Goal: Find specific page/section: Find specific page/section

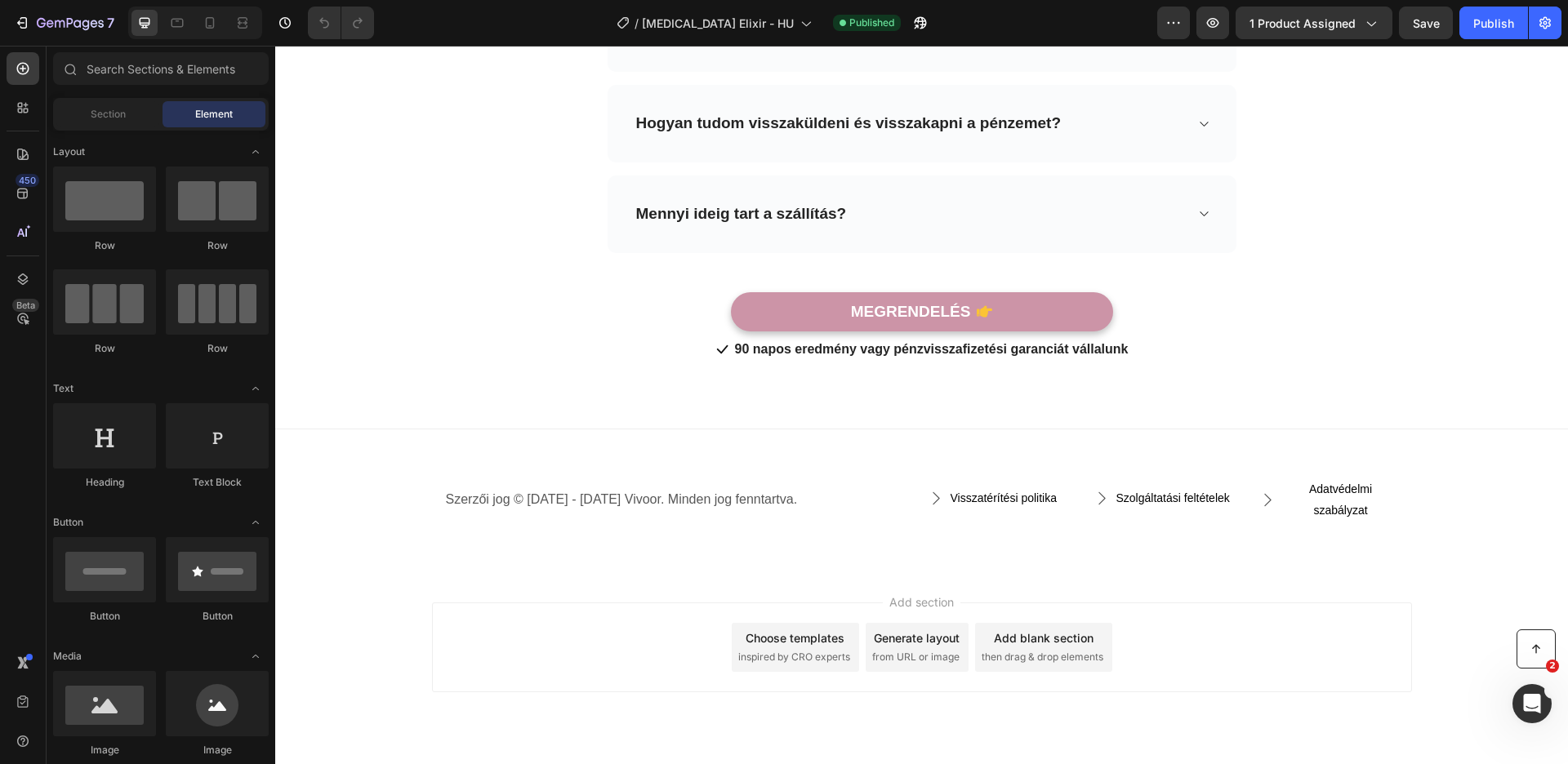
scroll to position [7557, 0]
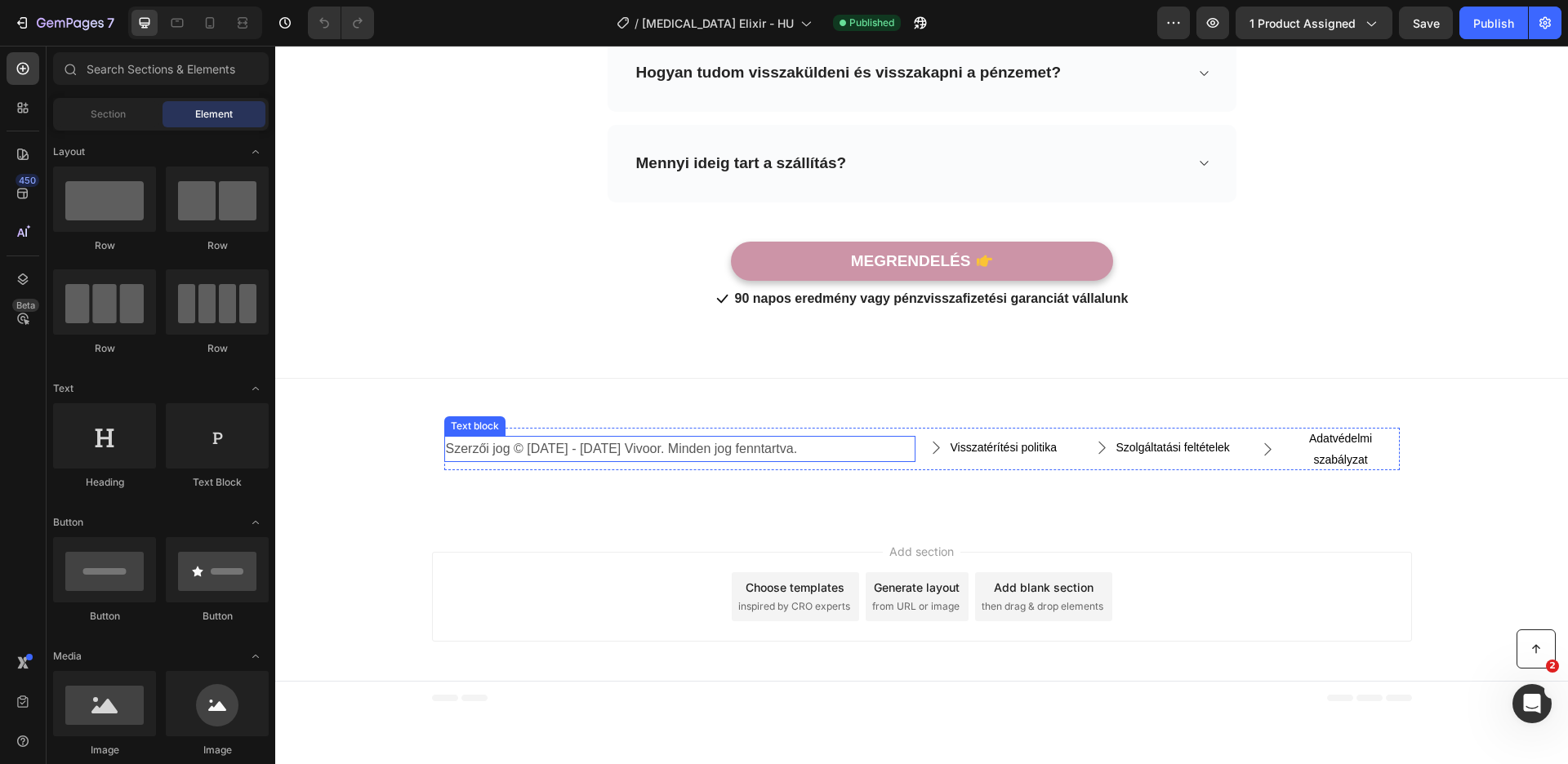
click at [614, 437] on p "Szerzői jog © [DATE] - [DATE] Vivoor. Minden jog fenntartva." at bounding box center [679, 449] width 468 height 24
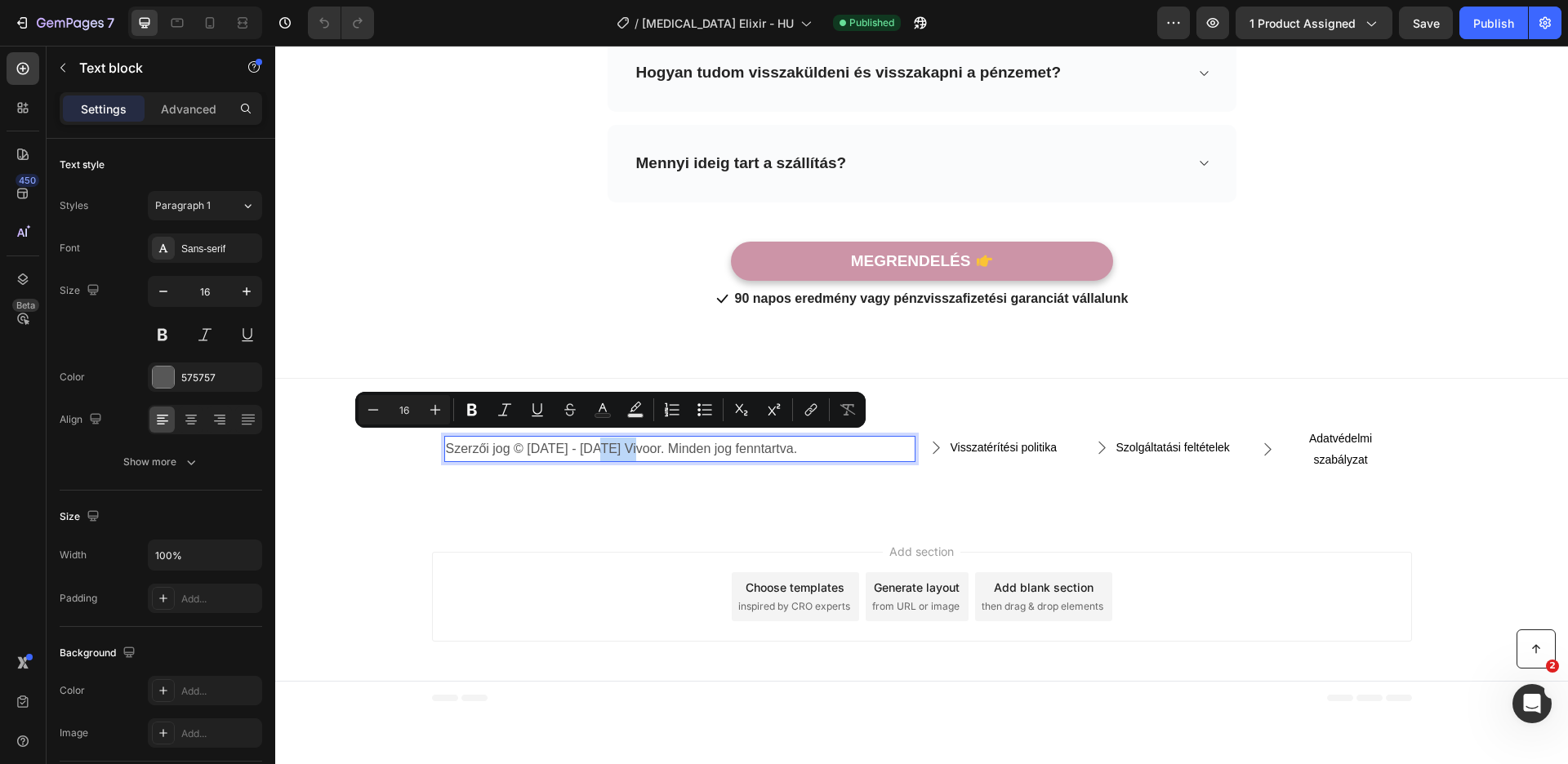
click at [606, 438] on p "Szerzői jog © [DATE] - [DATE] Vivoor. Minden jog fenntartva." at bounding box center [679, 449] width 468 height 24
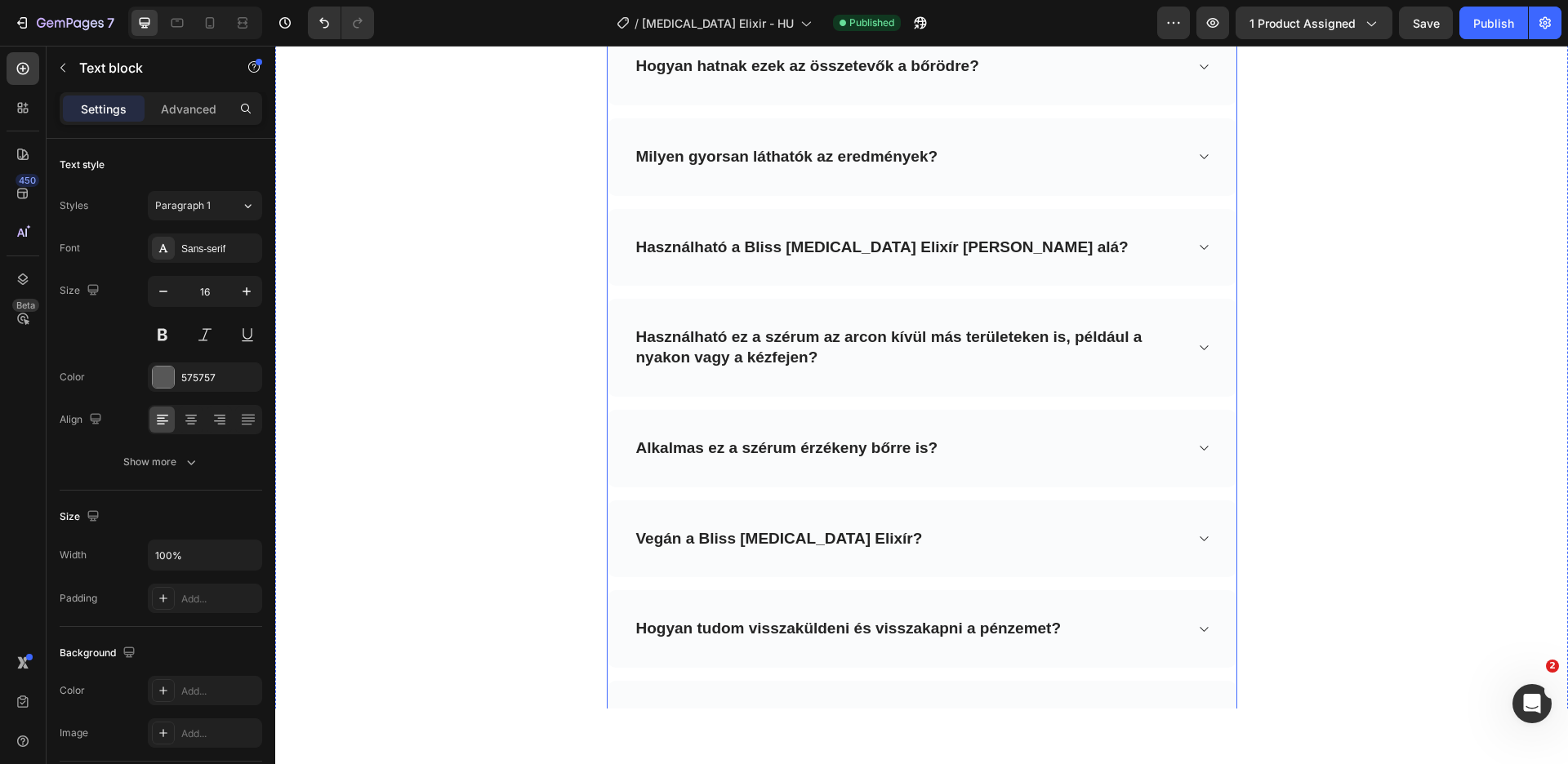
scroll to position [7050, 0]
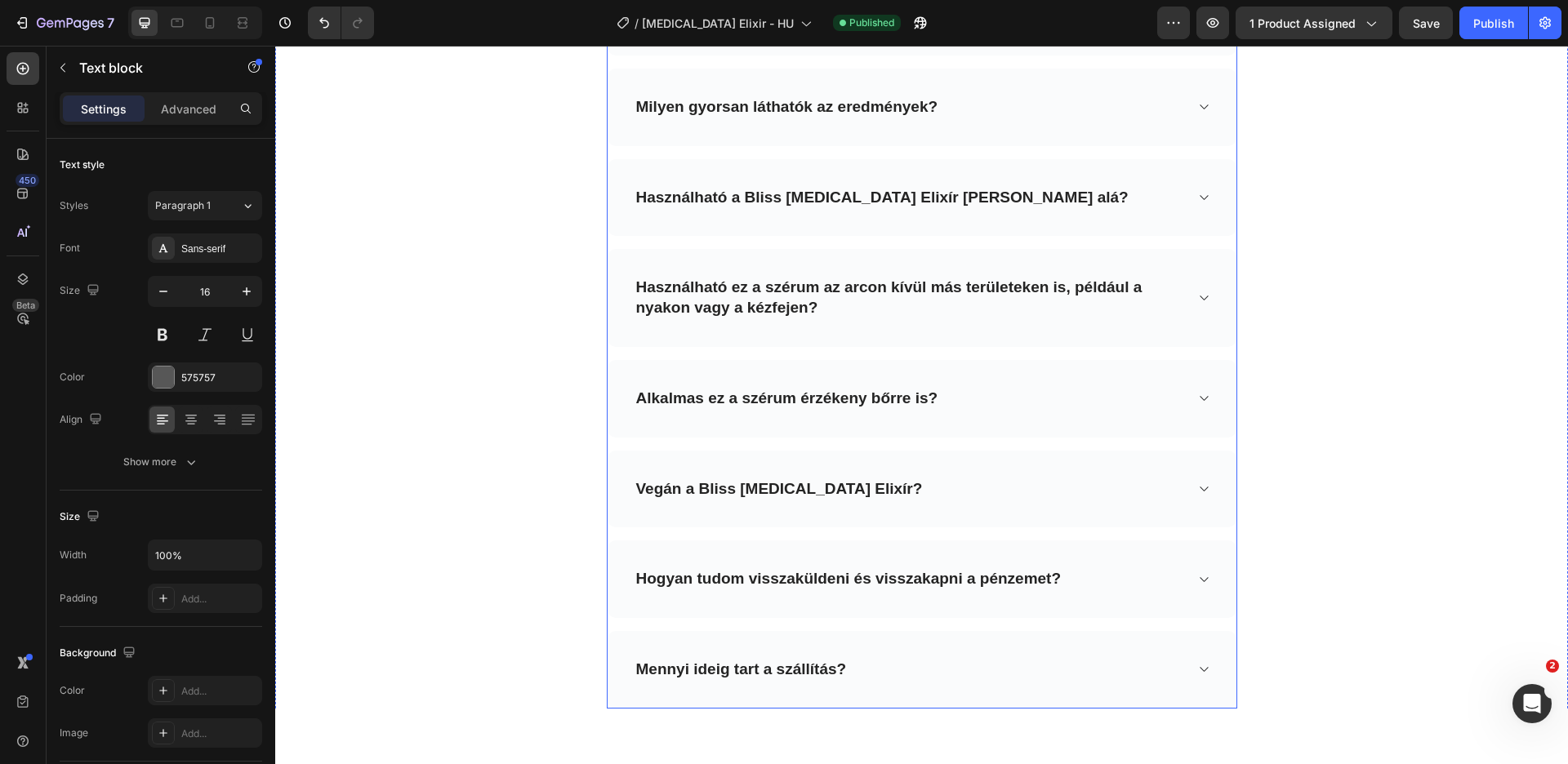
click at [980, 581] on p "Hogyan tudom visszaküldeni és visszakapni a pénzemet?" at bounding box center [849, 579] width 426 height 20
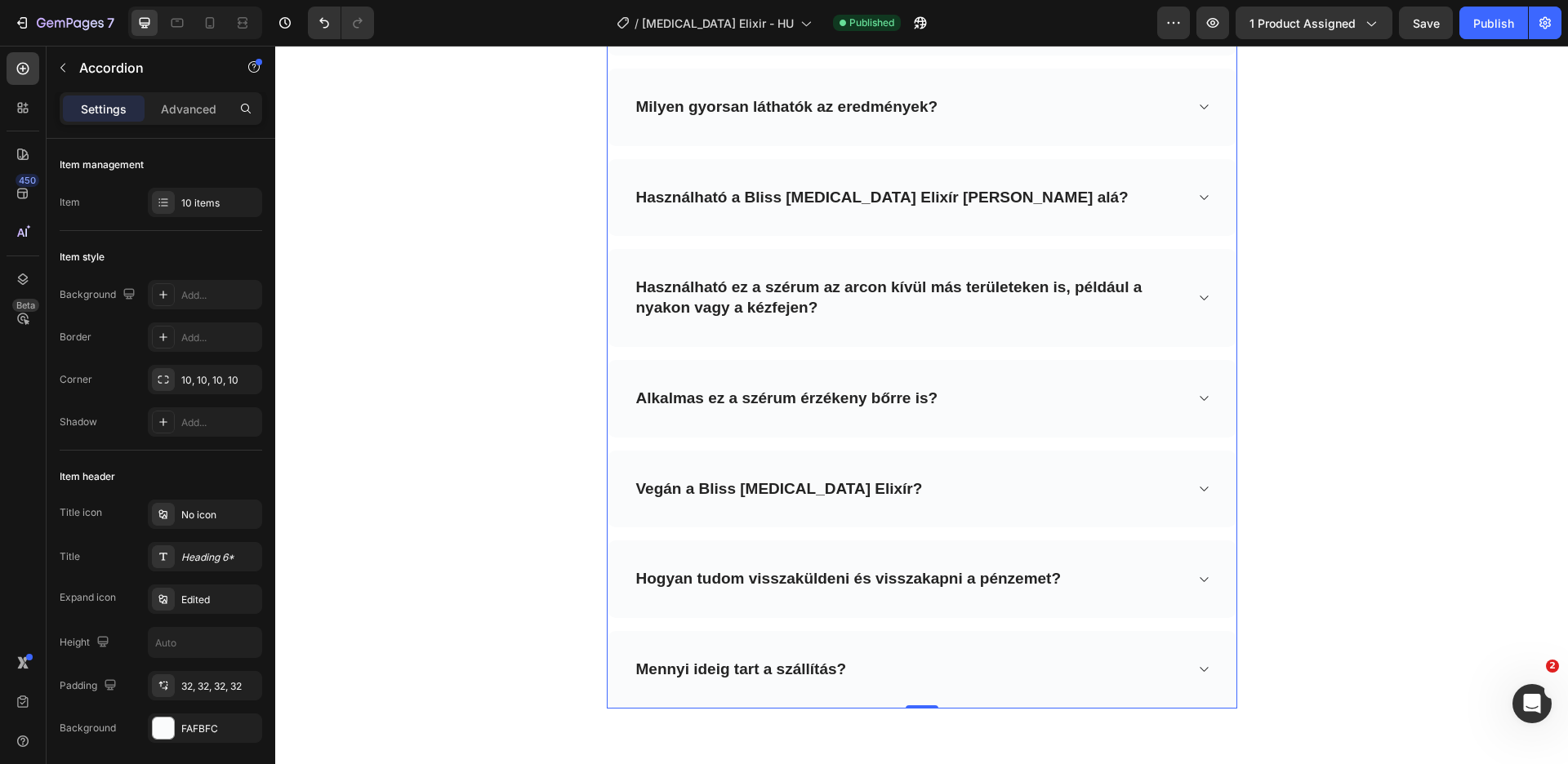
click at [1077, 572] on div "Hogyan tudom visszaküldeni és visszakapni a pénzemet?" at bounding box center [909, 579] width 550 height 25
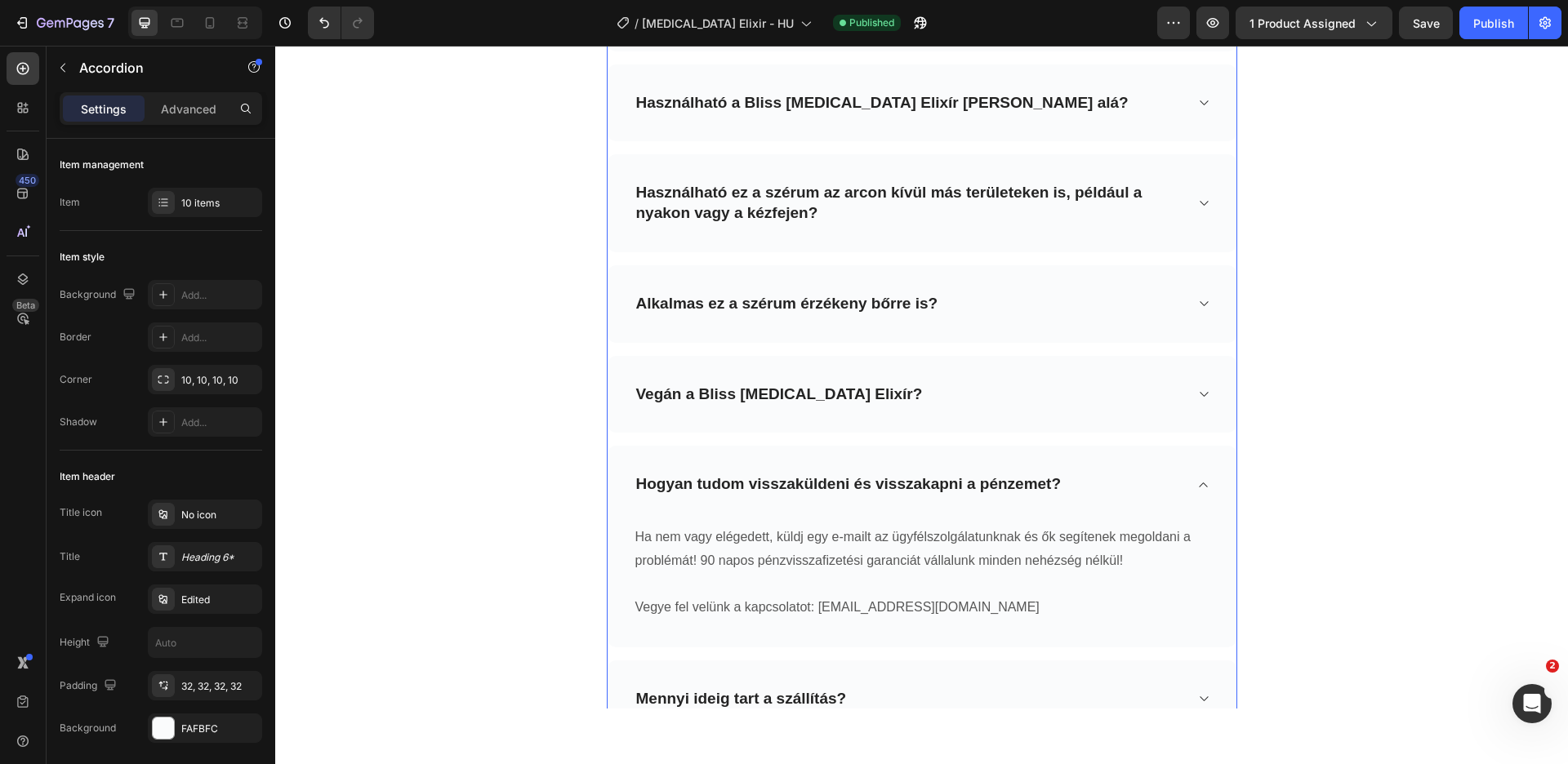
scroll to position [7176, 0]
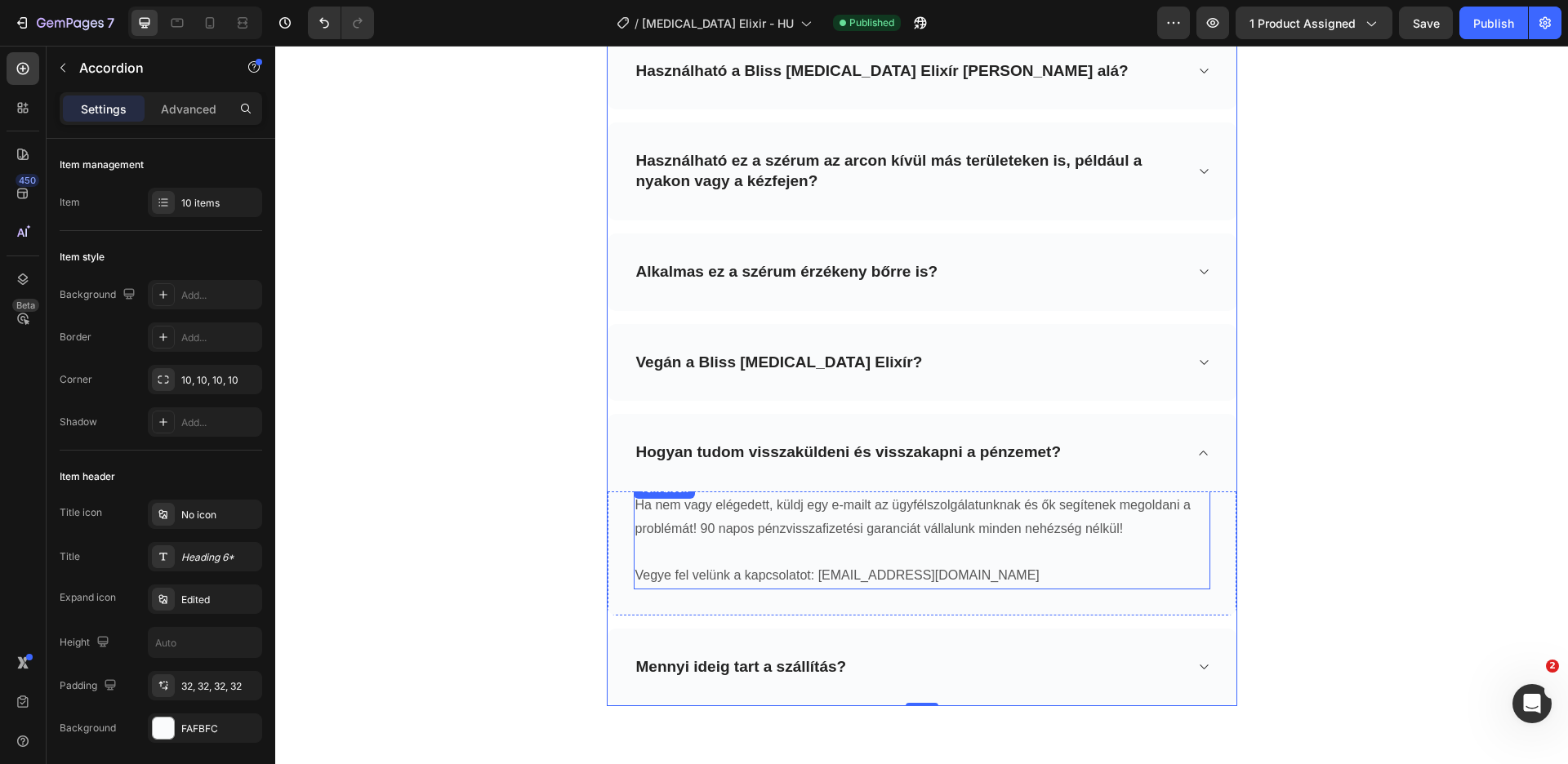
click at [853, 571] on p "Vegye fel velünk a kapcsolatot: [EMAIL_ADDRESS][DOMAIN_NAME]" at bounding box center [922, 576] width 573 height 24
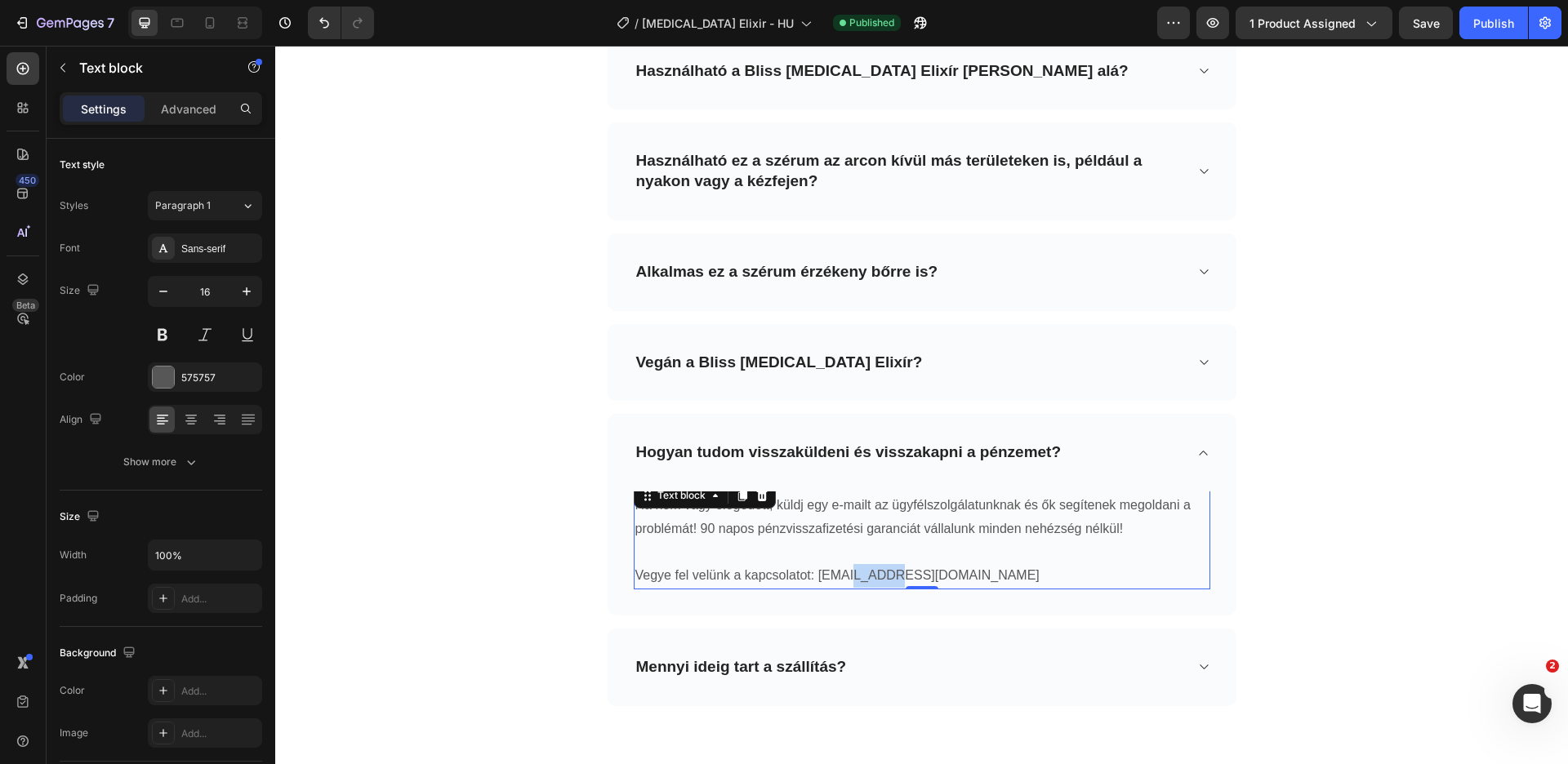
click at [853, 571] on p "Vegye fel velünk a kapcsolatot: [EMAIL_ADDRESS][DOMAIN_NAME]" at bounding box center [922, 576] width 573 height 24
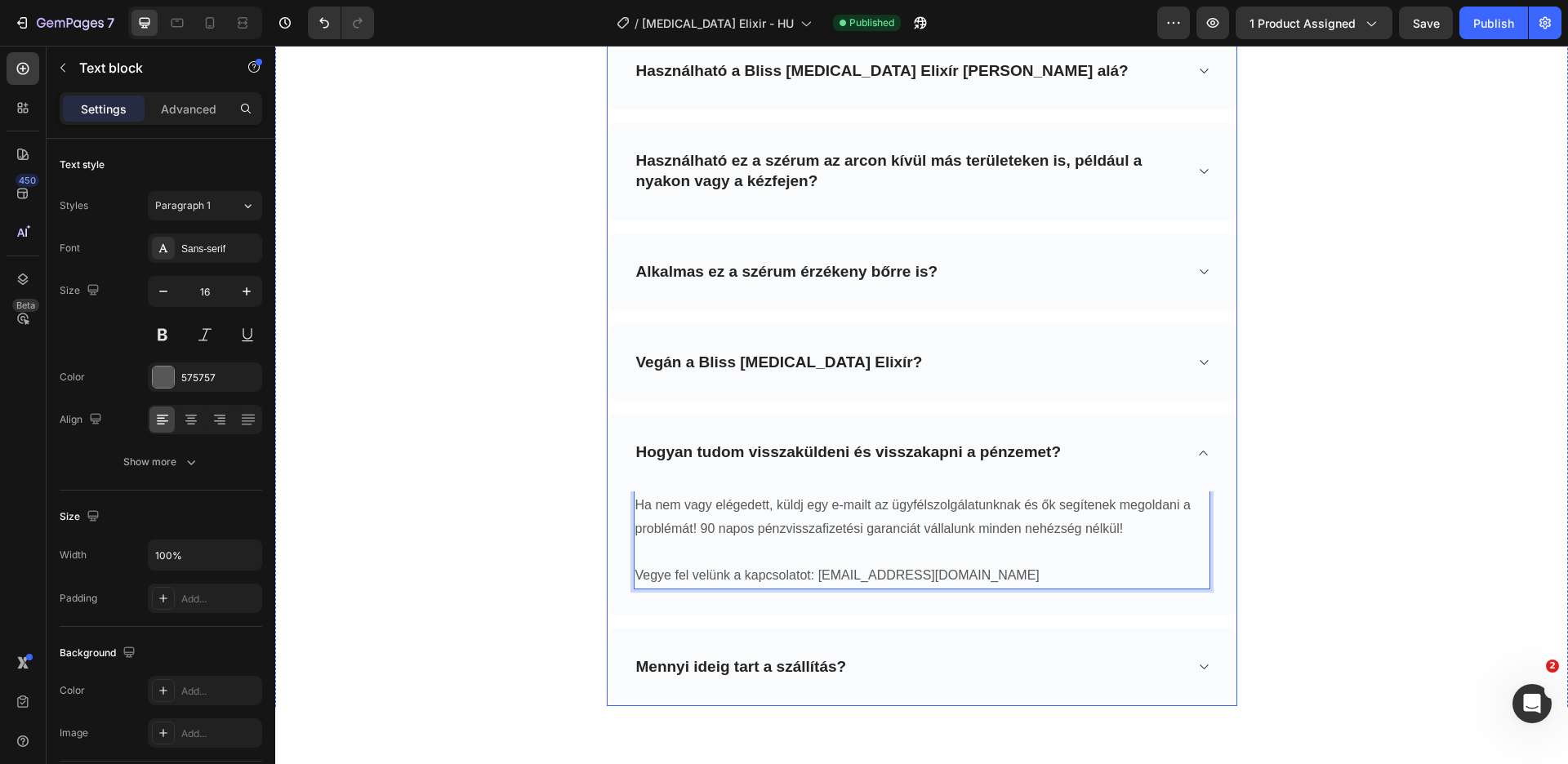
click at [1100, 440] on div "Hogyan tudom visszaküldeni és visszakapni a pénzemet?" at bounding box center [909, 453] width 550 height 25
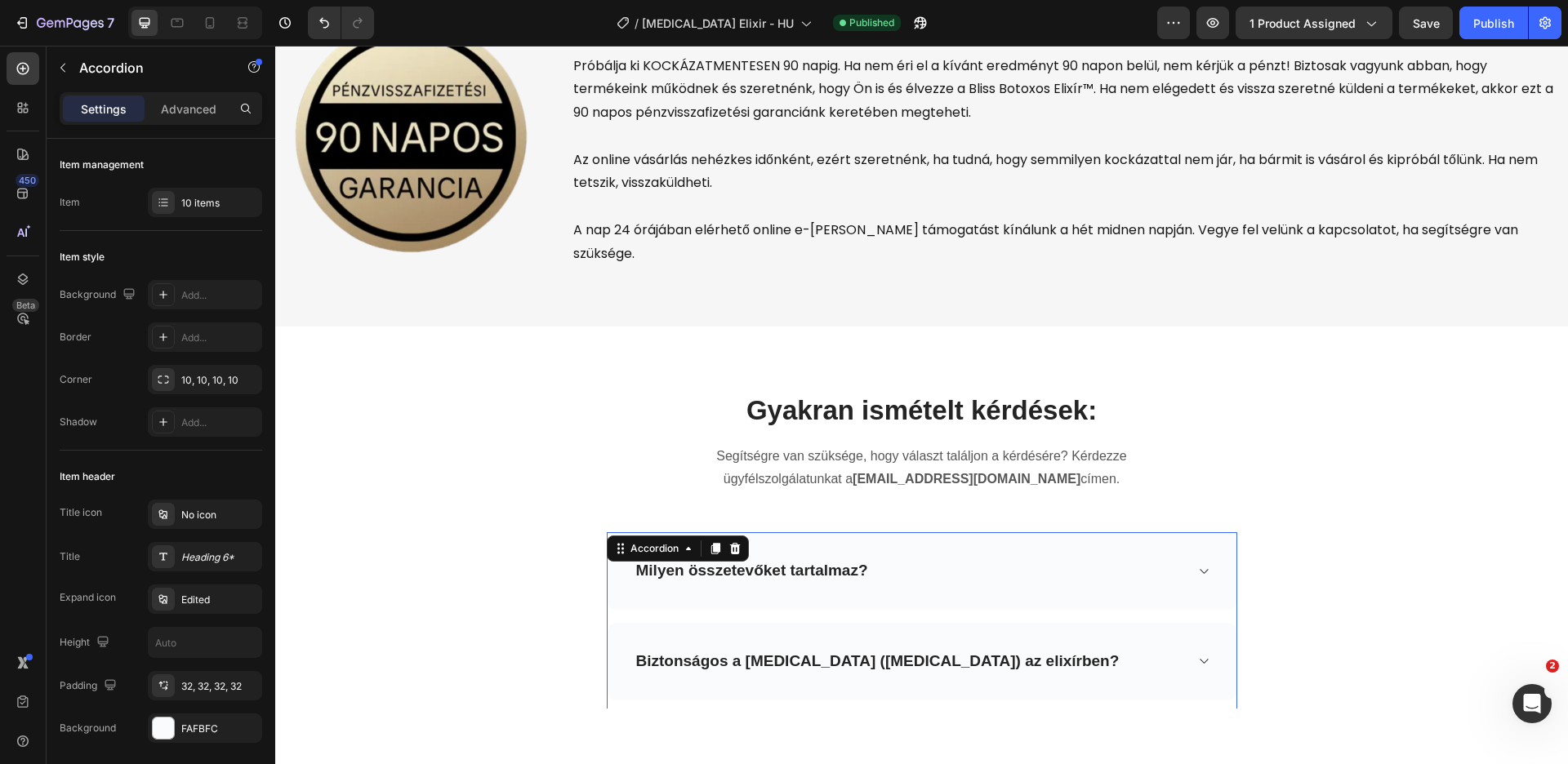
scroll to position [6299, 0]
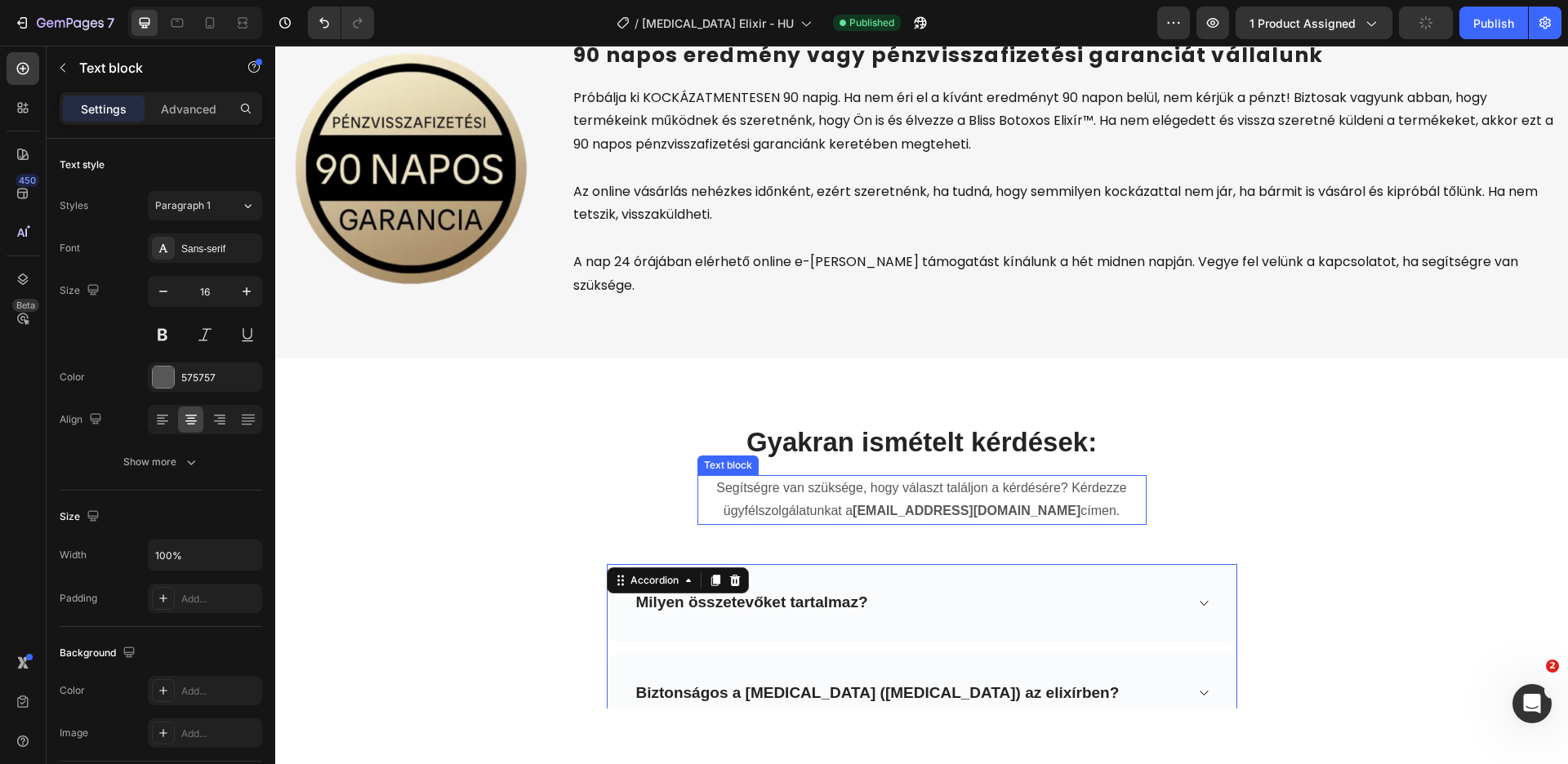
click at [962, 504] on strong "[EMAIL_ADDRESS][DOMAIN_NAME]" at bounding box center [966, 510] width 228 height 14
click at [1232, 442] on h2 "Gyakran ismételt kérdések:" at bounding box center [922, 443] width 955 height 38
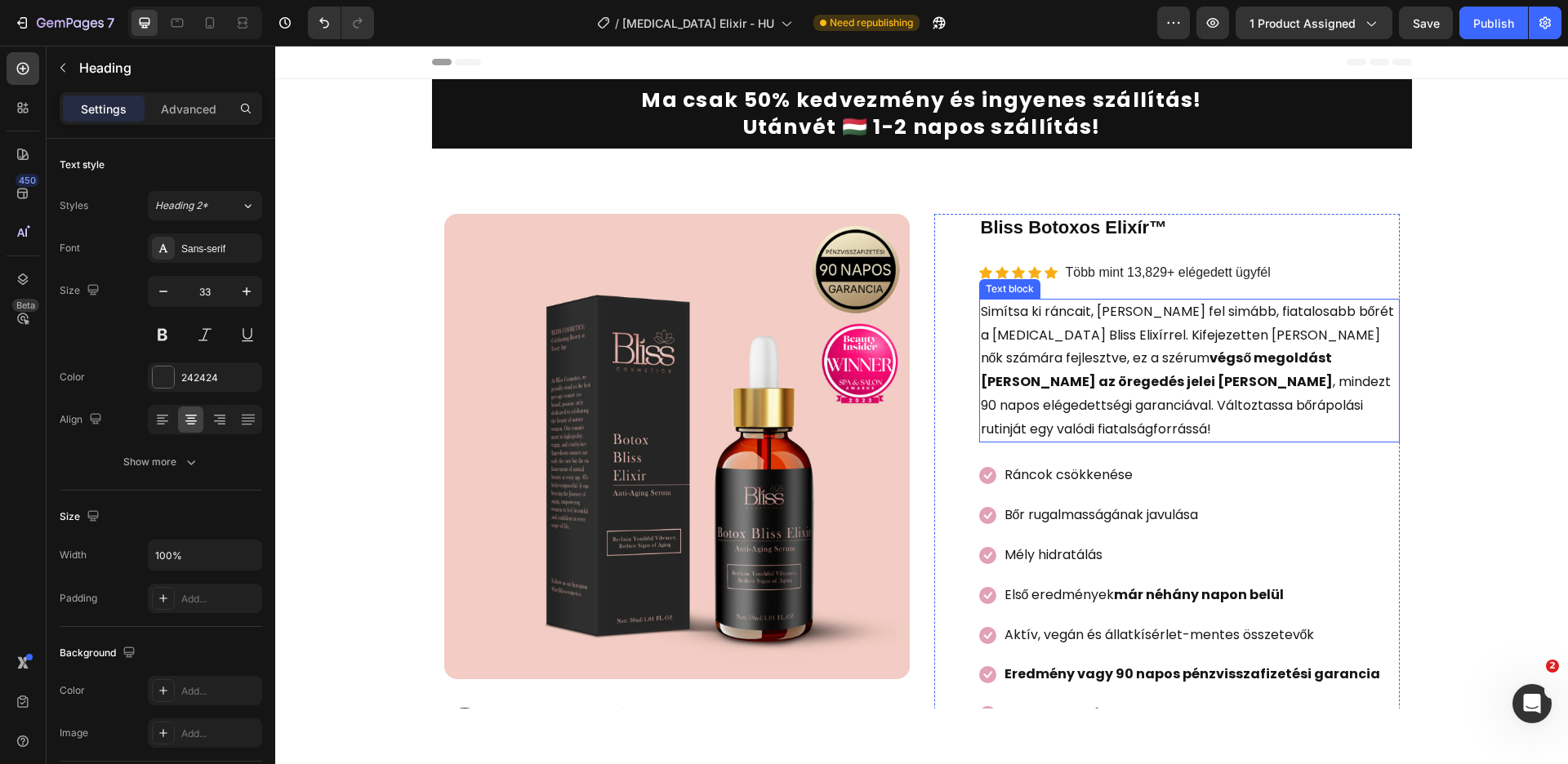
scroll to position [337, 0]
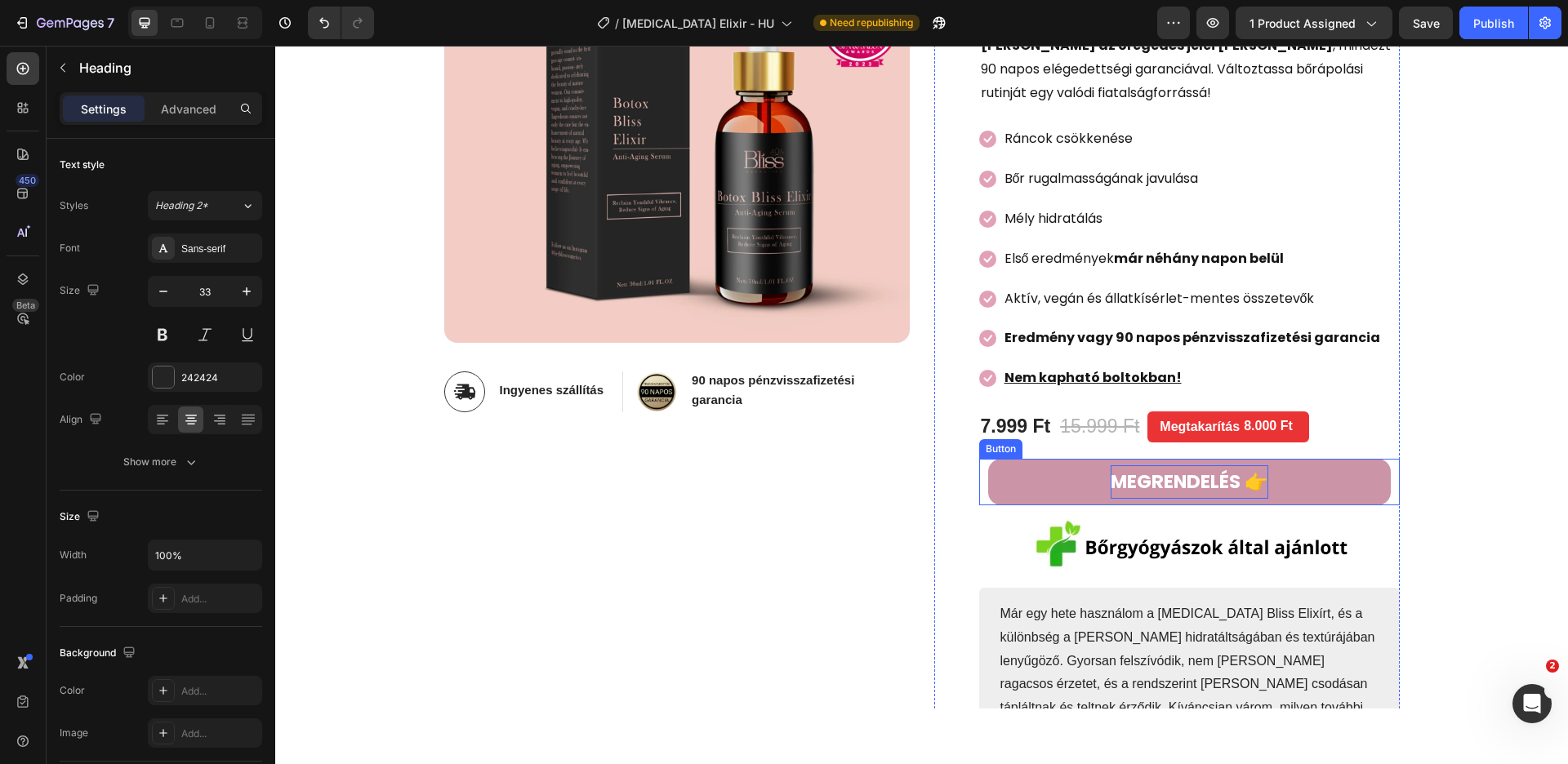
click at [1207, 465] on p "MEGRENDELÉS 👉" at bounding box center [1189, 482] width 158 height 34
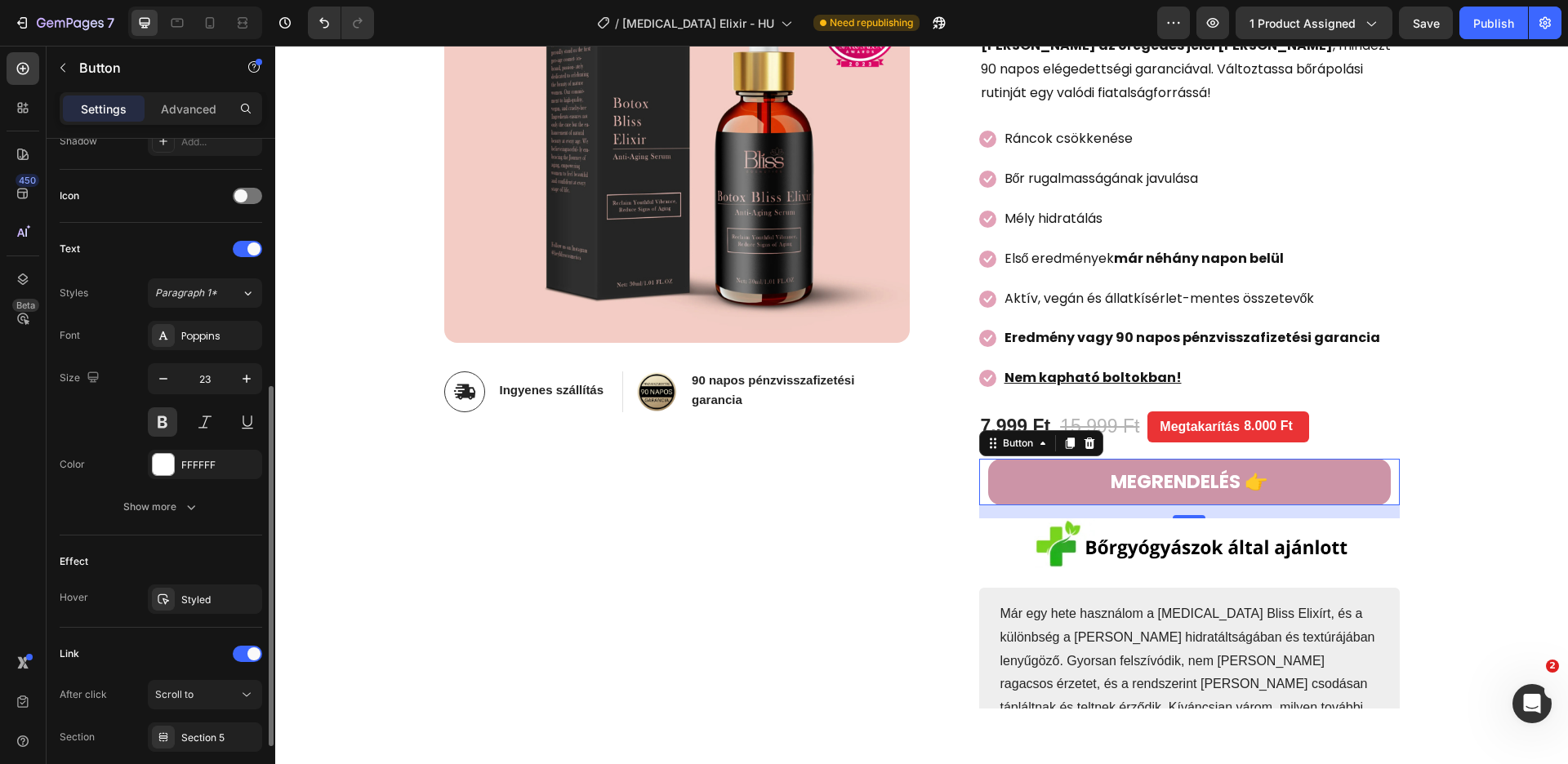
scroll to position [580, 0]
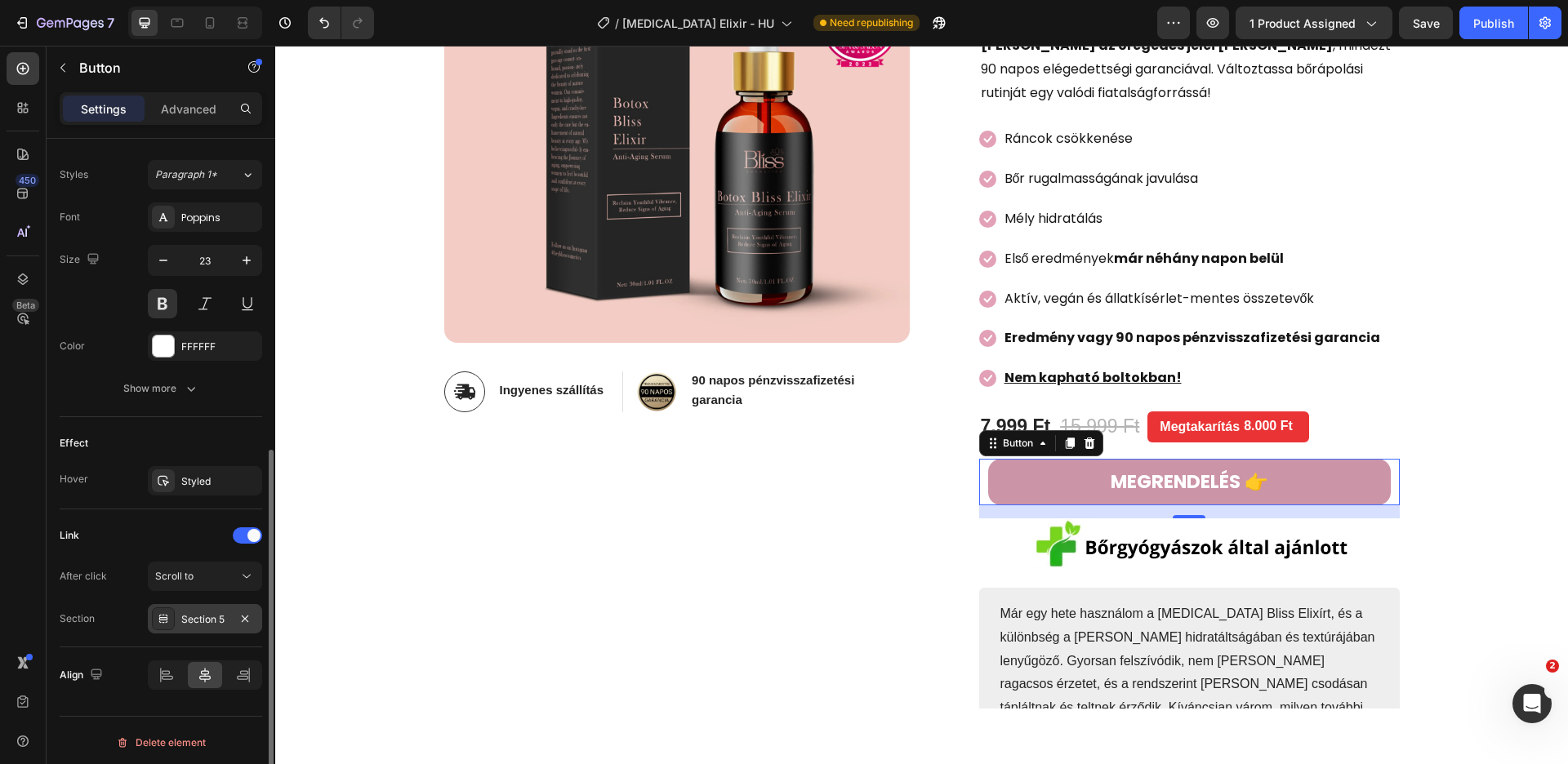
click at [196, 620] on div "Section 5" at bounding box center [205, 620] width 47 height 15
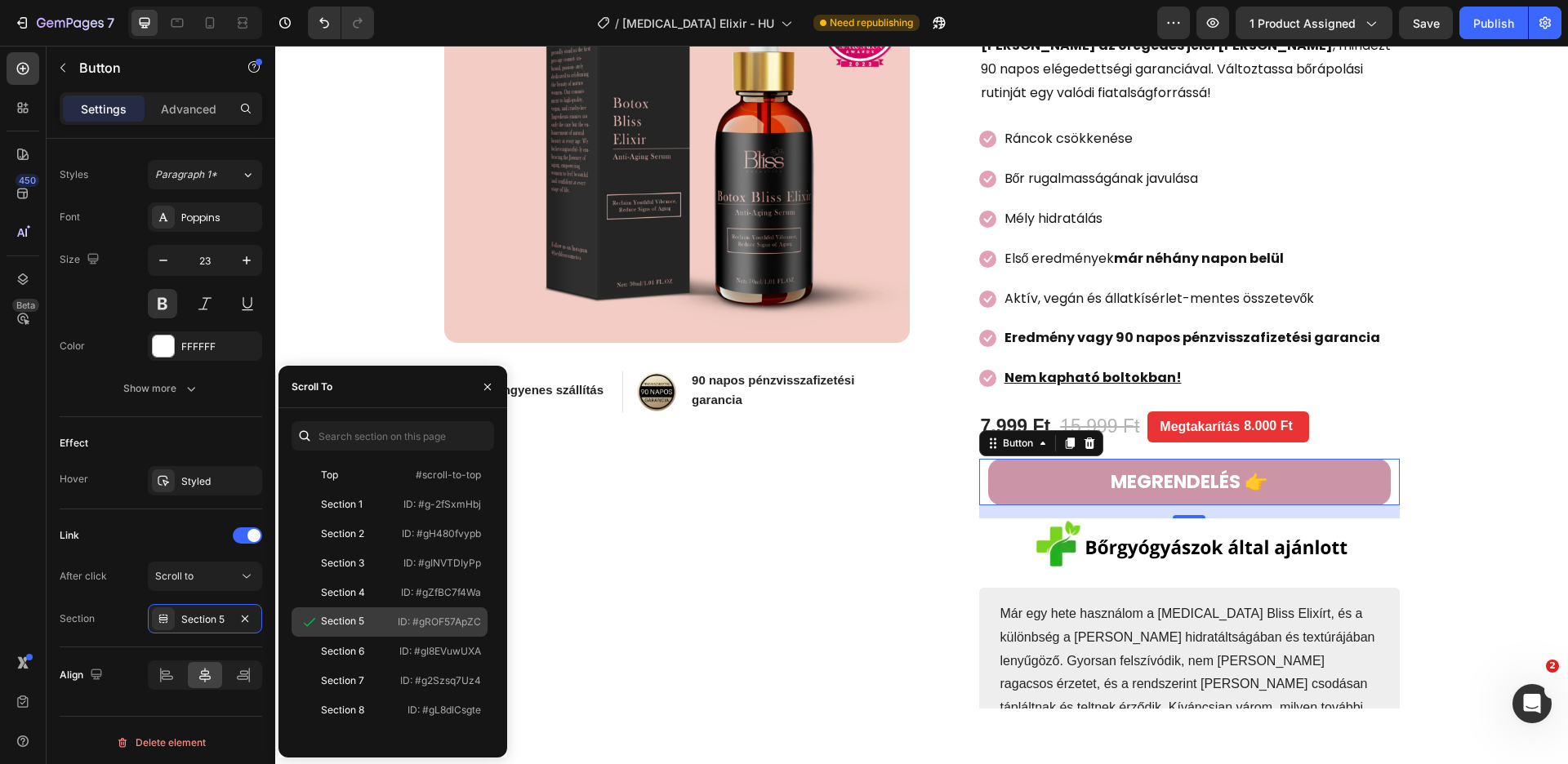
drag, startPoint x: 449, startPoint y: 623, endPoint x: 260, endPoint y: 578, distance: 194.3
click at [449, 623] on p "ID: #gROF57ApZC" at bounding box center [439, 622] width 84 height 15
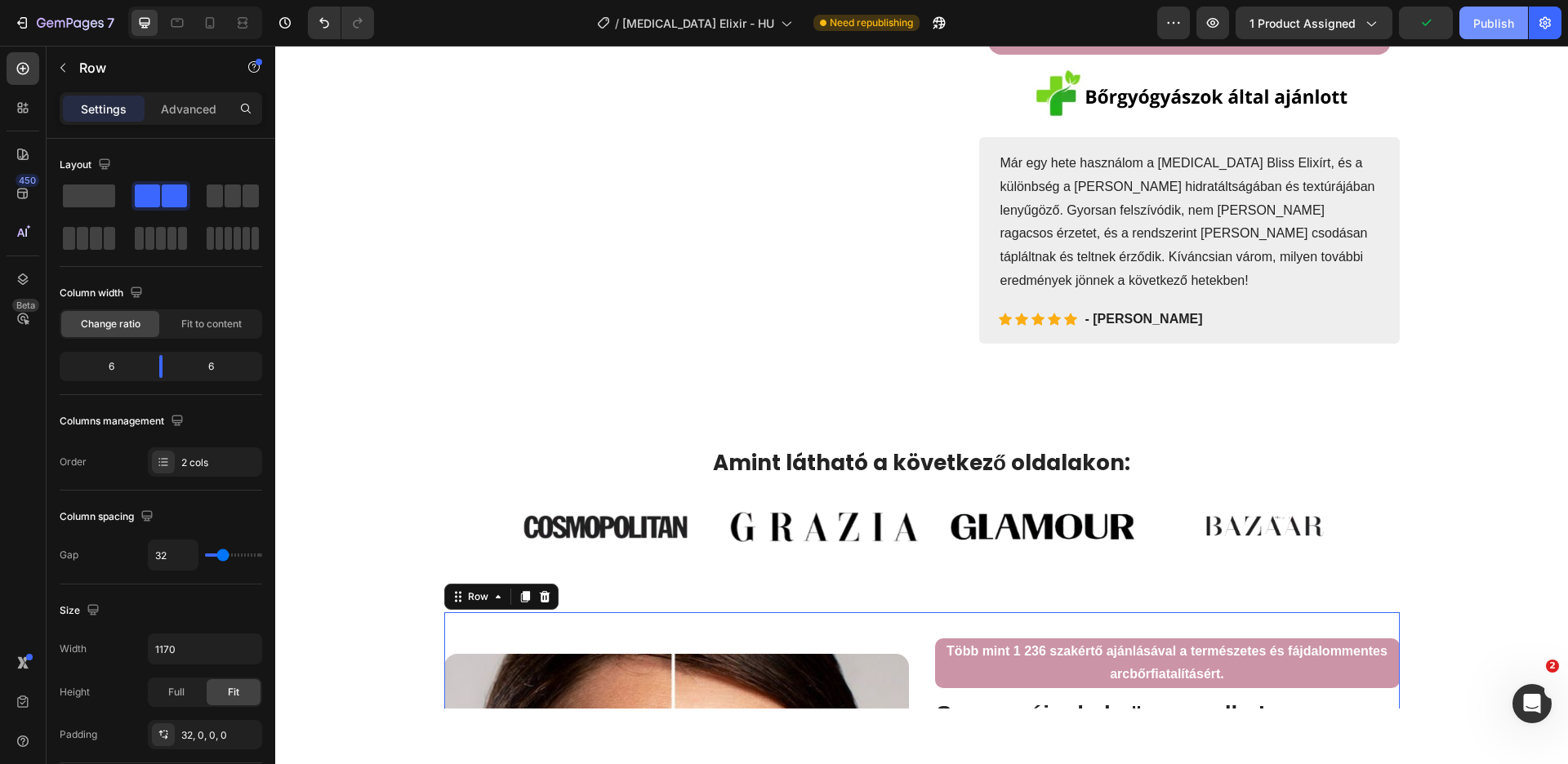
click at [1498, 31] on div "Publish" at bounding box center [1494, 23] width 41 height 17
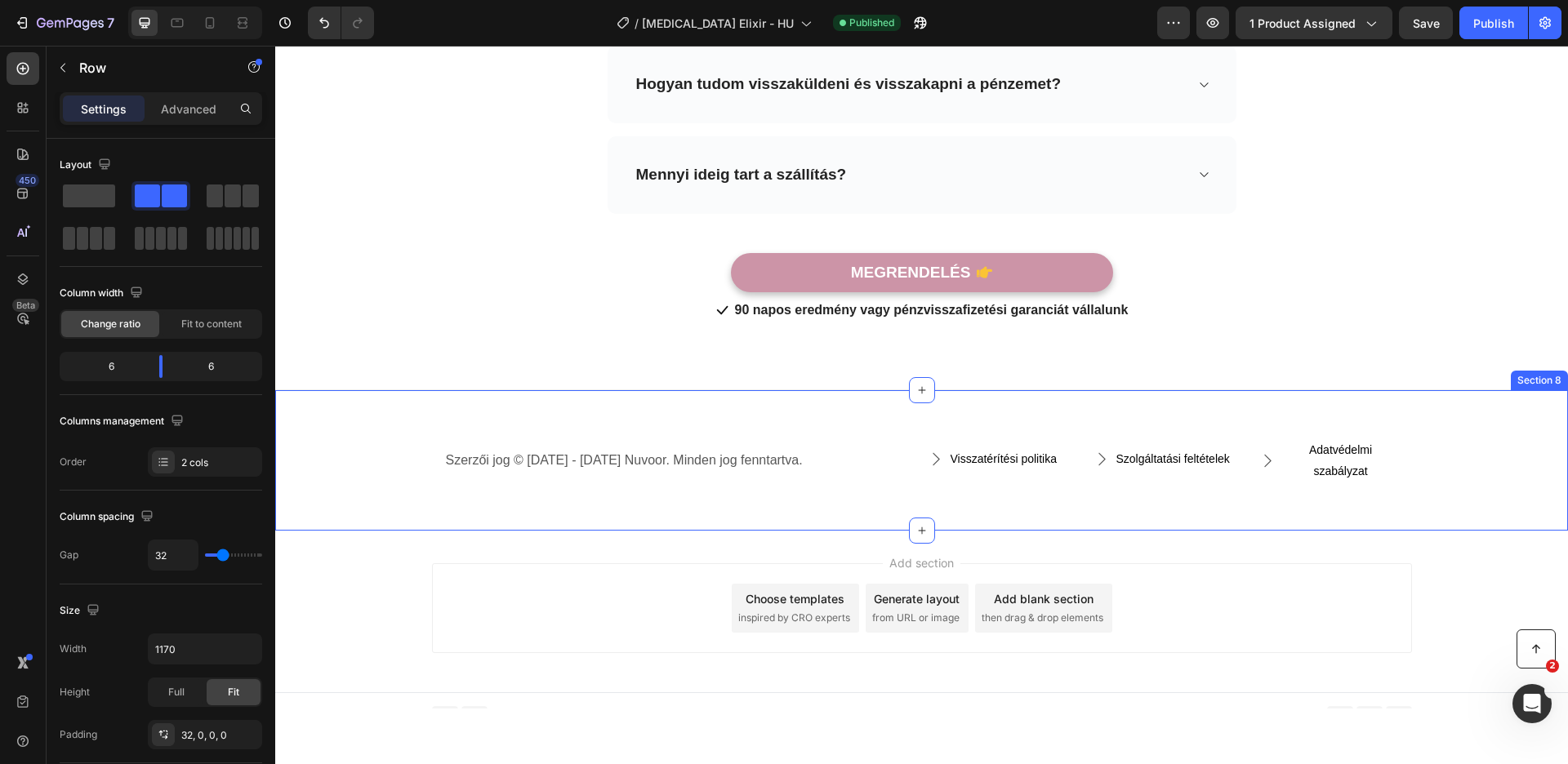
scroll to position [7557, 0]
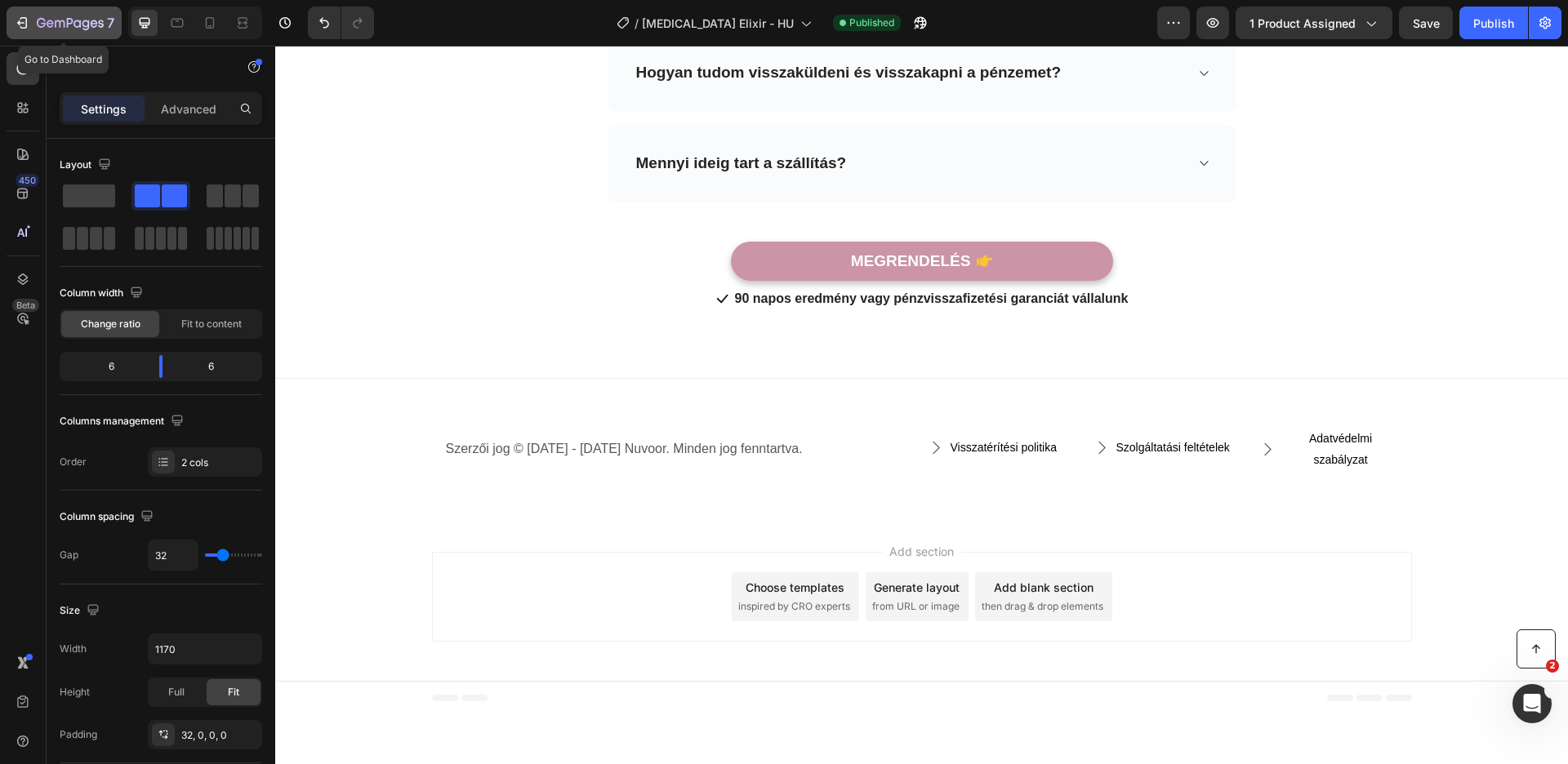
click at [14, 13] on div "7" at bounding box center [64, 23] width 101 height 20
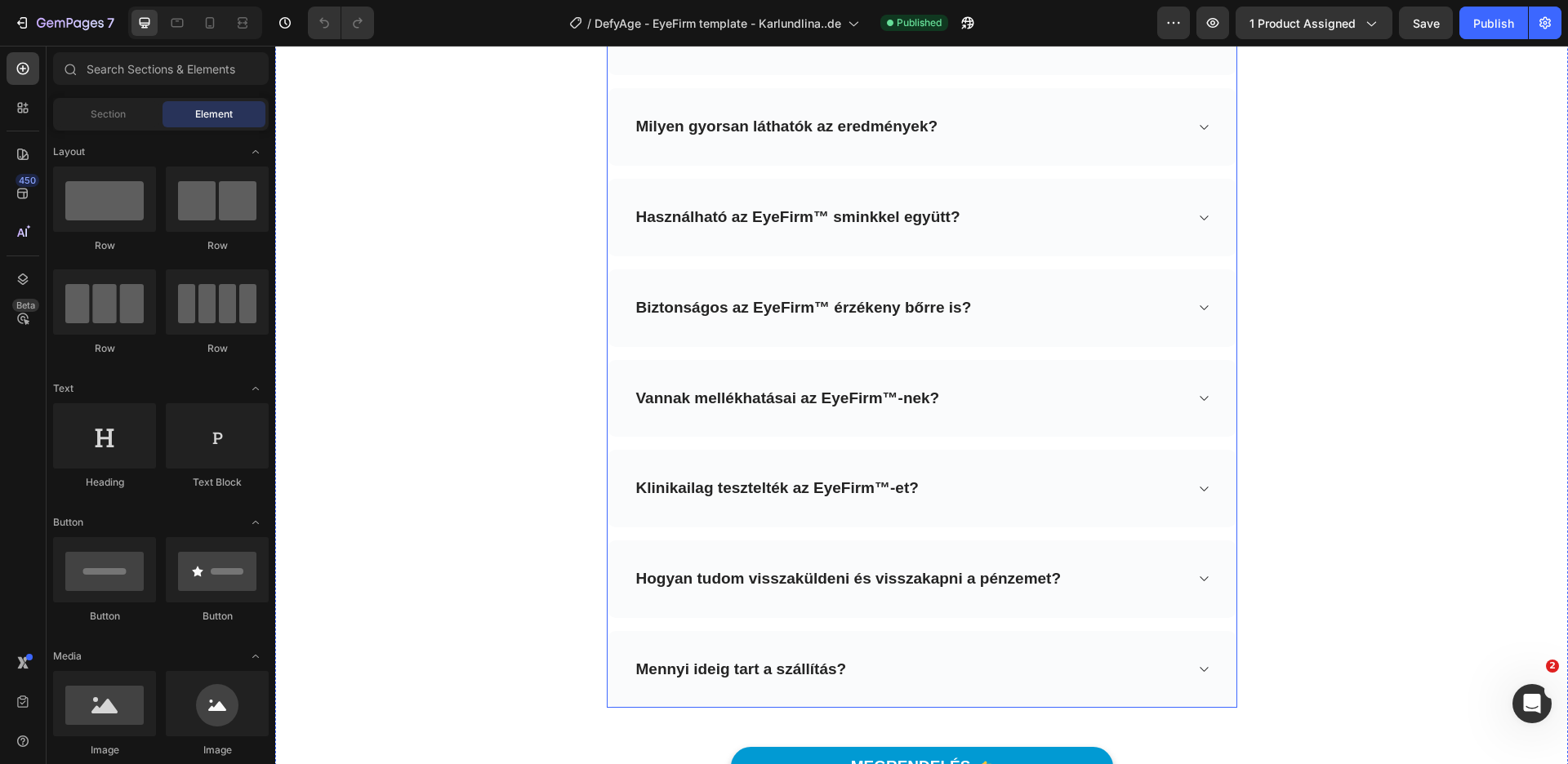
scroll to position [6539, 0]
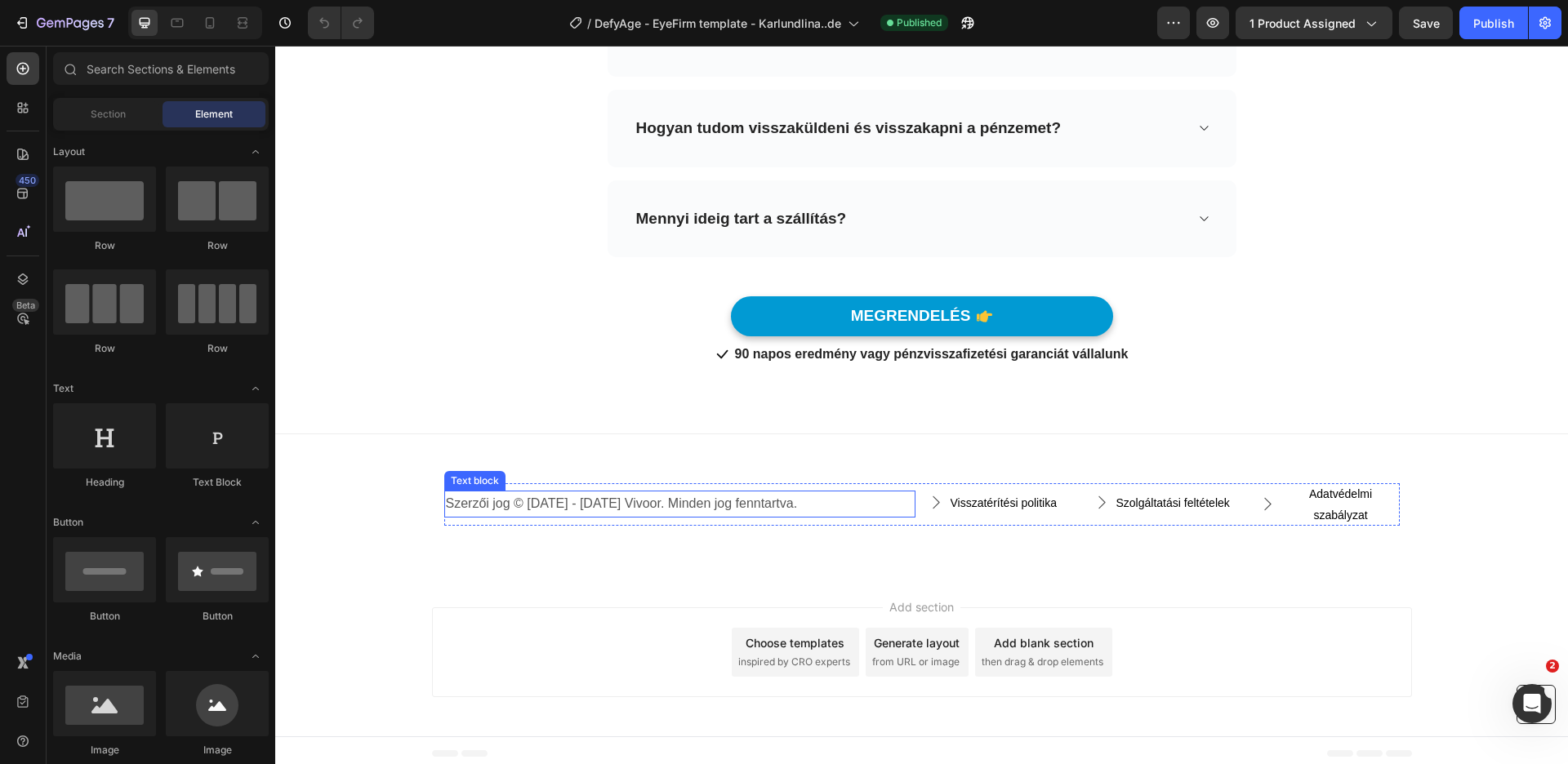
click at [667, 507] on p "Szerzői jog © [DATE] - [DATE] Vivoor. Minden jog fenntartva." at bounding box center [679, 504] width 468 height 24
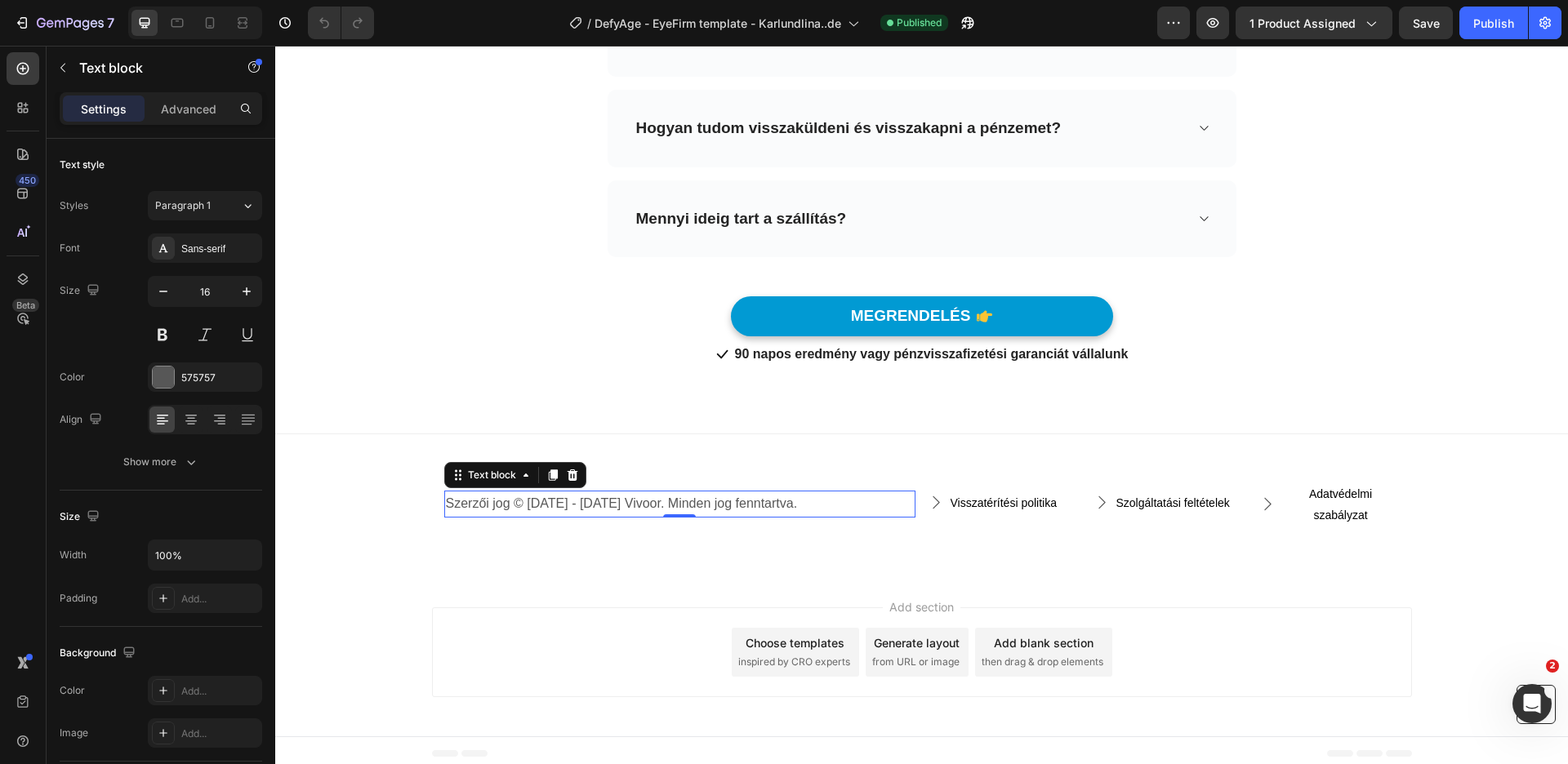
click at [621, 503] on p "Szerzői jog © [DATE] - [DATE] Vivoor. Minden jog fenntartva." at bounding box center [679, 504] width 468 height 24
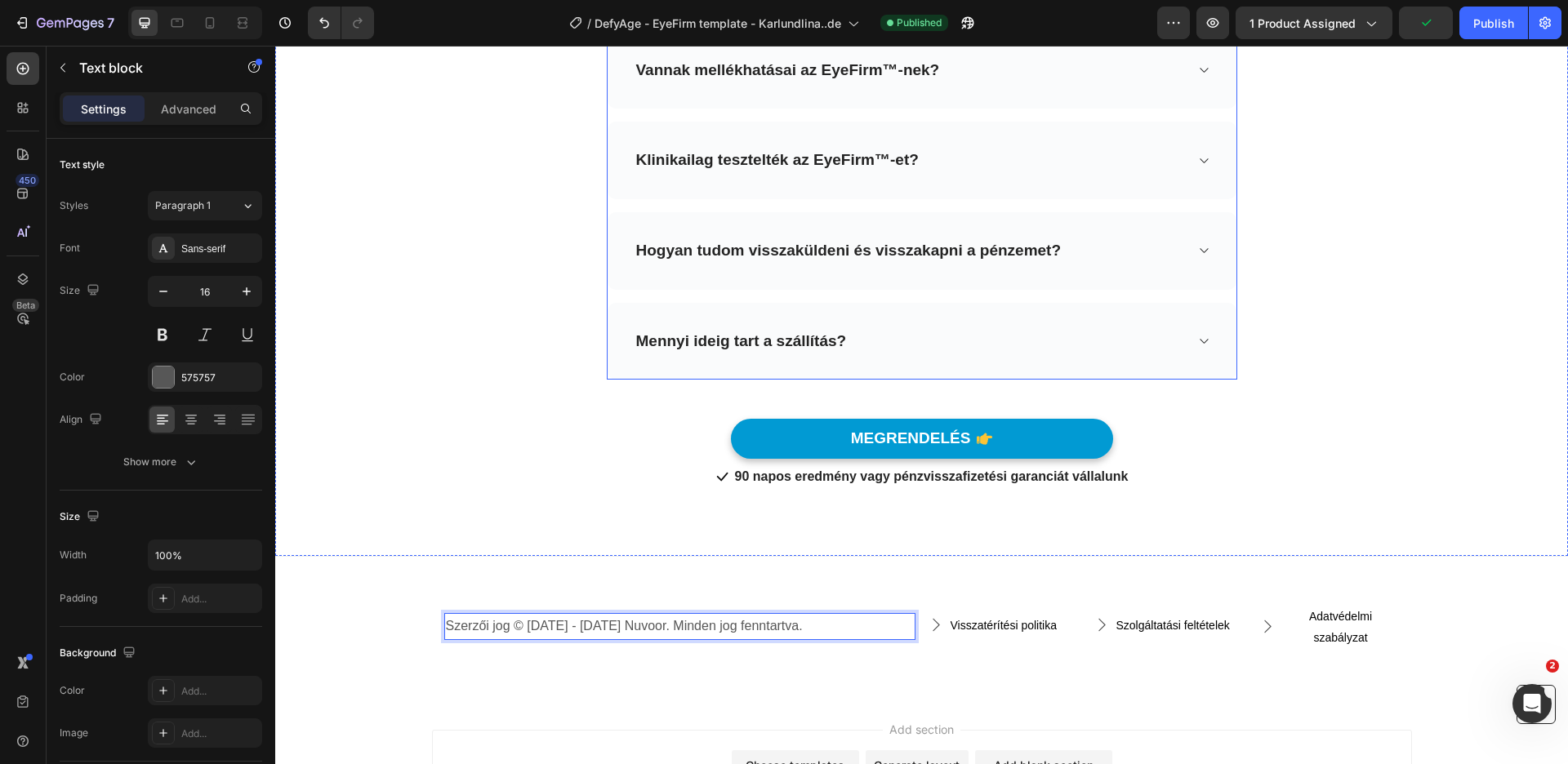
click at [1099, 239] on div "Hogyan tudom visszaküldeni és visszakapni a pénzemet?" at bounding box center [909, 251] width 550 height 25
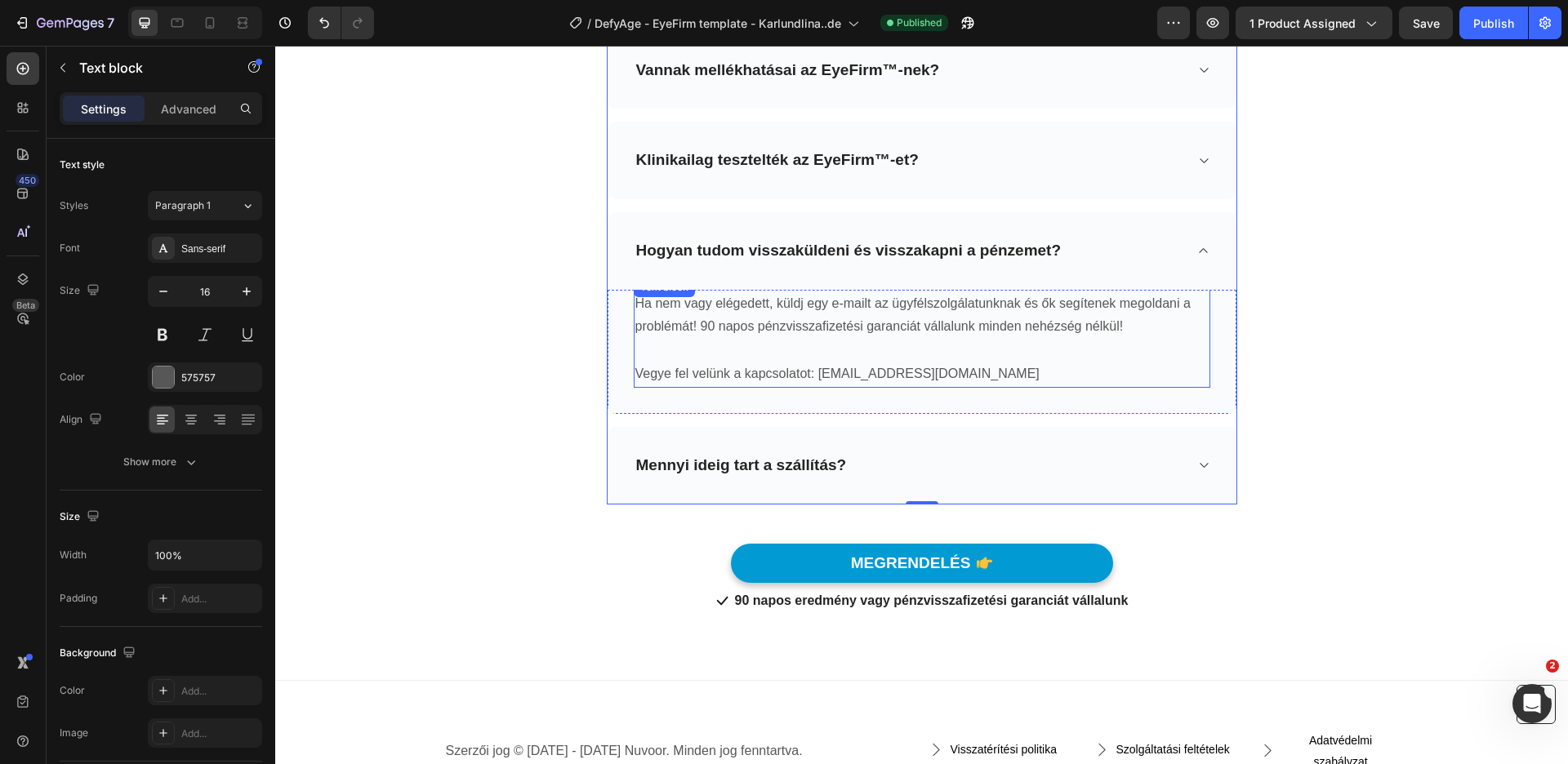
click at [861, 367] on p "Vegye fel velünk a kapcsolatot: [EMAIL_ADDRESS][DOMAIN_NAME]" at bounding box center [922, 374] width 573 height 24
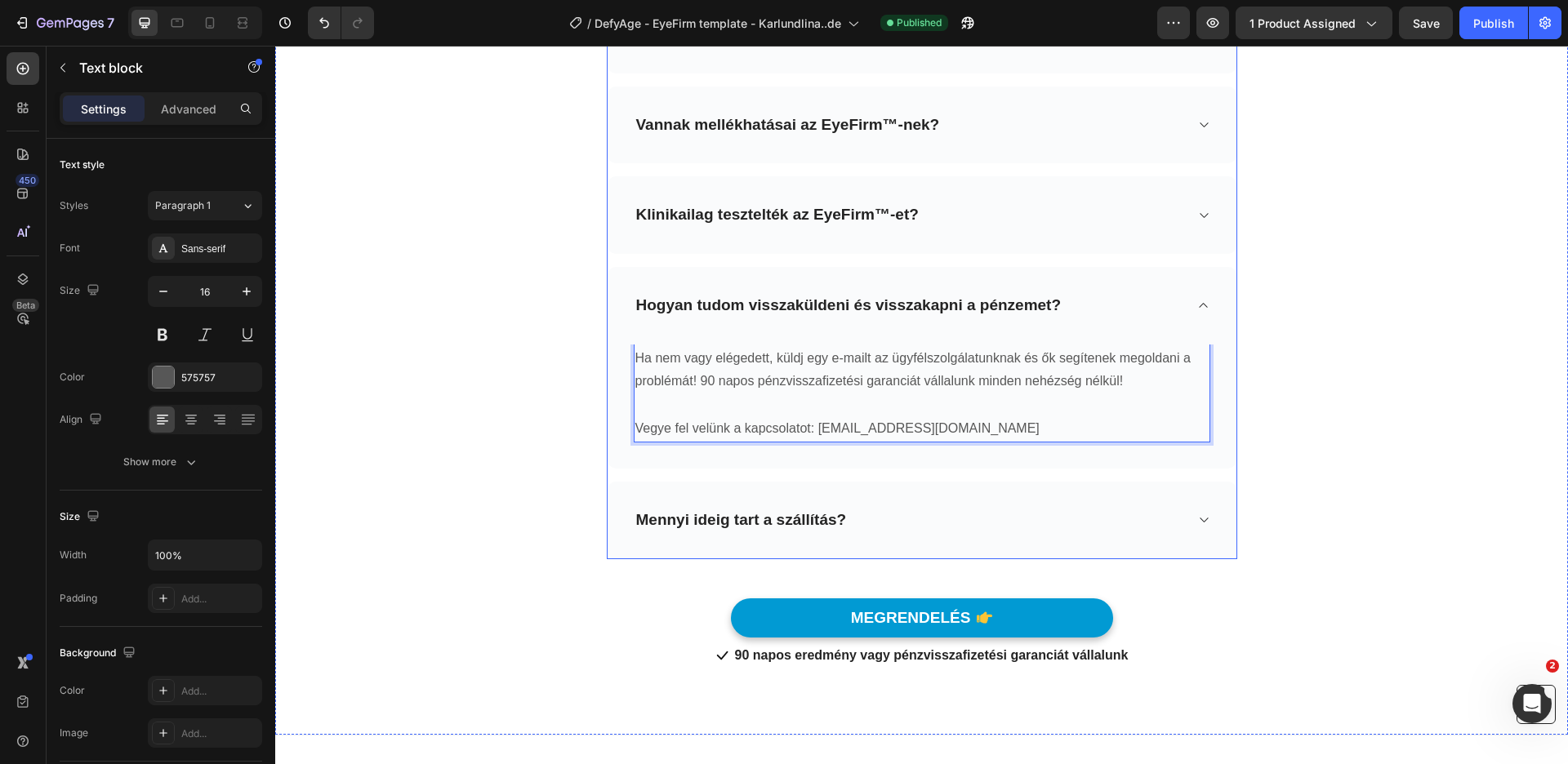
click at [1111, 293] on div "Hogyan tudom visszaküldeni és visszakapni a pénzemet?" at bounding box center [909, 306] width 550 height 25
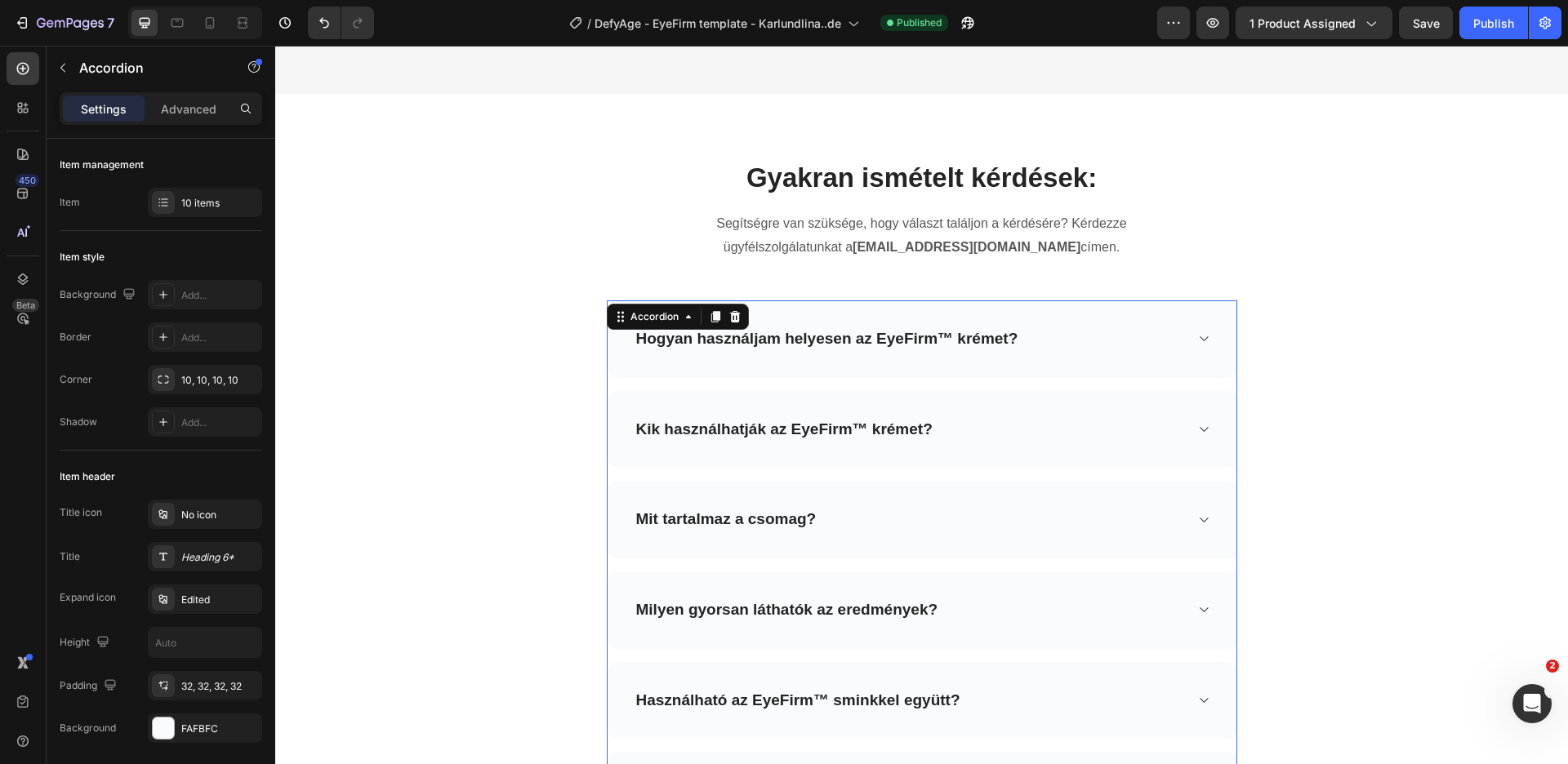
scroll to position [5596, 0]
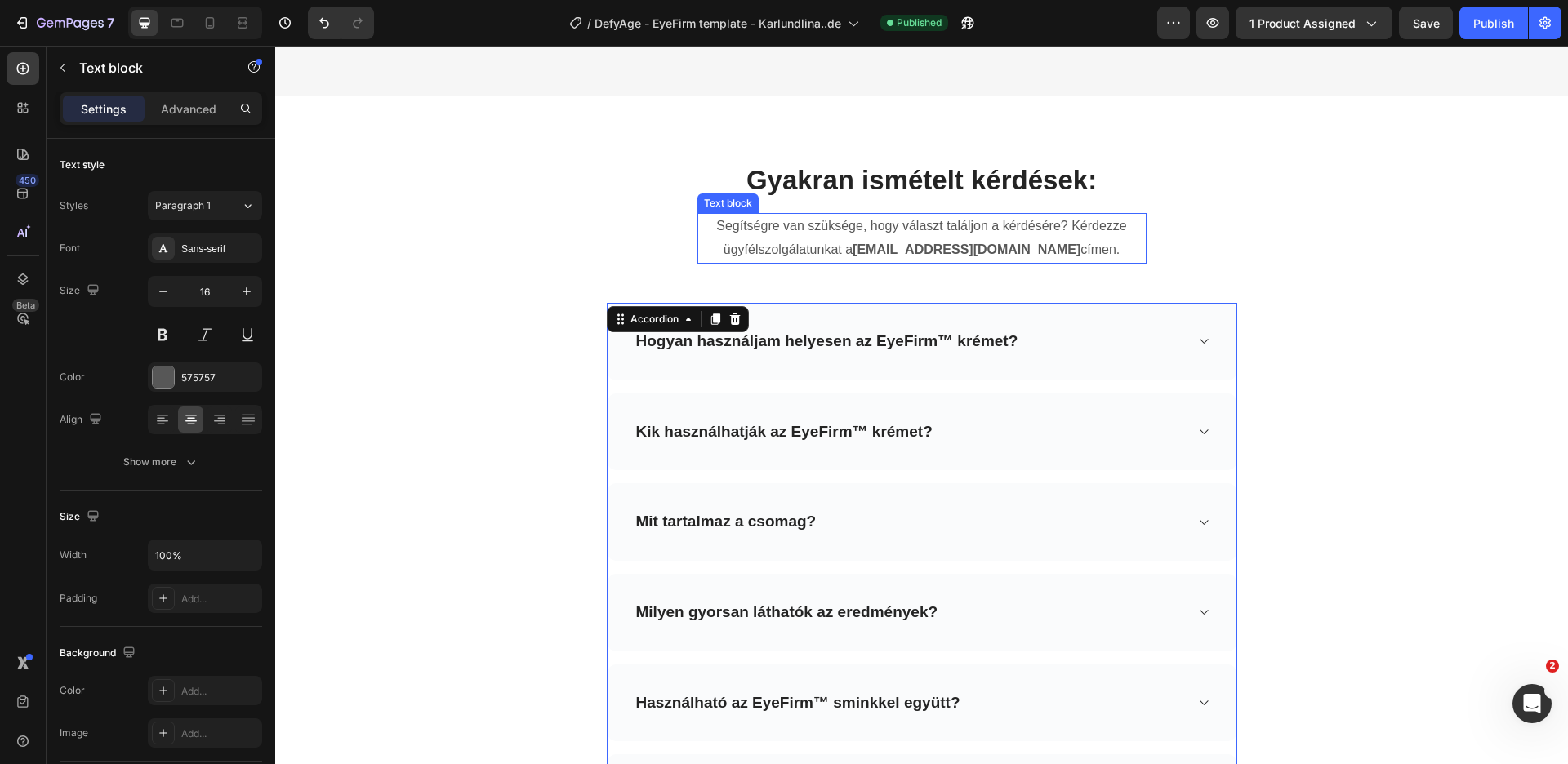
click at [978, 256] on strong "[EMAIL_ADDRESS][DOMAIN_NAME]" at bounding box center [966, 249] width 228 height 14
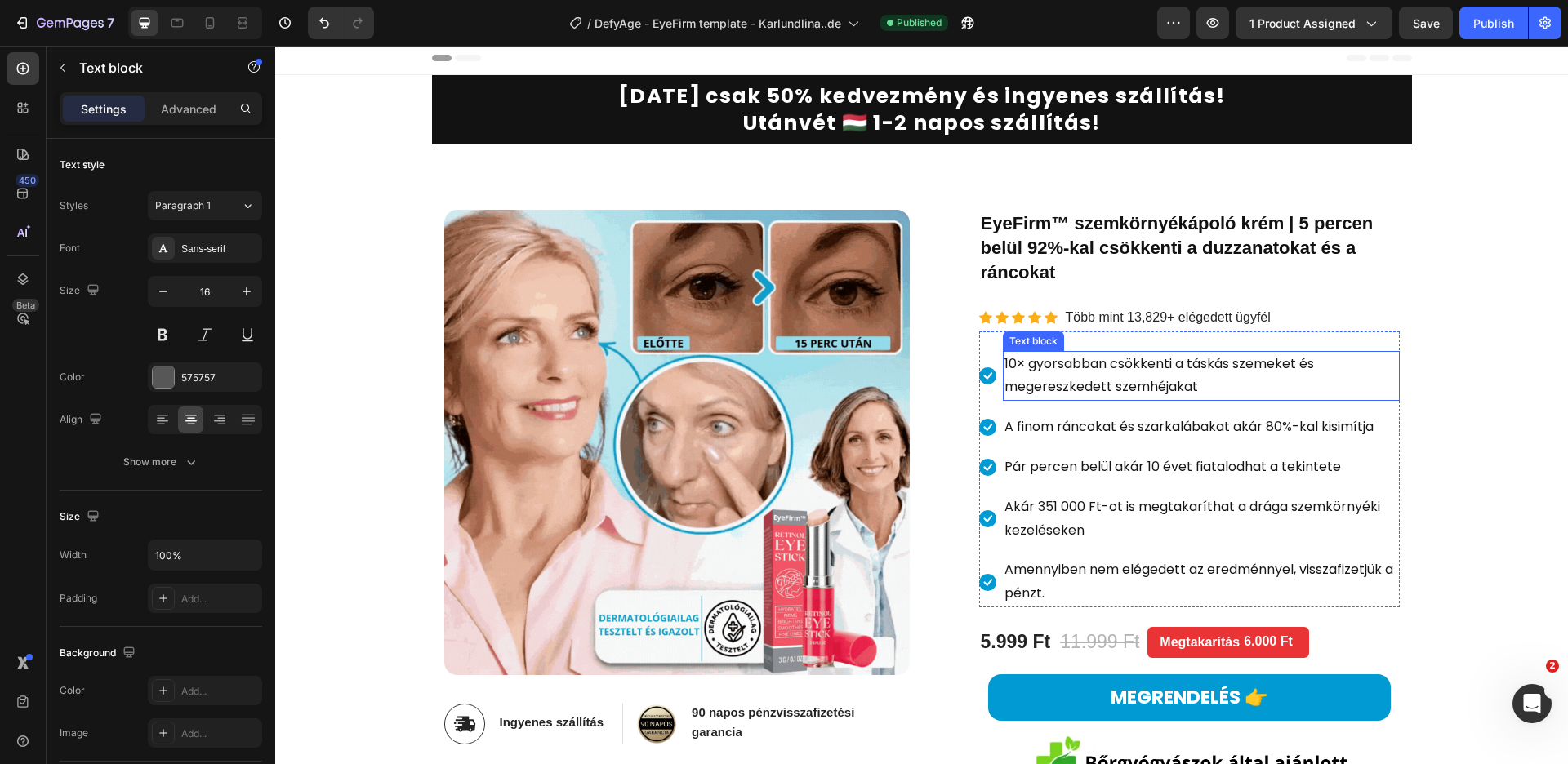
scroll to position [176, 0]
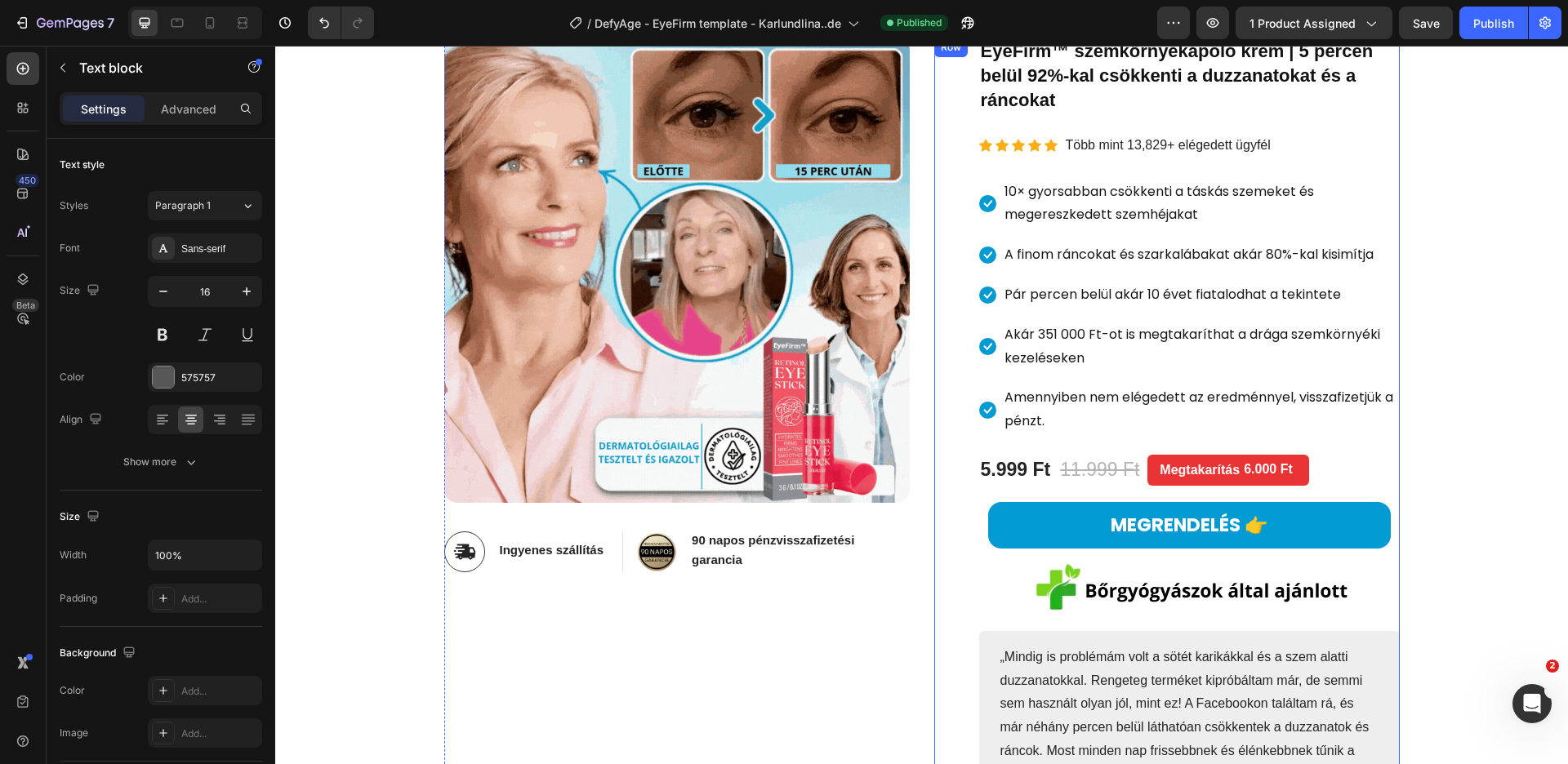
click at [1019, 525] on link "MEGRENDELÉS 👉" at bounding box center [1188, 524] width 402 height 46
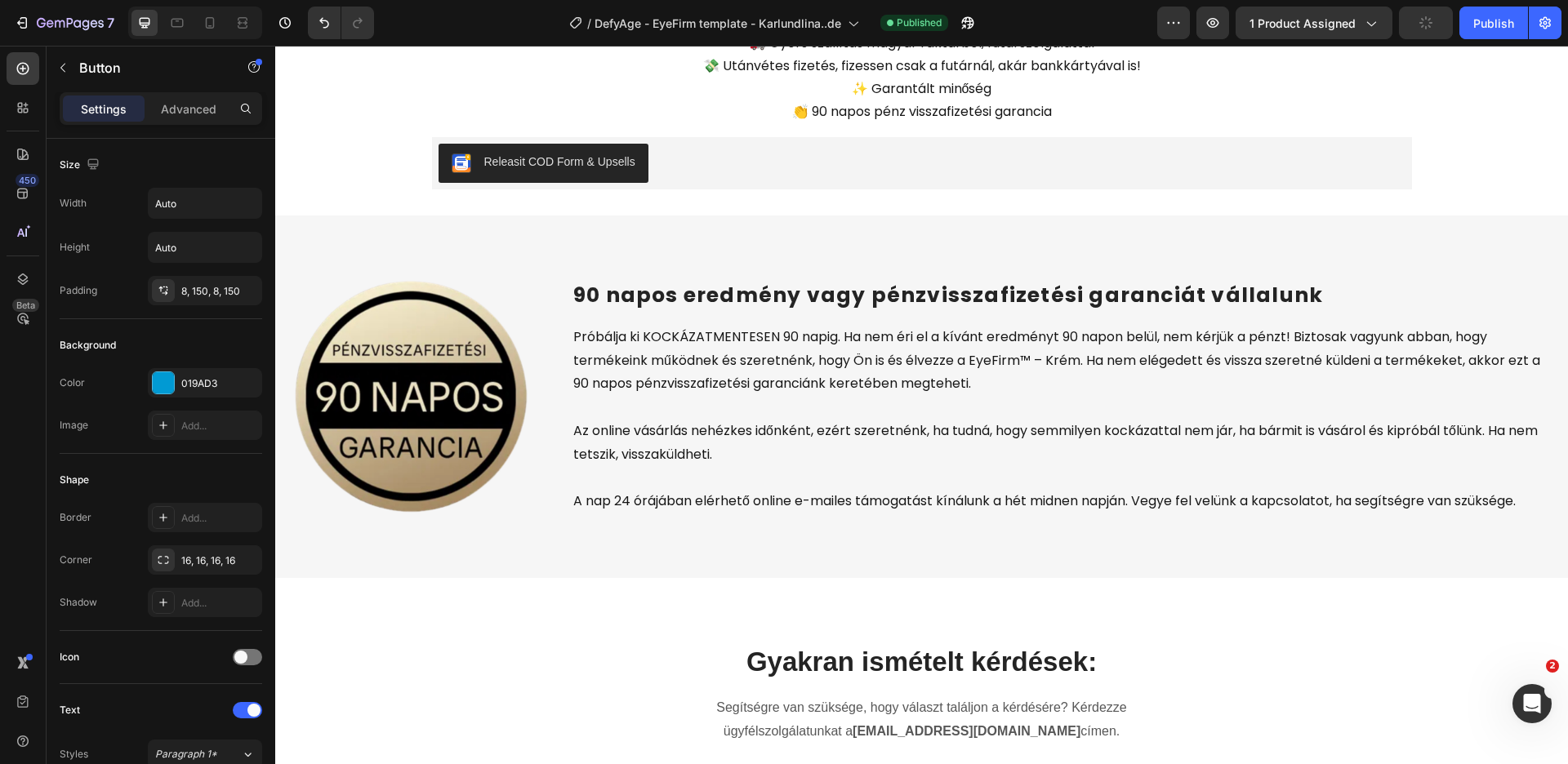
scroll to position [4755, 0]
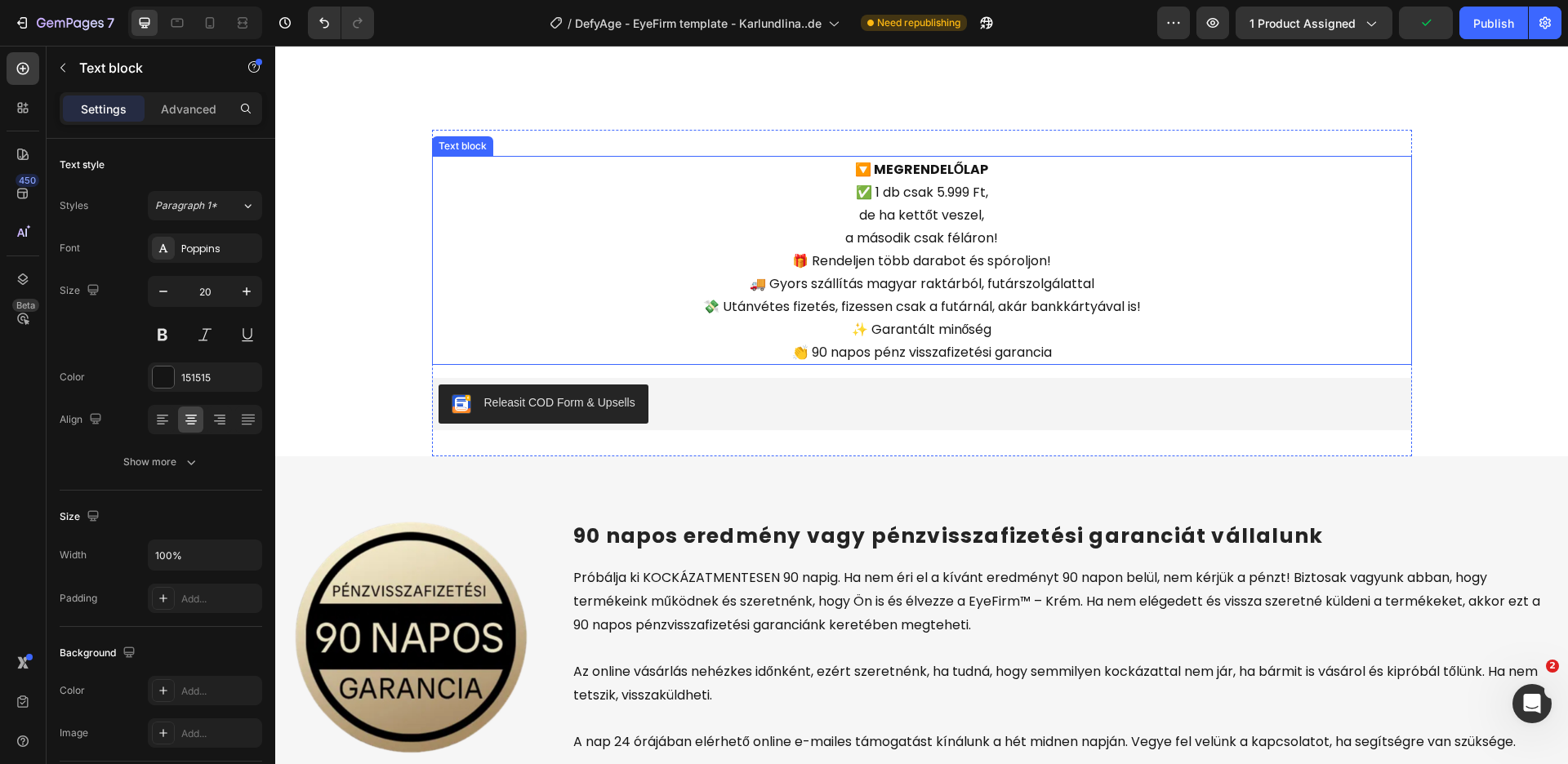
click at [639, 363] on p "🔽 MEGRENDELŐLAP ✅ 1 db csak 5.999 Ft, de ha kettőt veszel, a második csak félár…" at bounding box center [922, 260] width 977 height 206
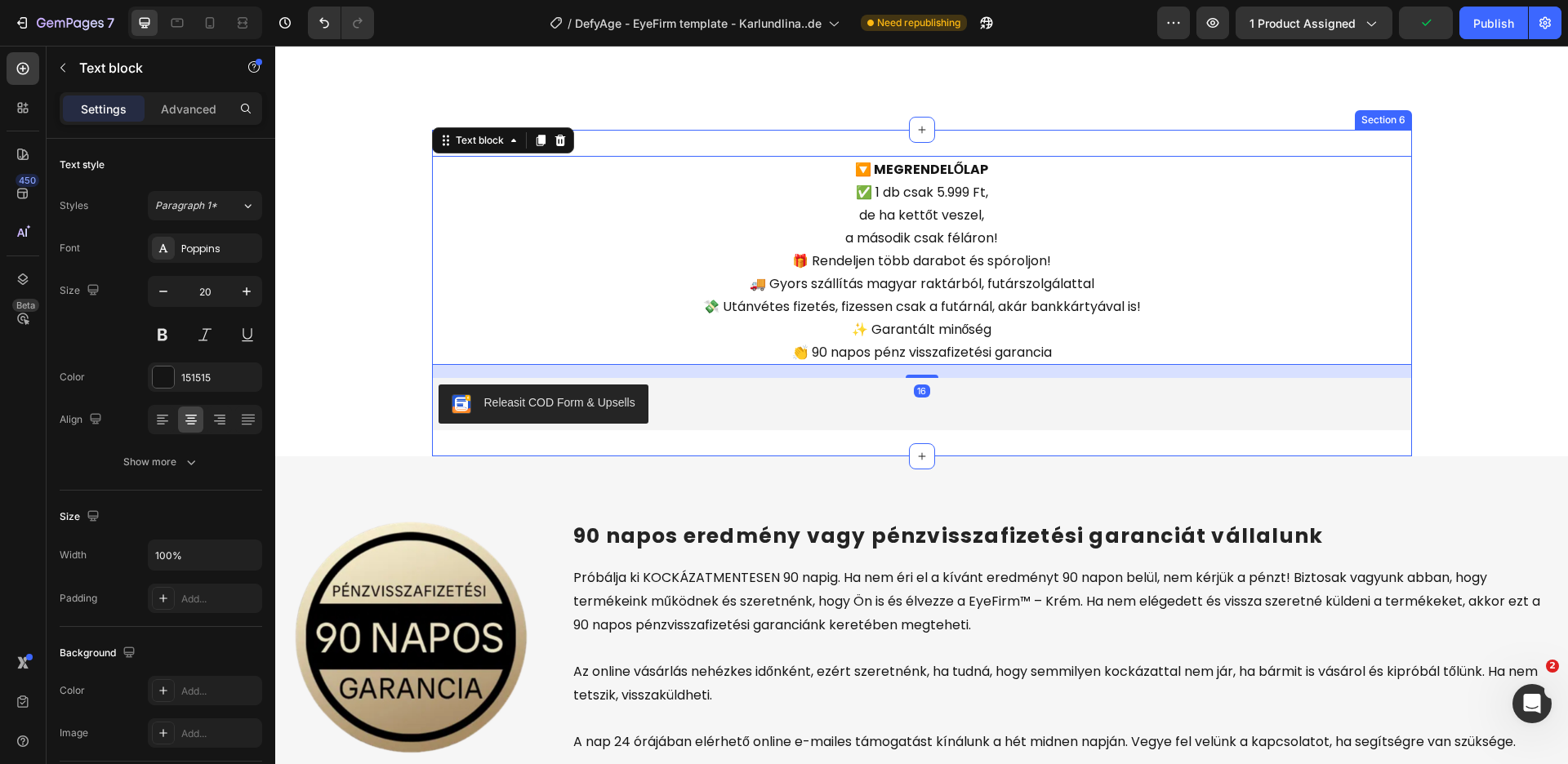
click at [675, 272] on div "🔽 MEGRENDELŐLAP ✅ 1 db csak 5.999 Ft, de ha kettőt veszel, a második csak félár…" at bounding box center [922, 293] width 980 height 327
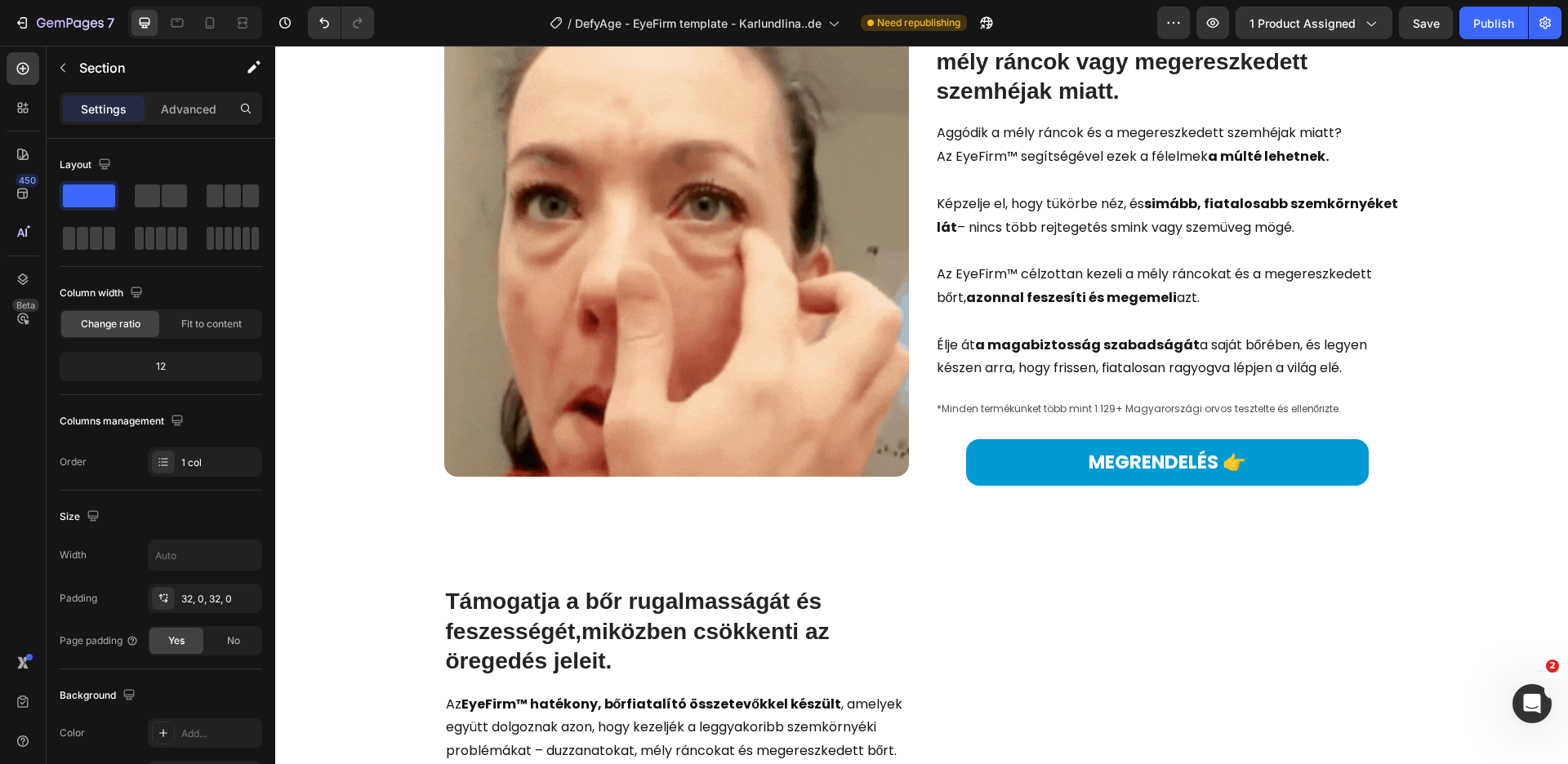
scroll to position [510, 0]
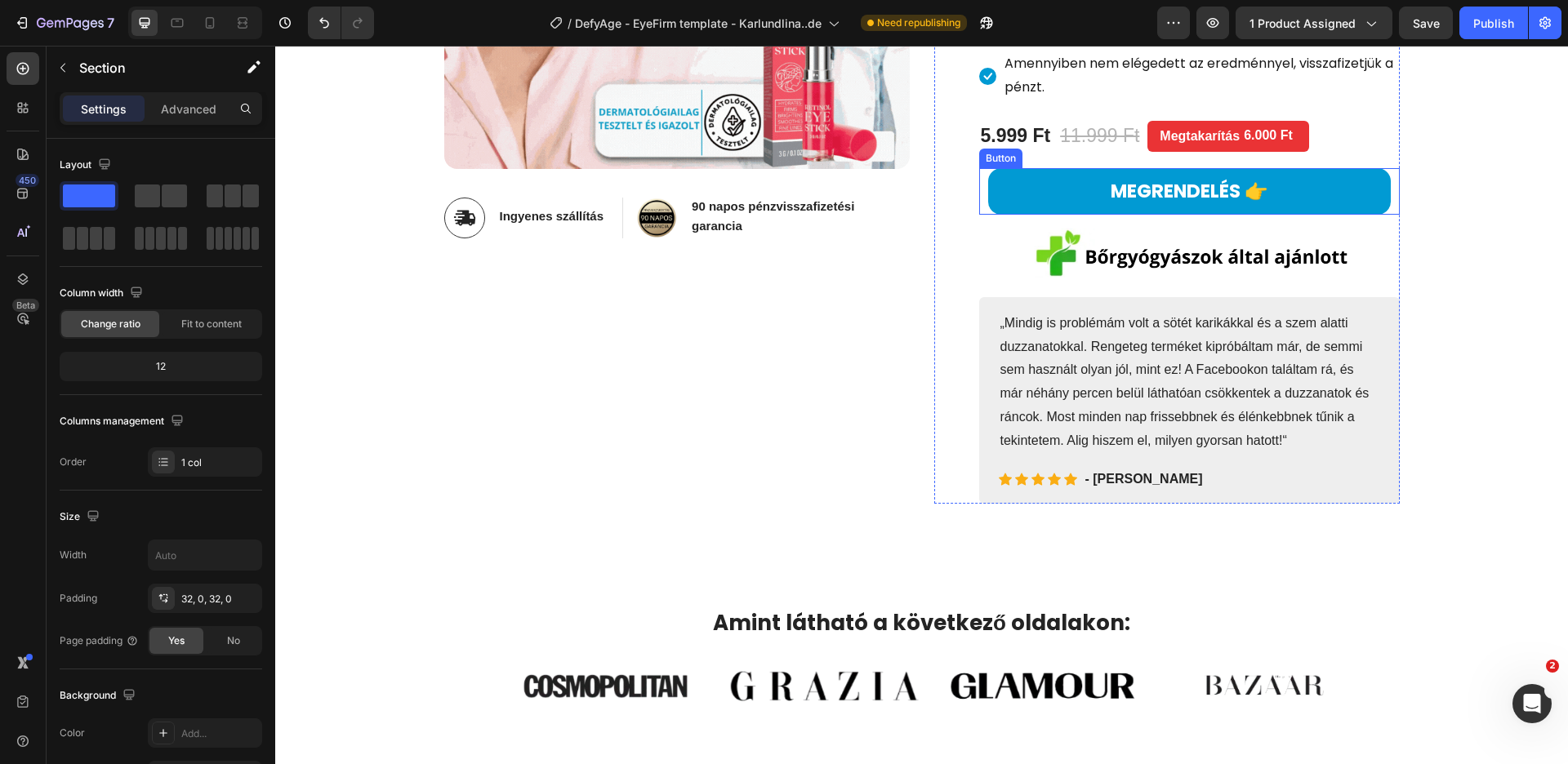
click at [1036, 191] on link "MEGRENDELÉS 👉" at bounding box center [1188, 191] width 402 height 46
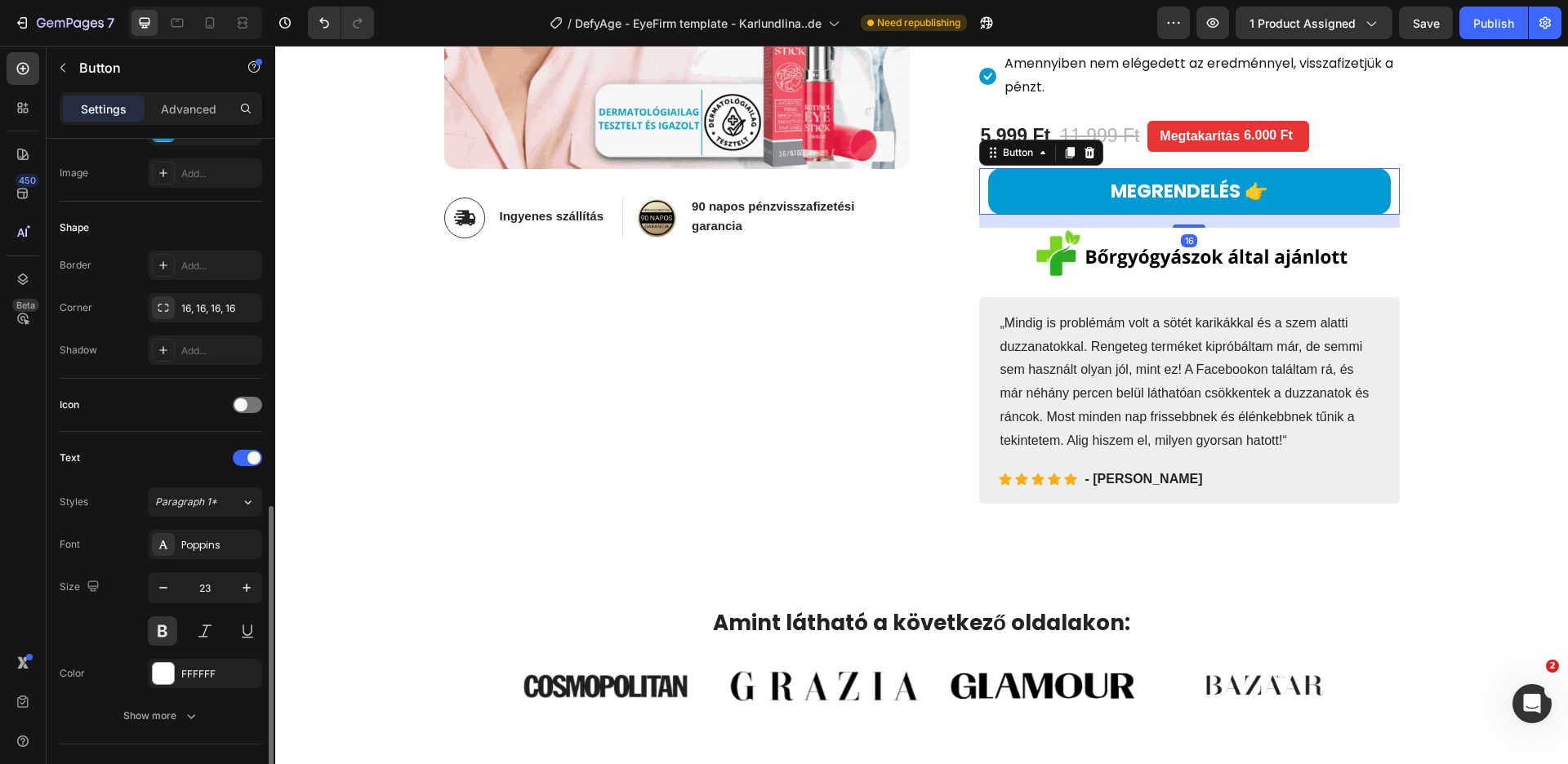
scroll to position [580, 0]
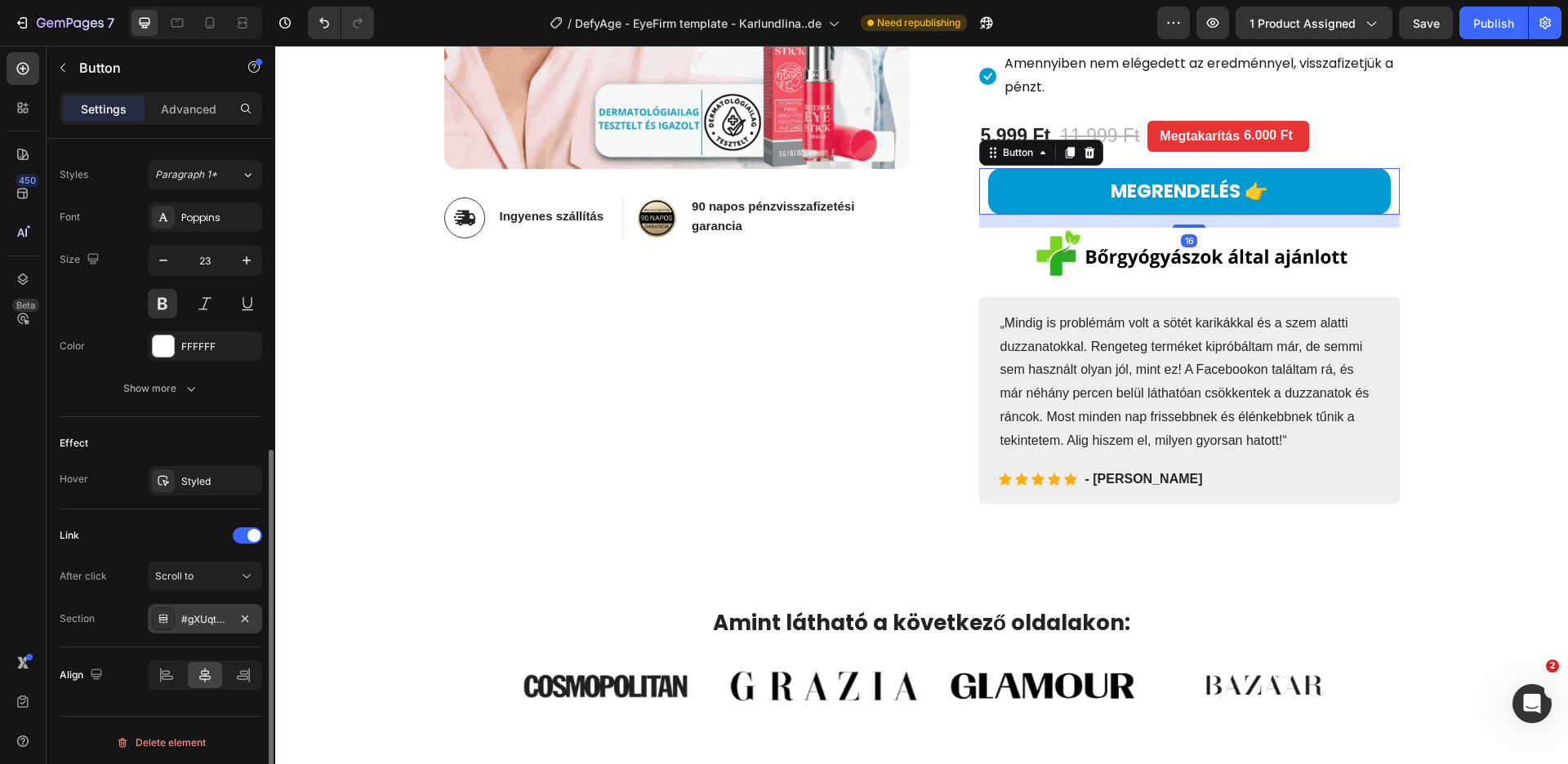
click at [213, 613] on div "#gXUqt4YVSR" at bounding box center [205, 620] width 47 height 15
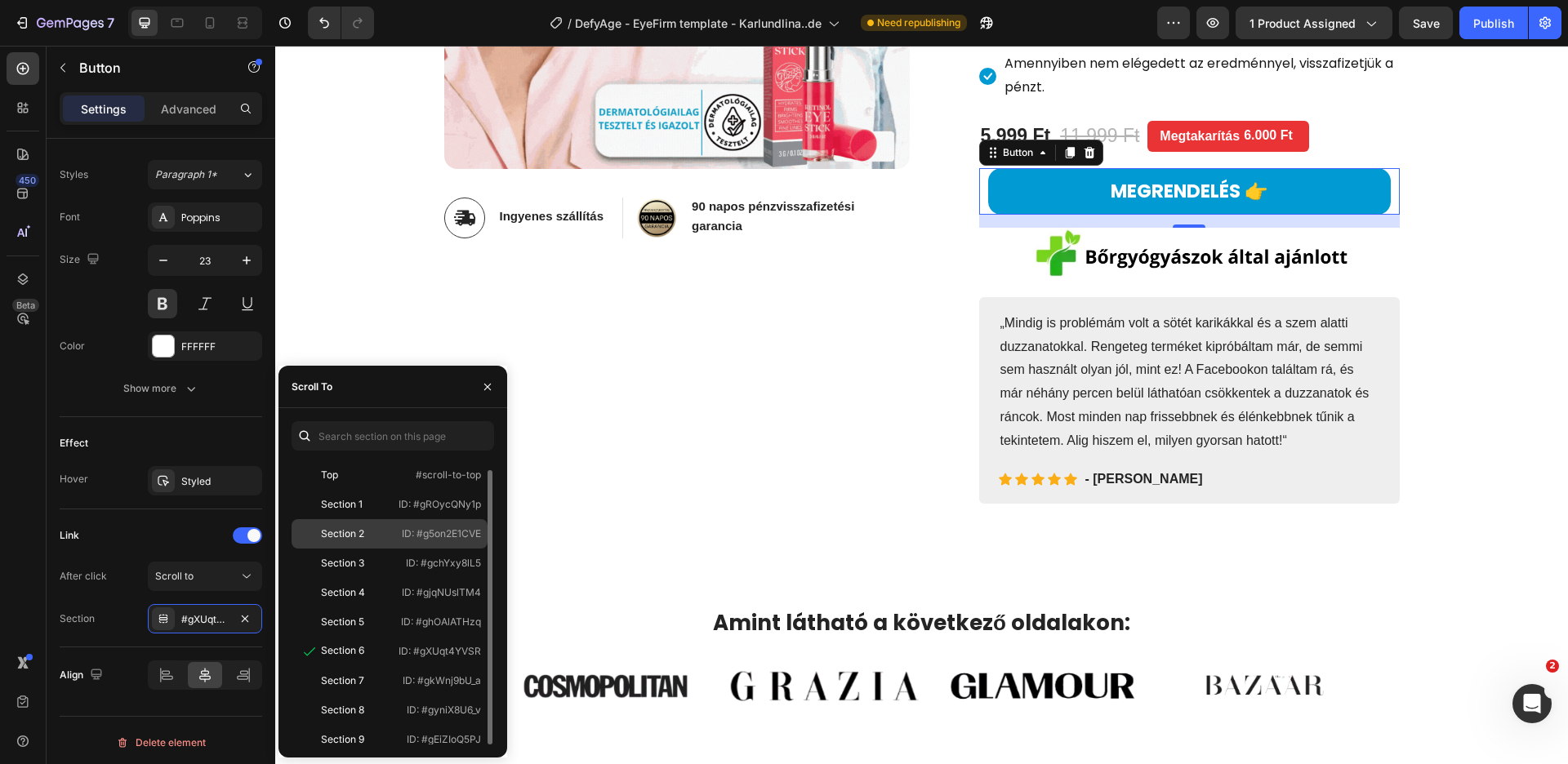
scroll to position [5, 0]
click at [430, 639] on p "ID: #gXUqt4YVSR" at bounding box center [439, 646] width 83 height 15
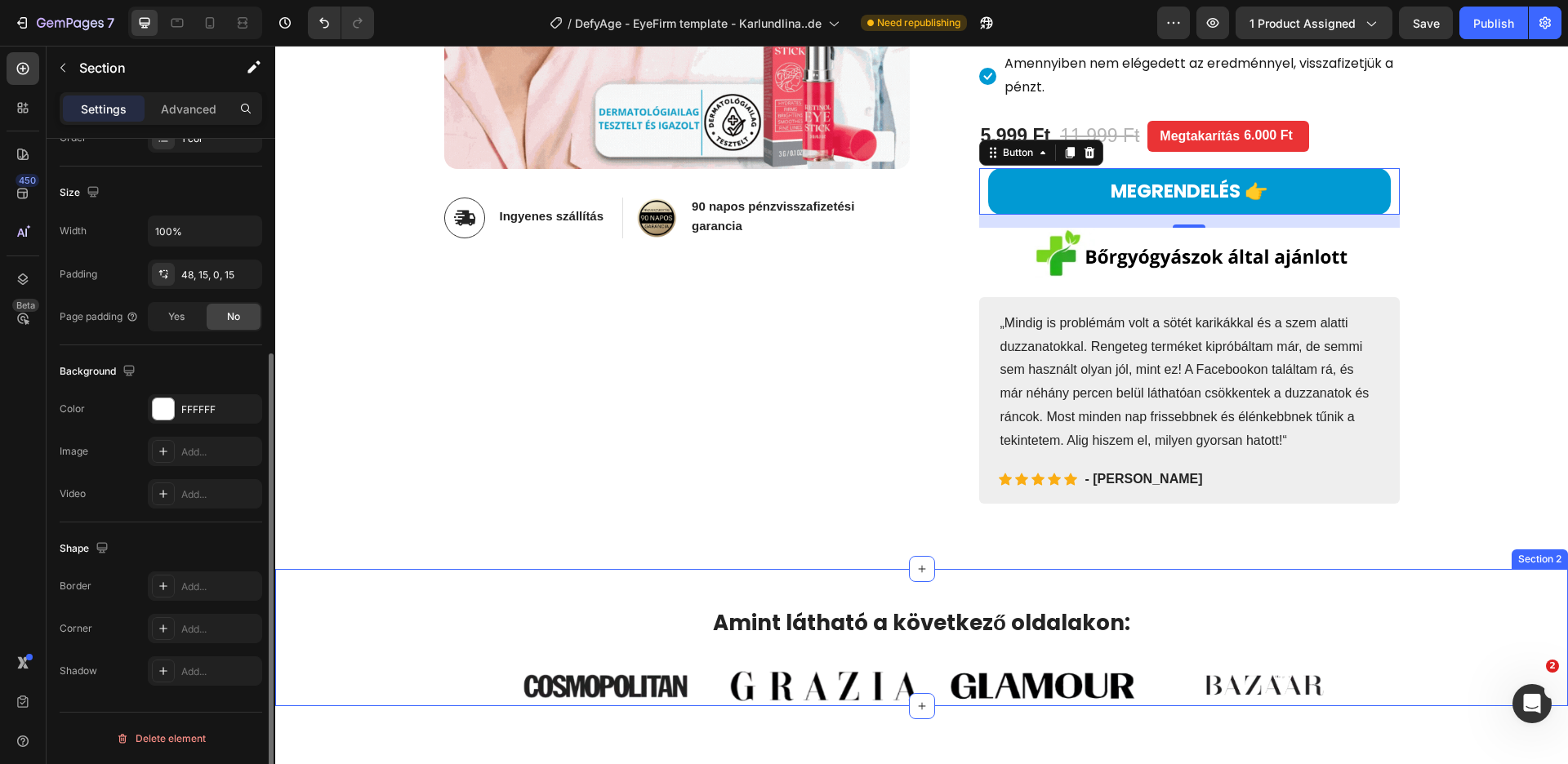
click at [662, 585] on div "Amint látható a következő oldalakon: Heading Image Section 2" at bounding box center [922, 638] width 1293 height 138
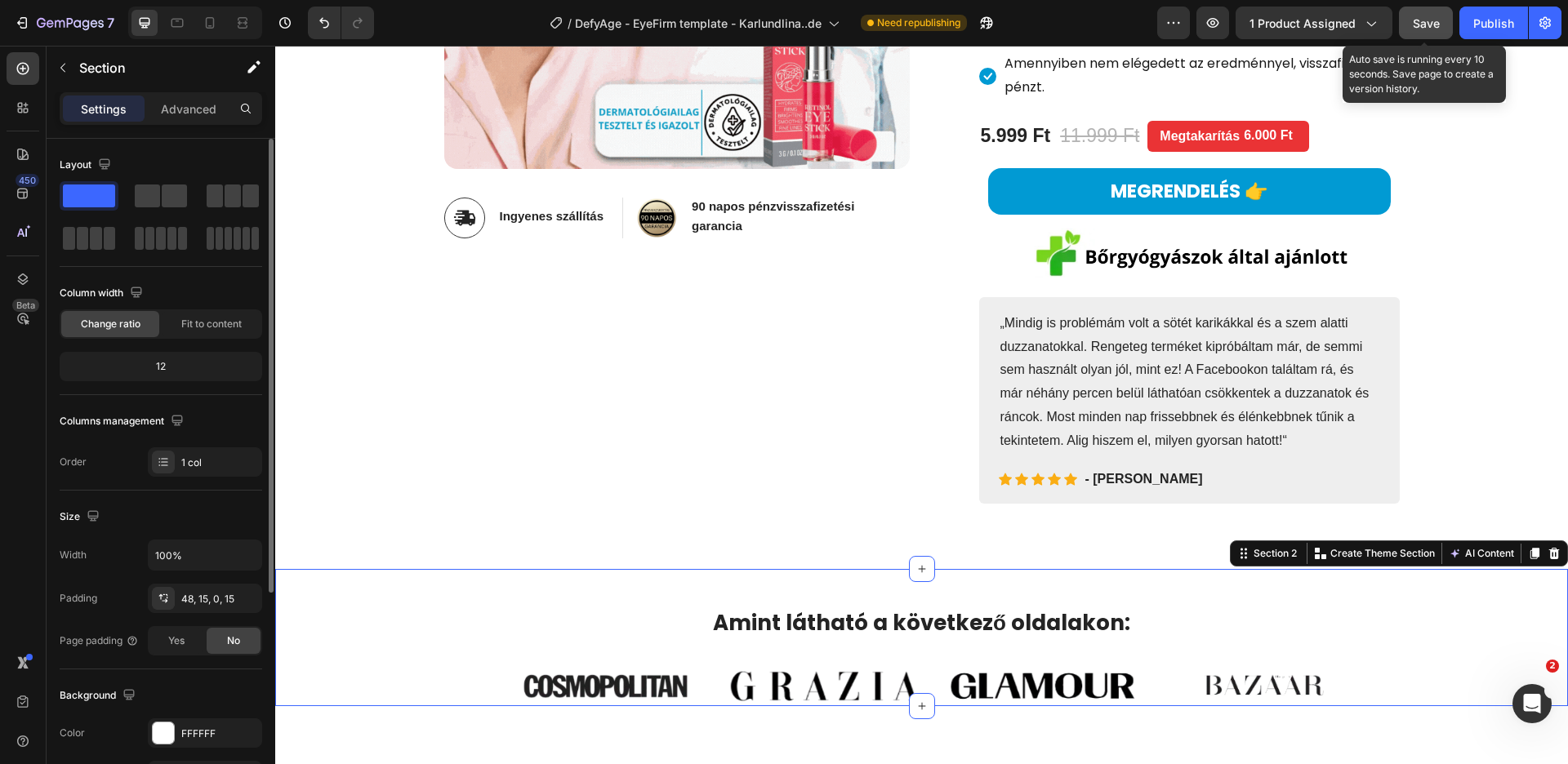
click at [1435, 27] on span "Save" at bounding box center [1426, 23] width 27 height 14
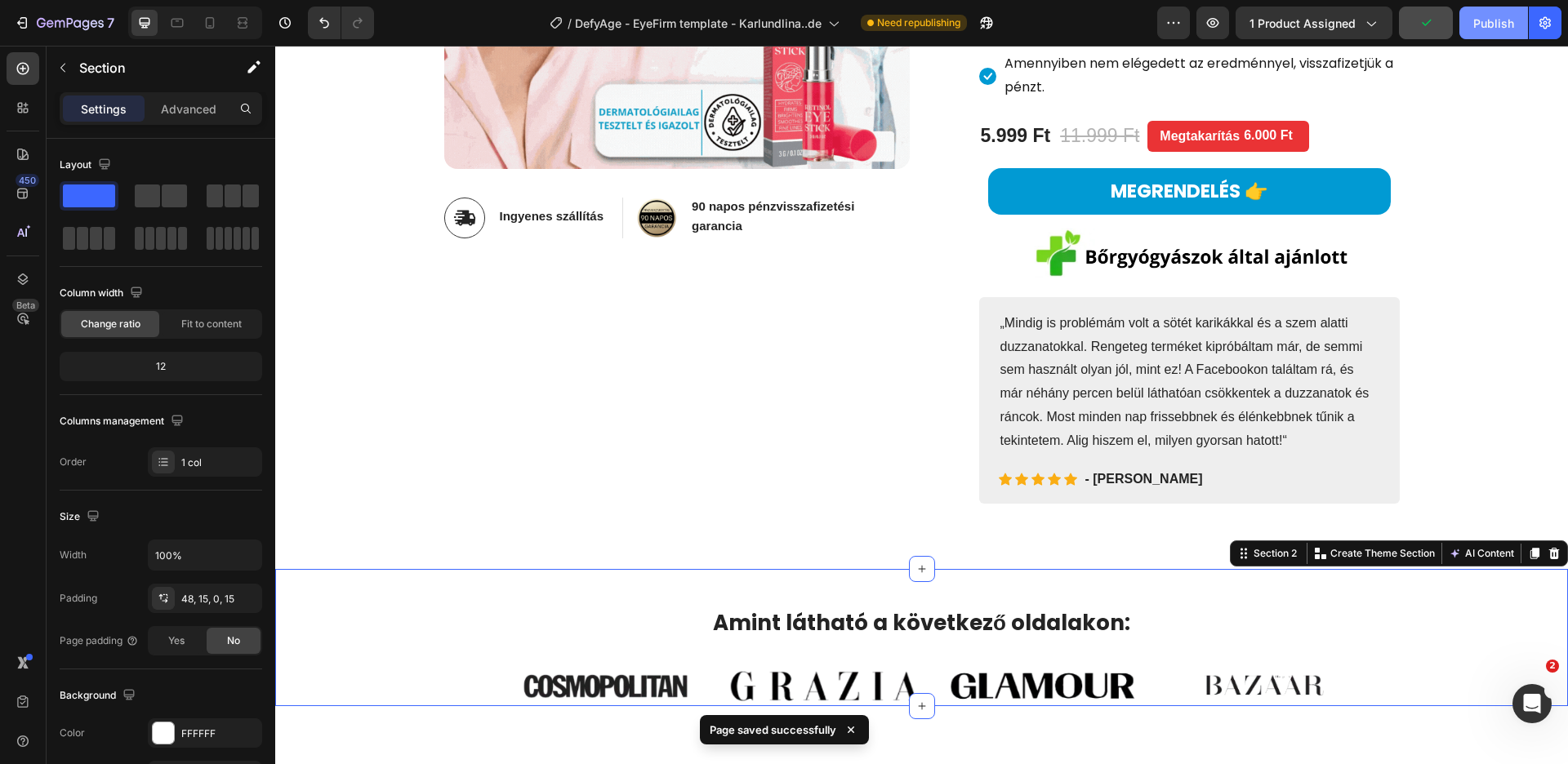
click at [1498, 28] on div "Publish" at bounding box center [1494, 23] width 41 height 17
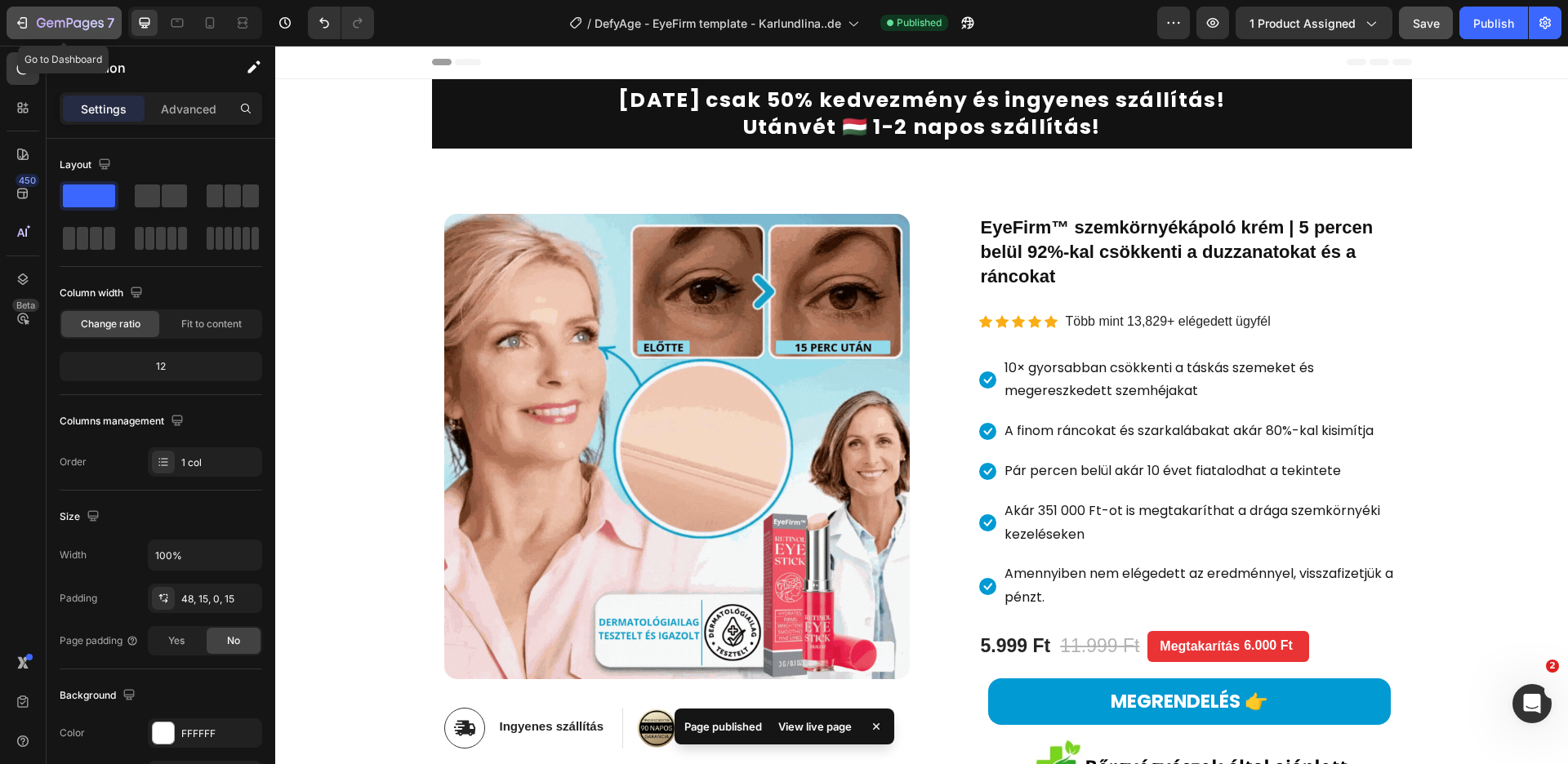
click at [23, 24] on icon "button" at bounding box center [22, 23] width 16 height 16
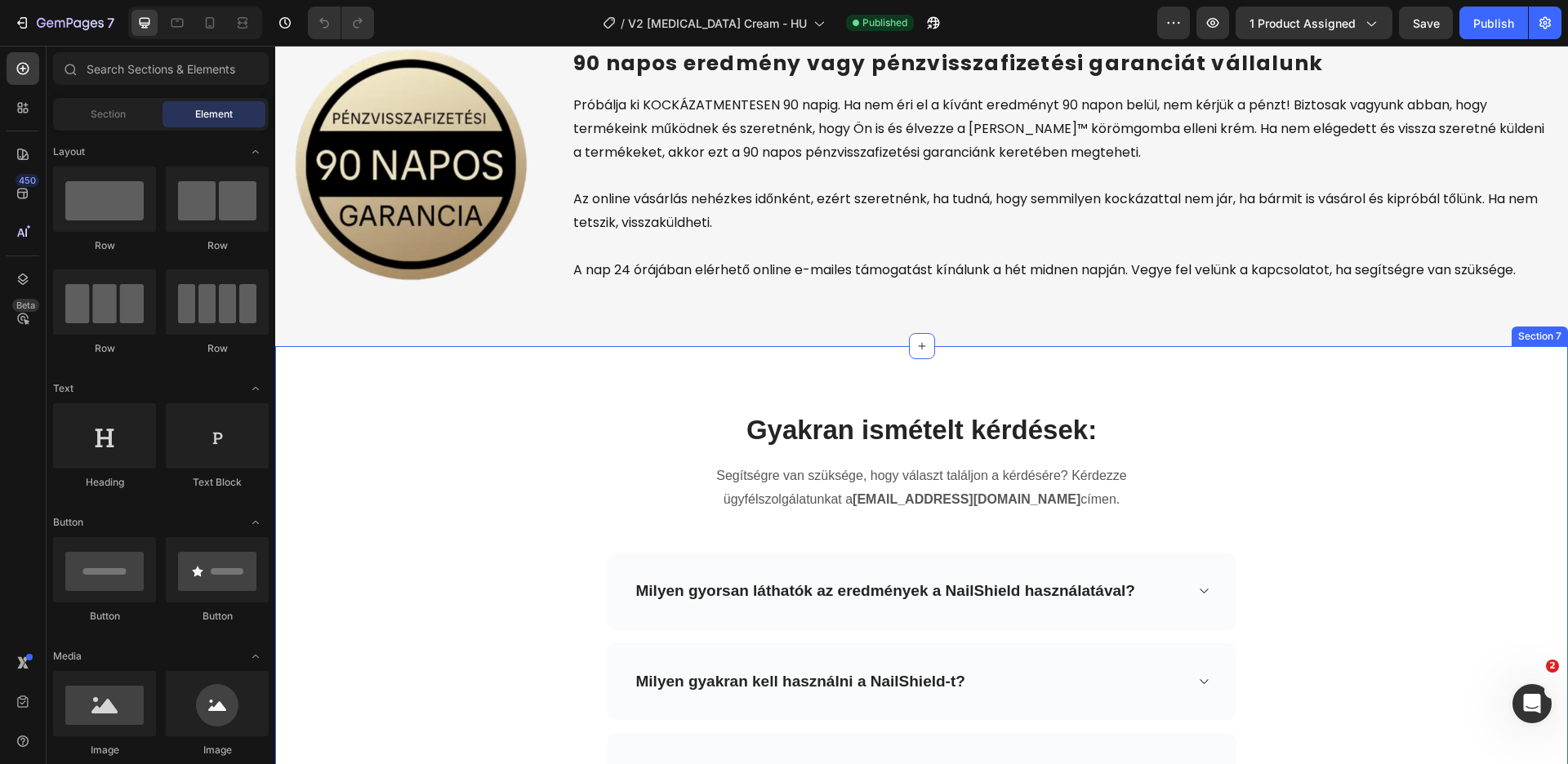
scroll to position [5441, 0]
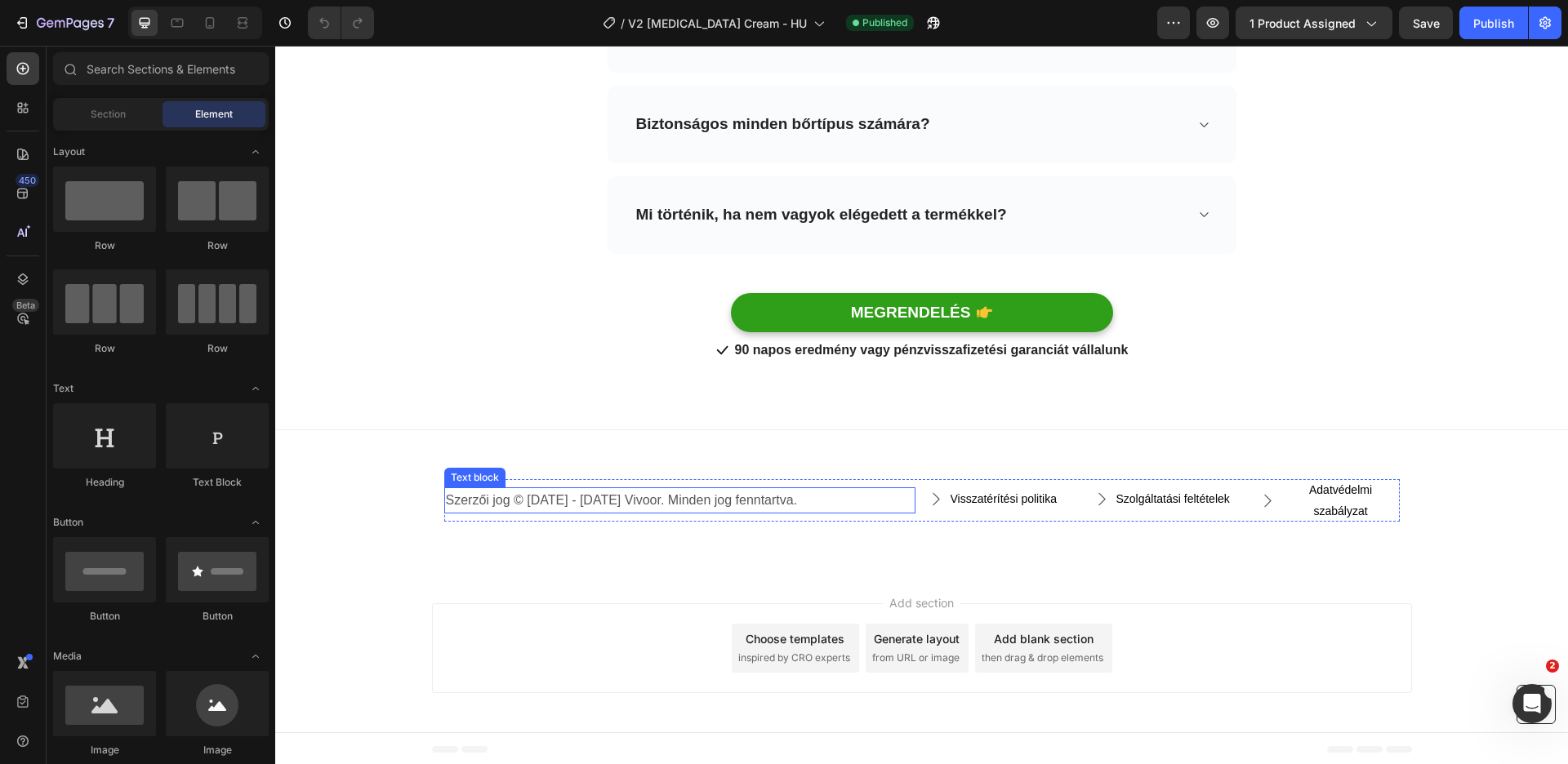
click at [586, 496] on p "Szerzői jog © 2017 - 2025 Vivoor. Minden jog fenntartva." at bounding box center [679, 501] width 468 height 24
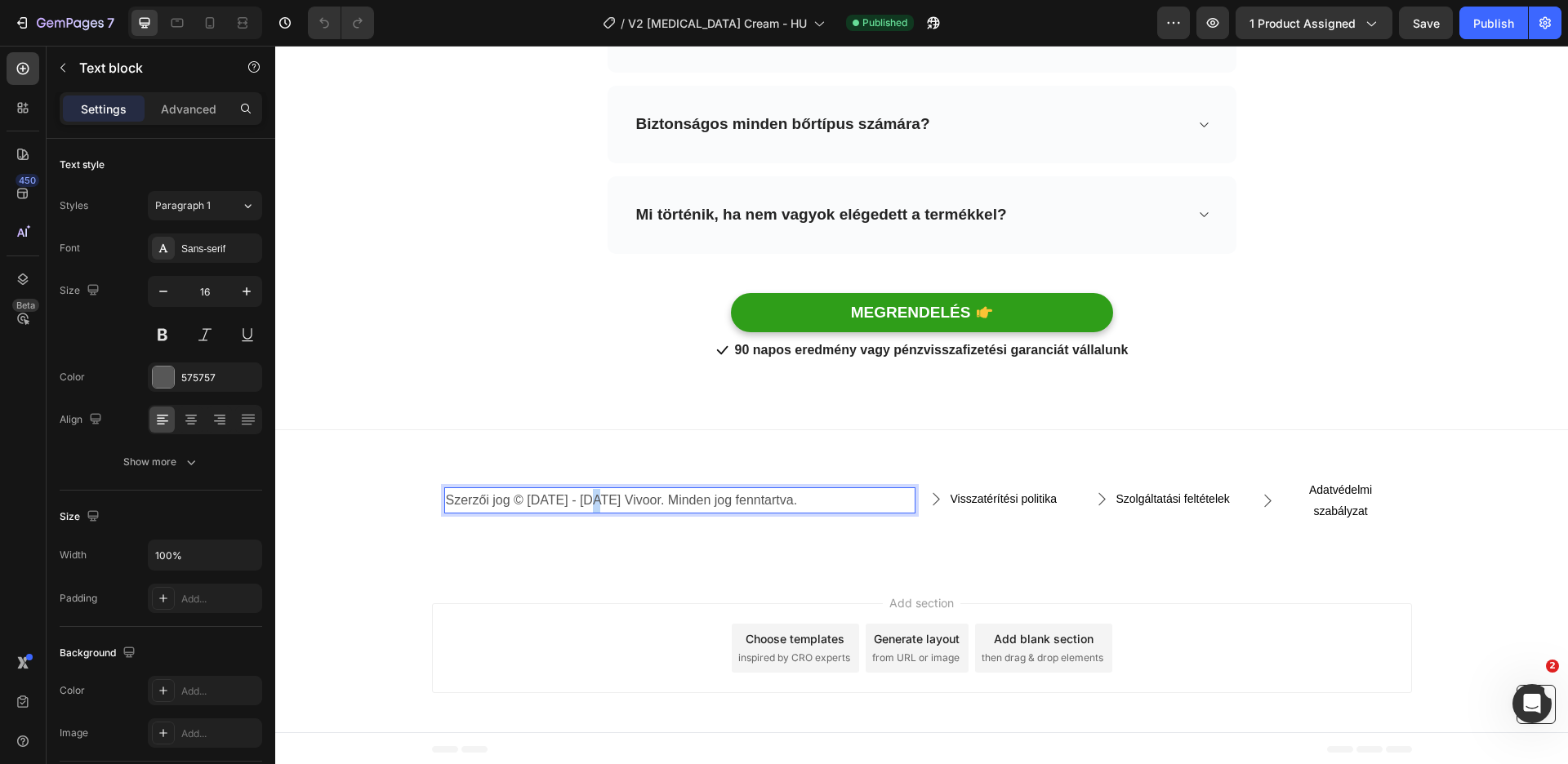
click at [586, 496] on p "Szerzői jog © 2017 - 2025 Vivoor. Minden jog fenntartva." at bounding box center [679, 501] width 468 height 24
click at [598, 496] on p "Szerzői jog © 2017 - 2025 Vivoor. Minden jog fenntartva." at bounding box center [679, 501] width 468 height 24
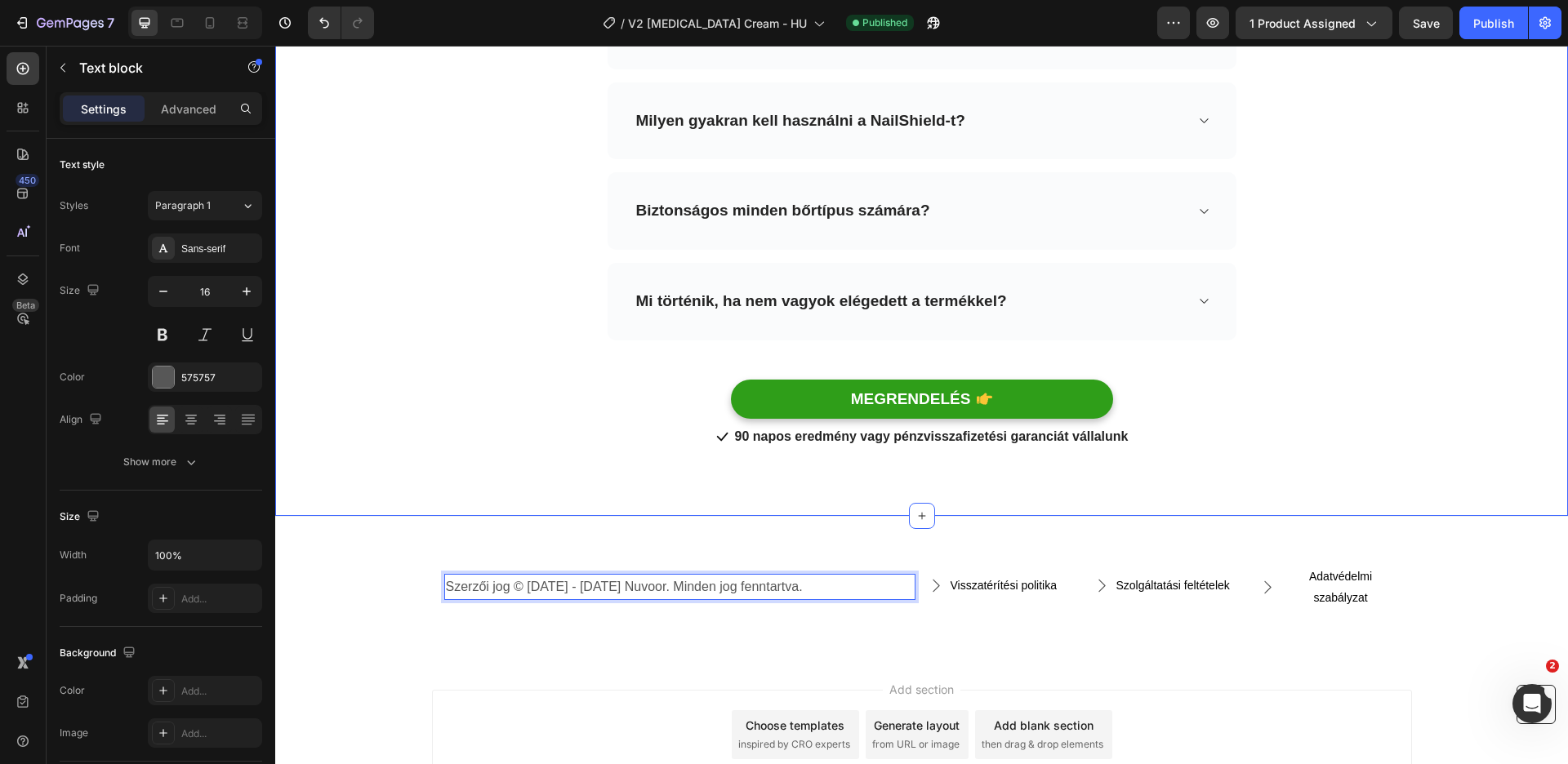
scroll to position [5160, 0]
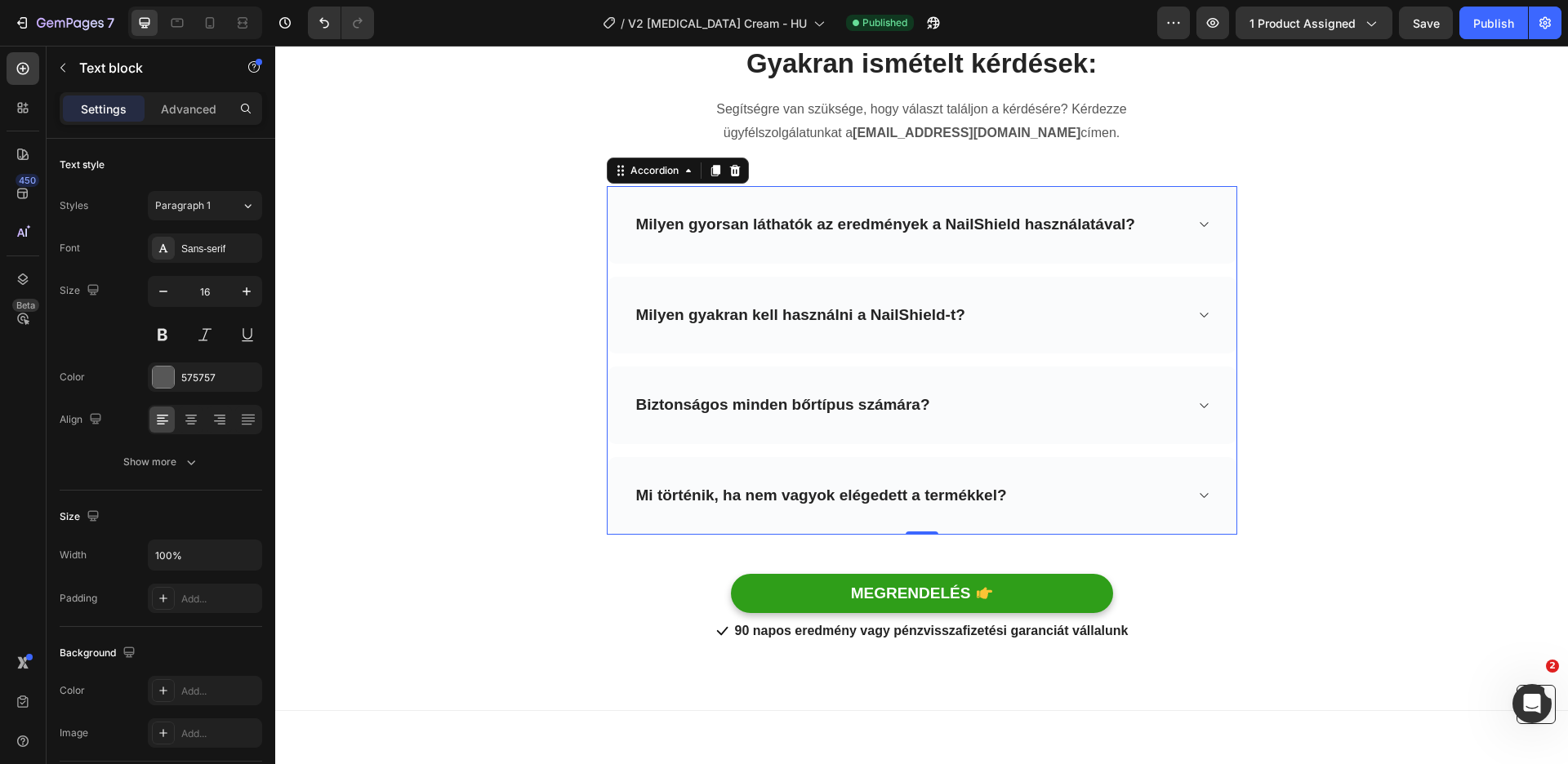
click at [1042, 406] on div "Biztonságos minden bőrtípus számára?" at bounding box center [909, 406] width 550 height 25
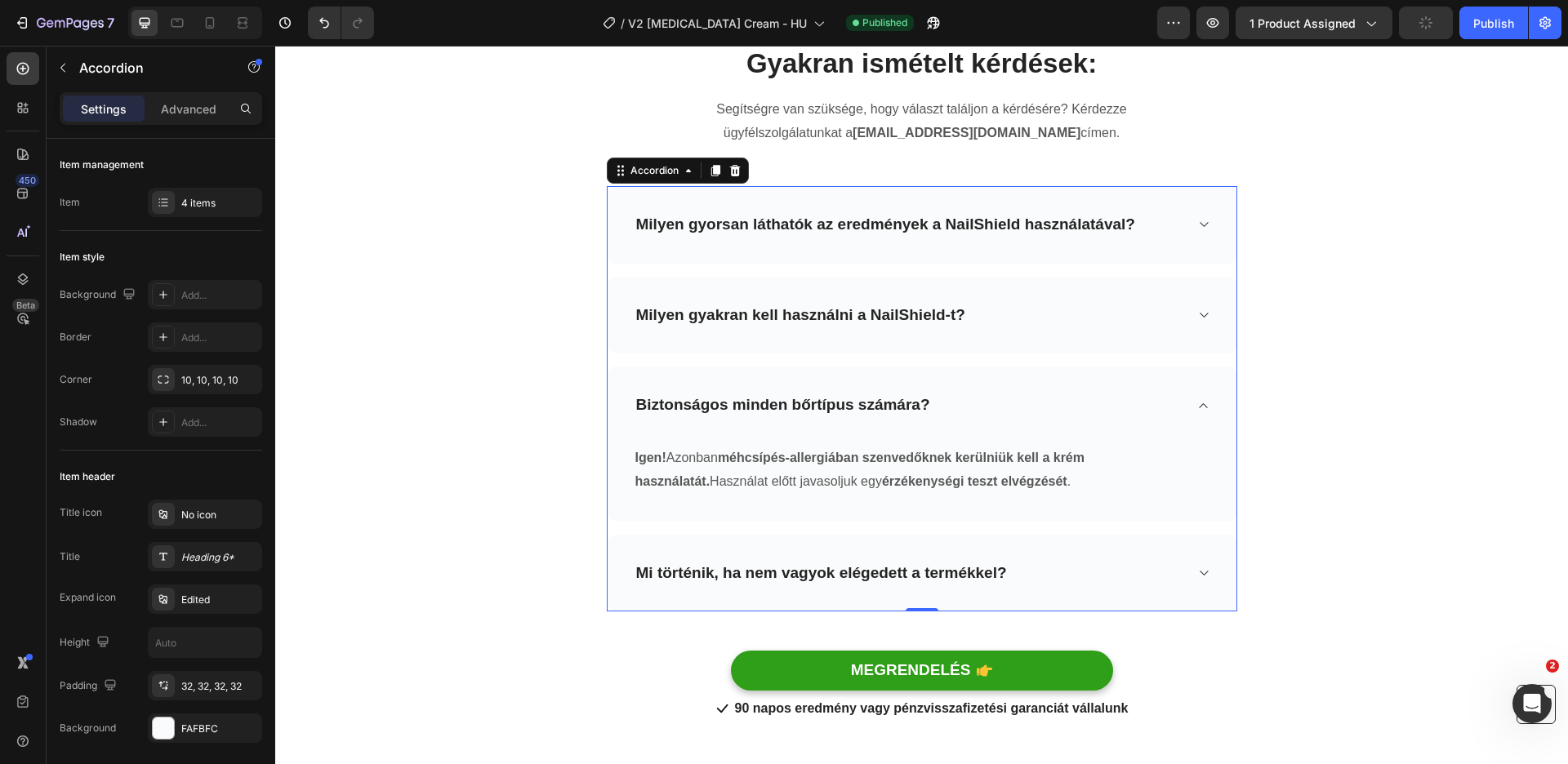
click at [1042, 406] on div "Biztonságos minden bőrtípus számára?" at bounding box center [909, 406] width 550 height 25
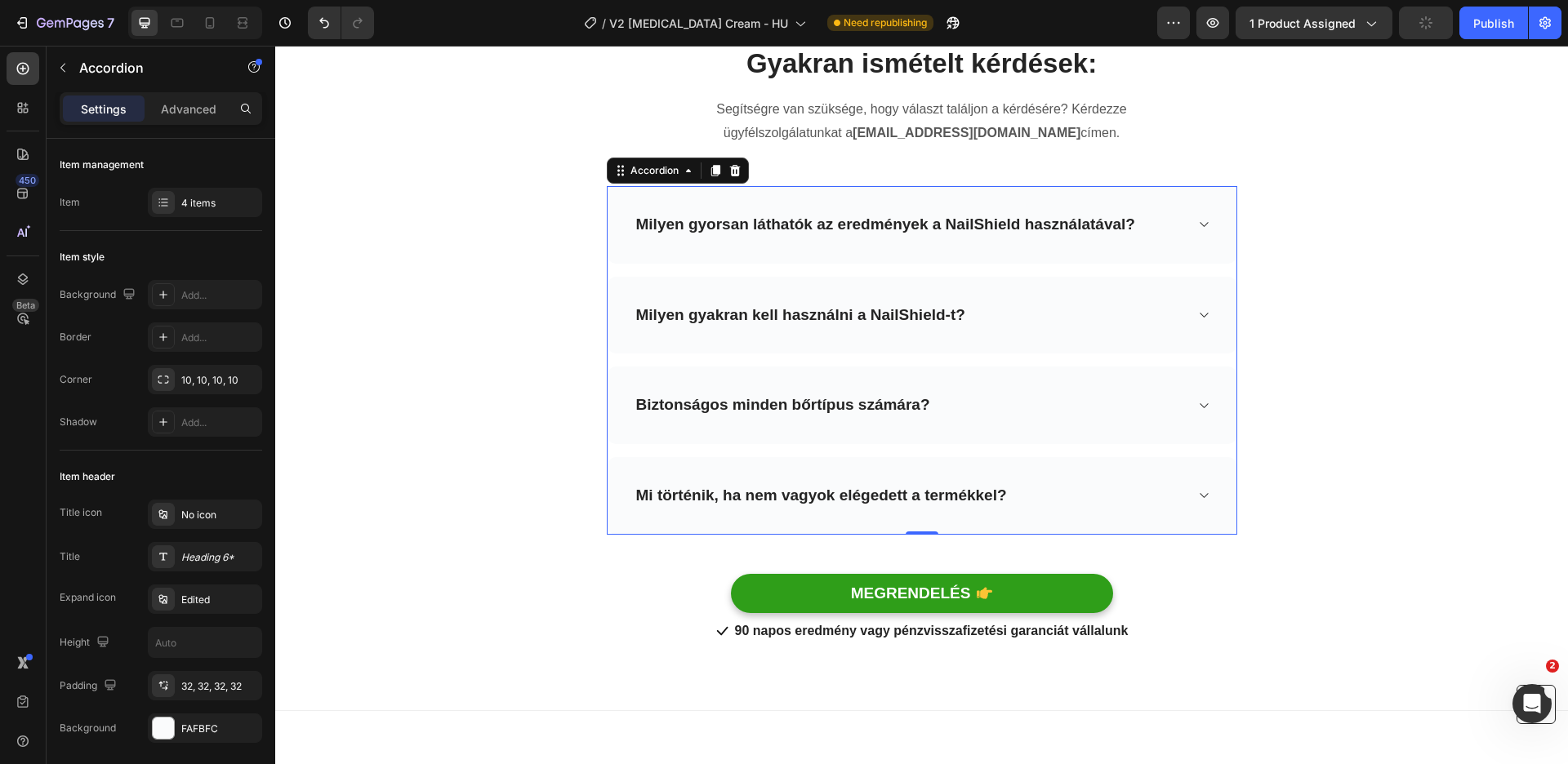
click at [1046, 477] on div "Mi történik, ha nem vagyok elégedett a termékkel?" at bounding box center [922, 495] width 629 height 77
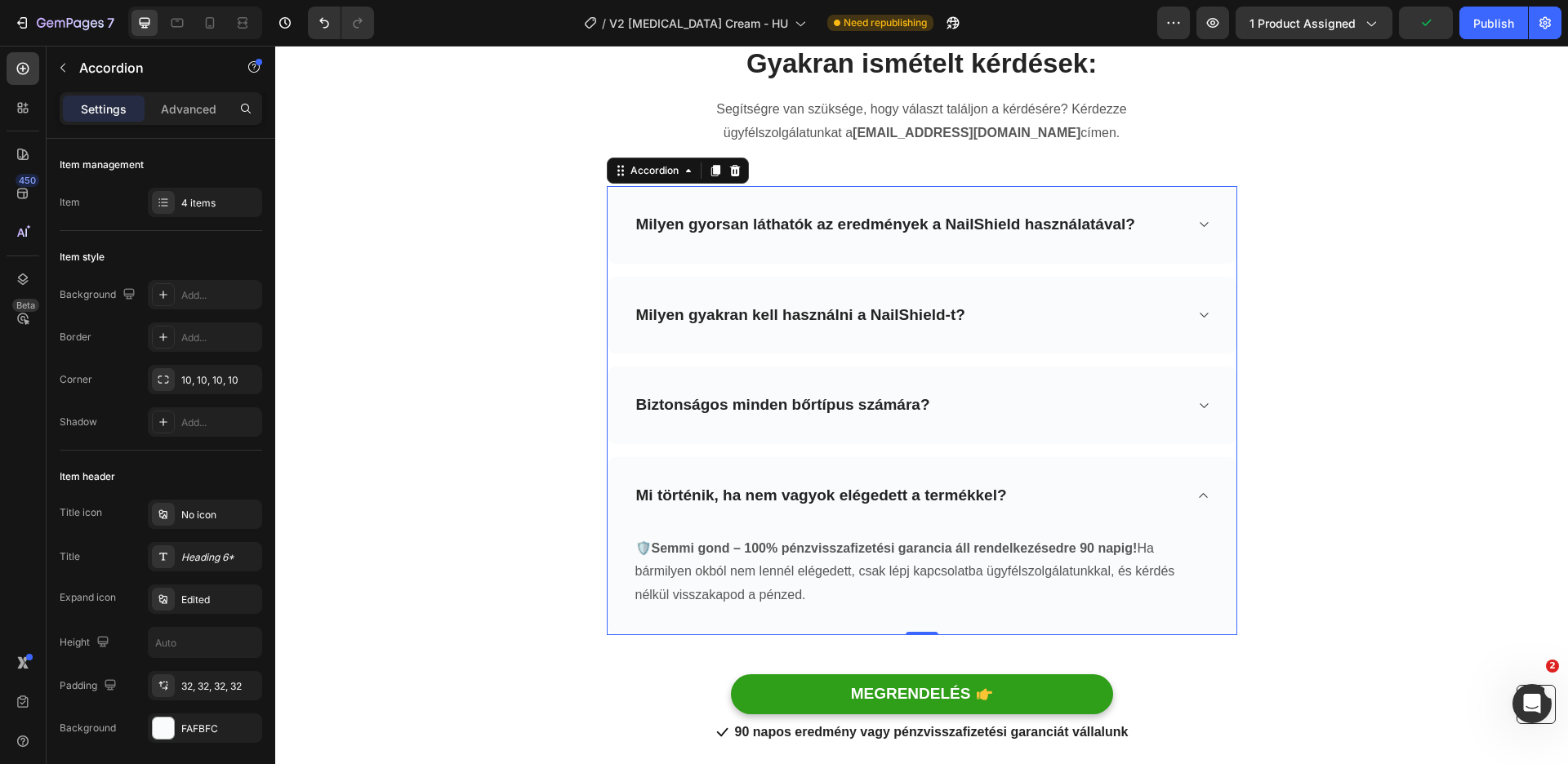
click at [1047, 484] on div "Mi történik, ha nem vagyok elégedett a termékkel?" at bounding box center [909, 496] width 550 height 25
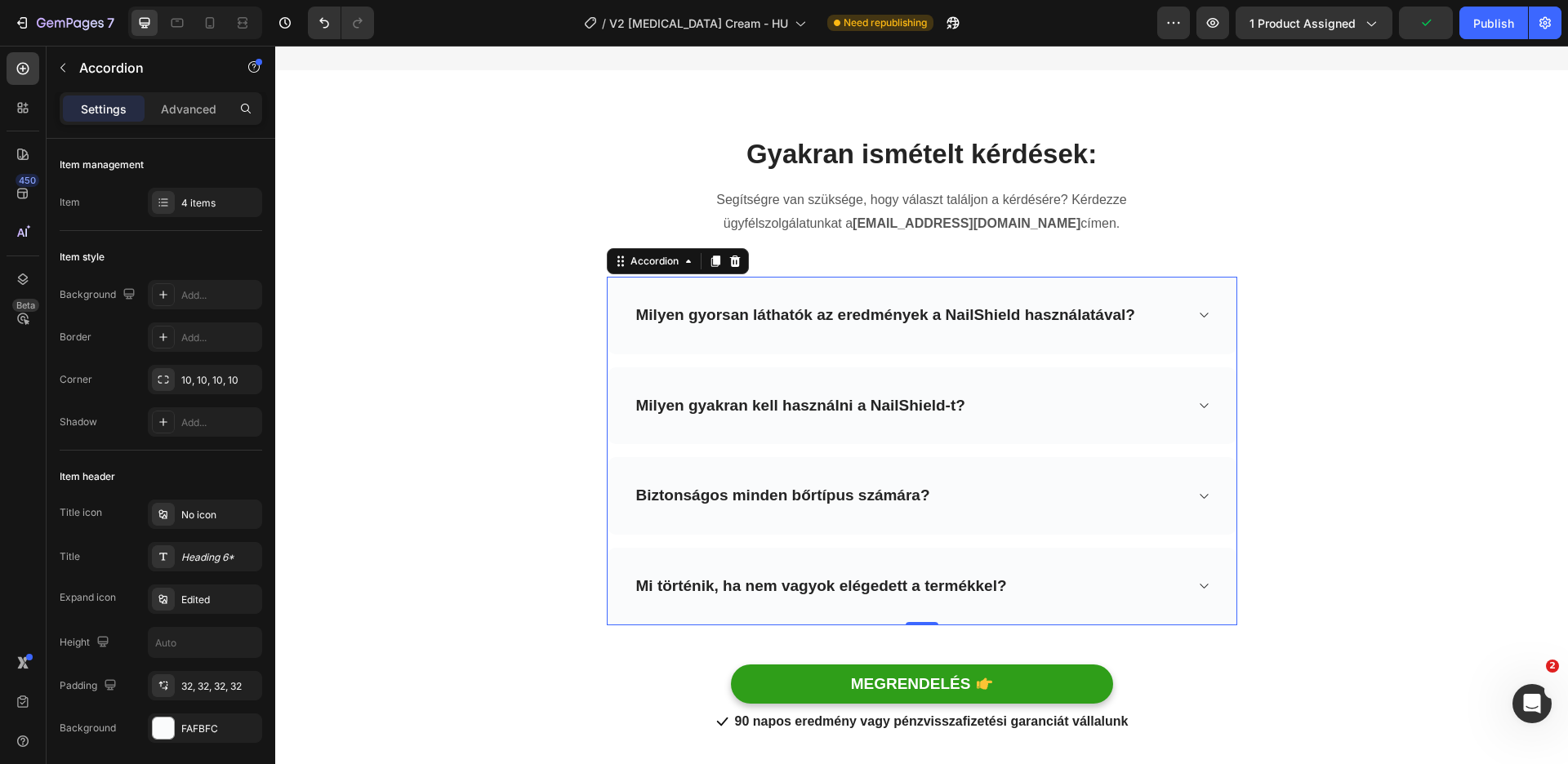
scroll to position [4959, 0]
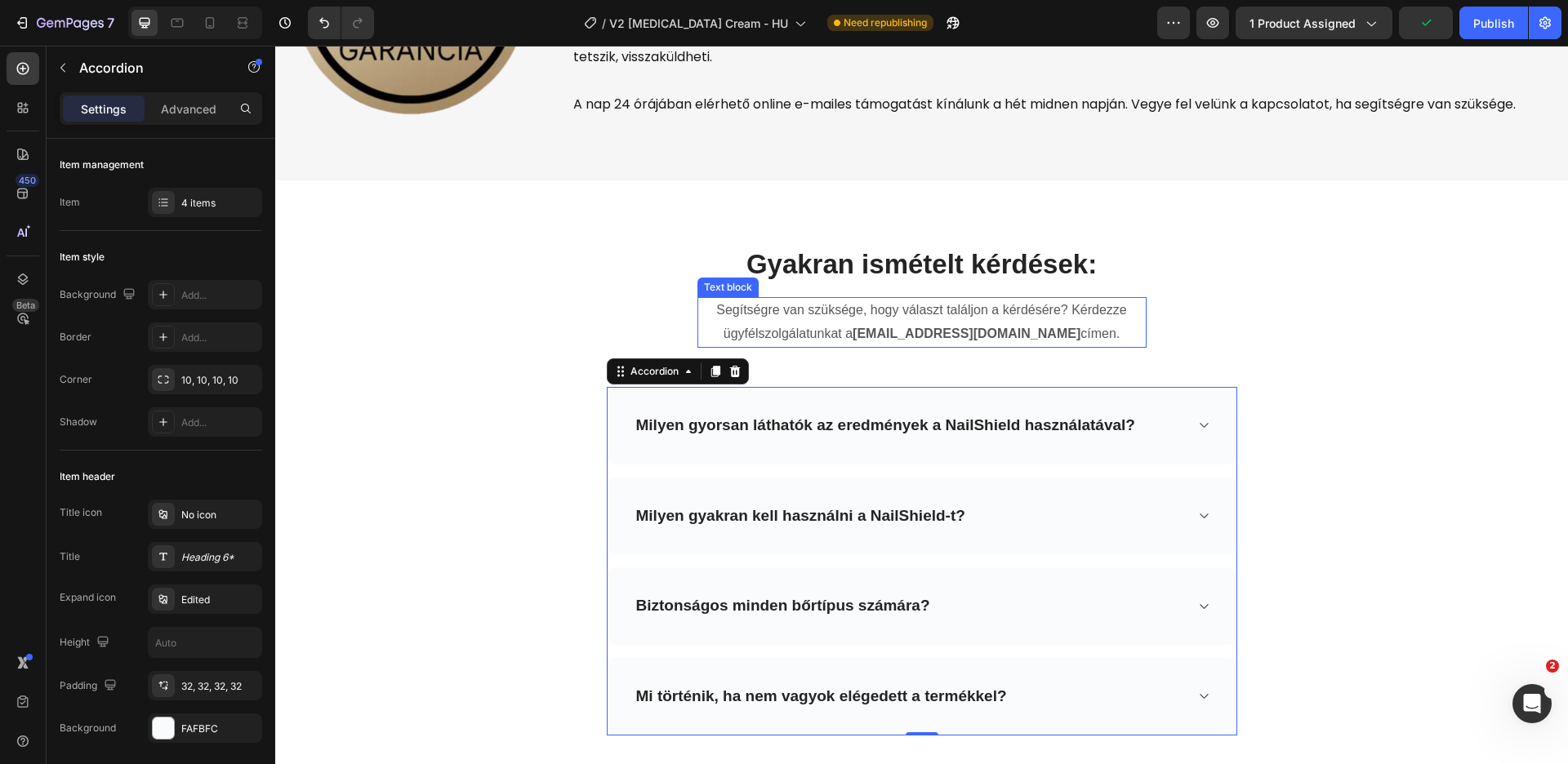
click at [963, 340] on p "Segítségre van szüksége, hogy választ találjon a kérdésére? Kérdezze ügyfélszol…" at bounding box center [922, 322] width 446 height 47
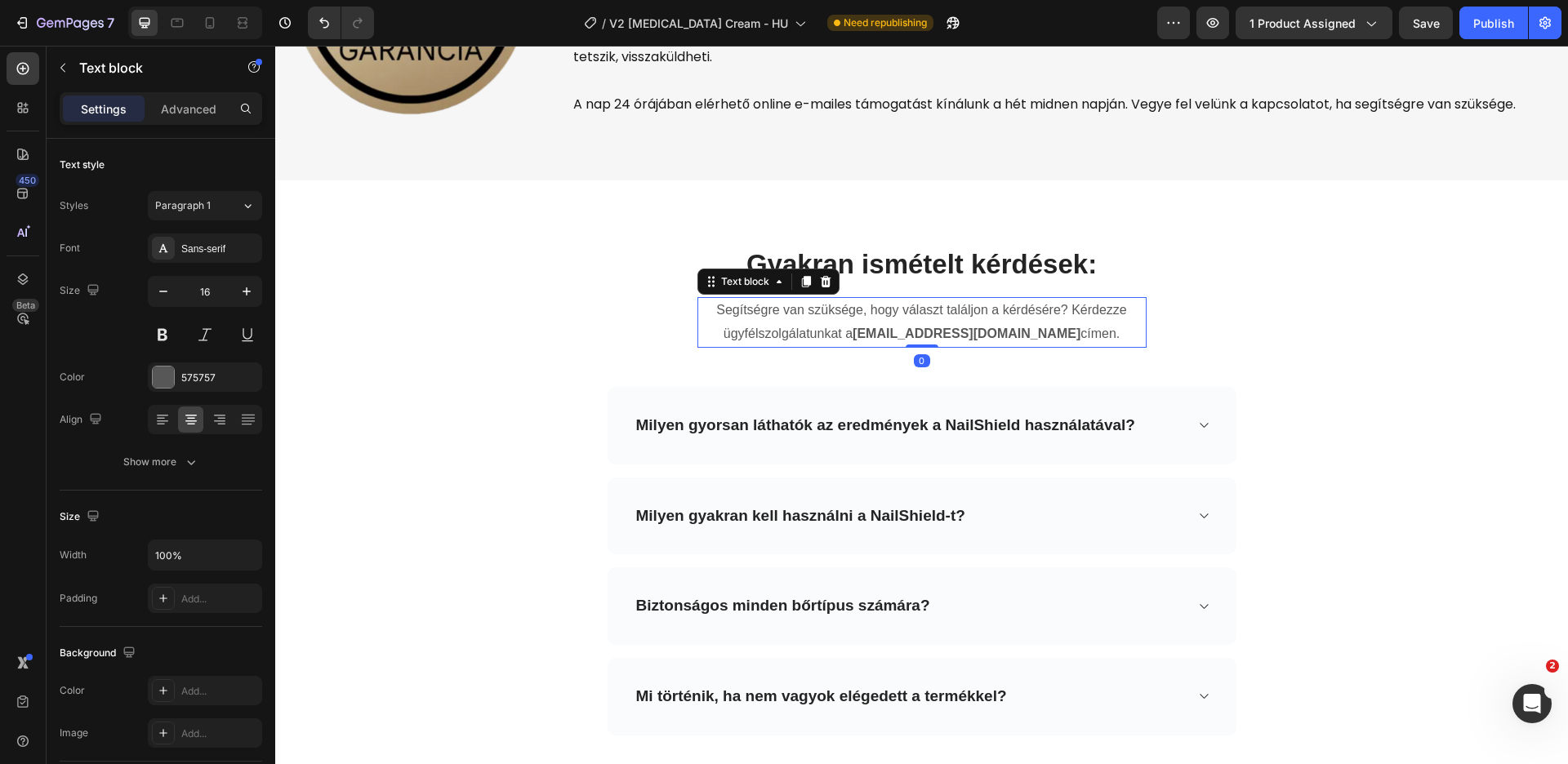
click at [963, 340] on p "Segítségre van szüksége, hogy választ találjon a kérdésére? Kérdezze ügyfélszol…" at bounding box center [922, 322] width 446 height 47
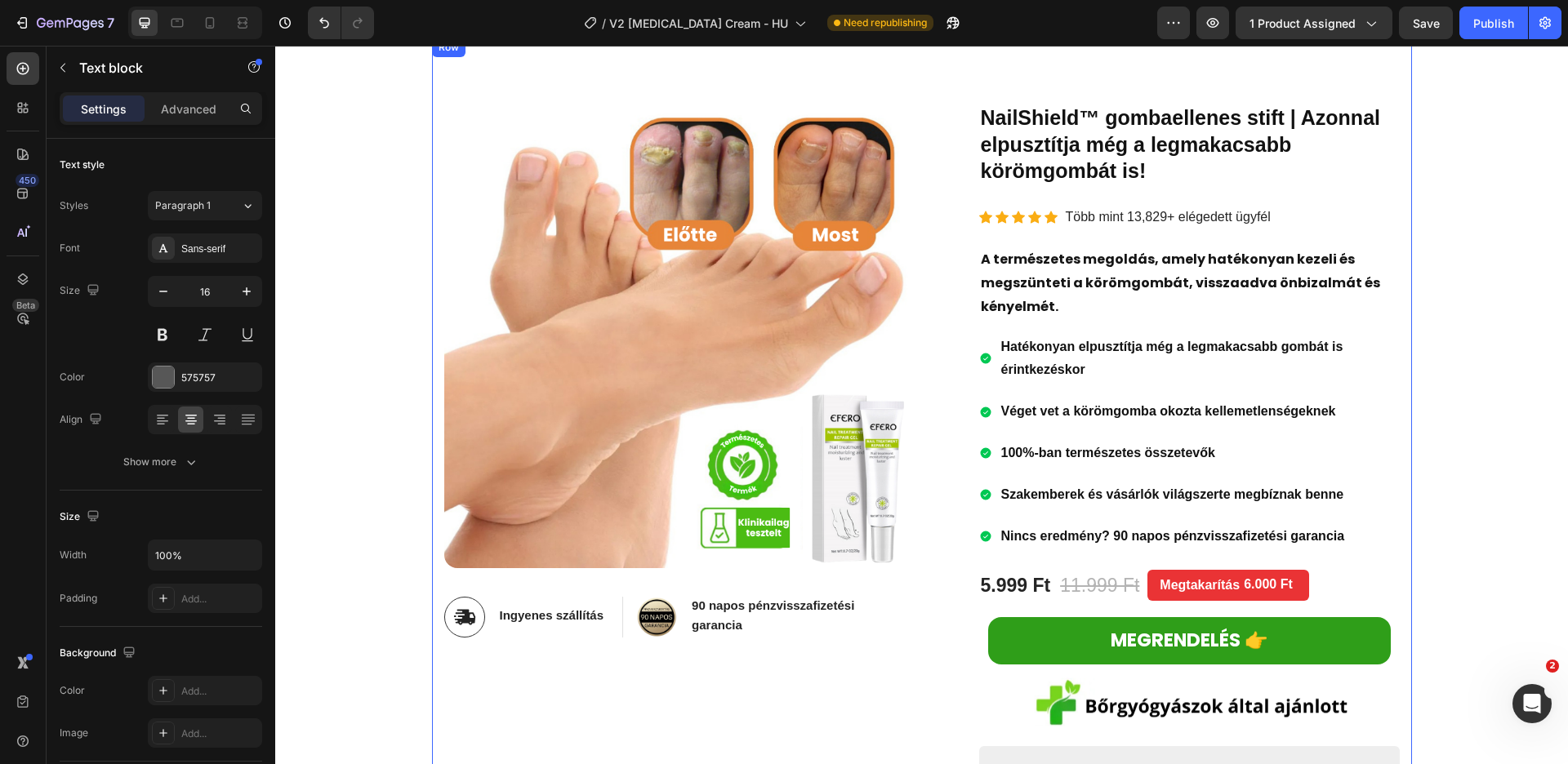
scroll to position [250, 0]
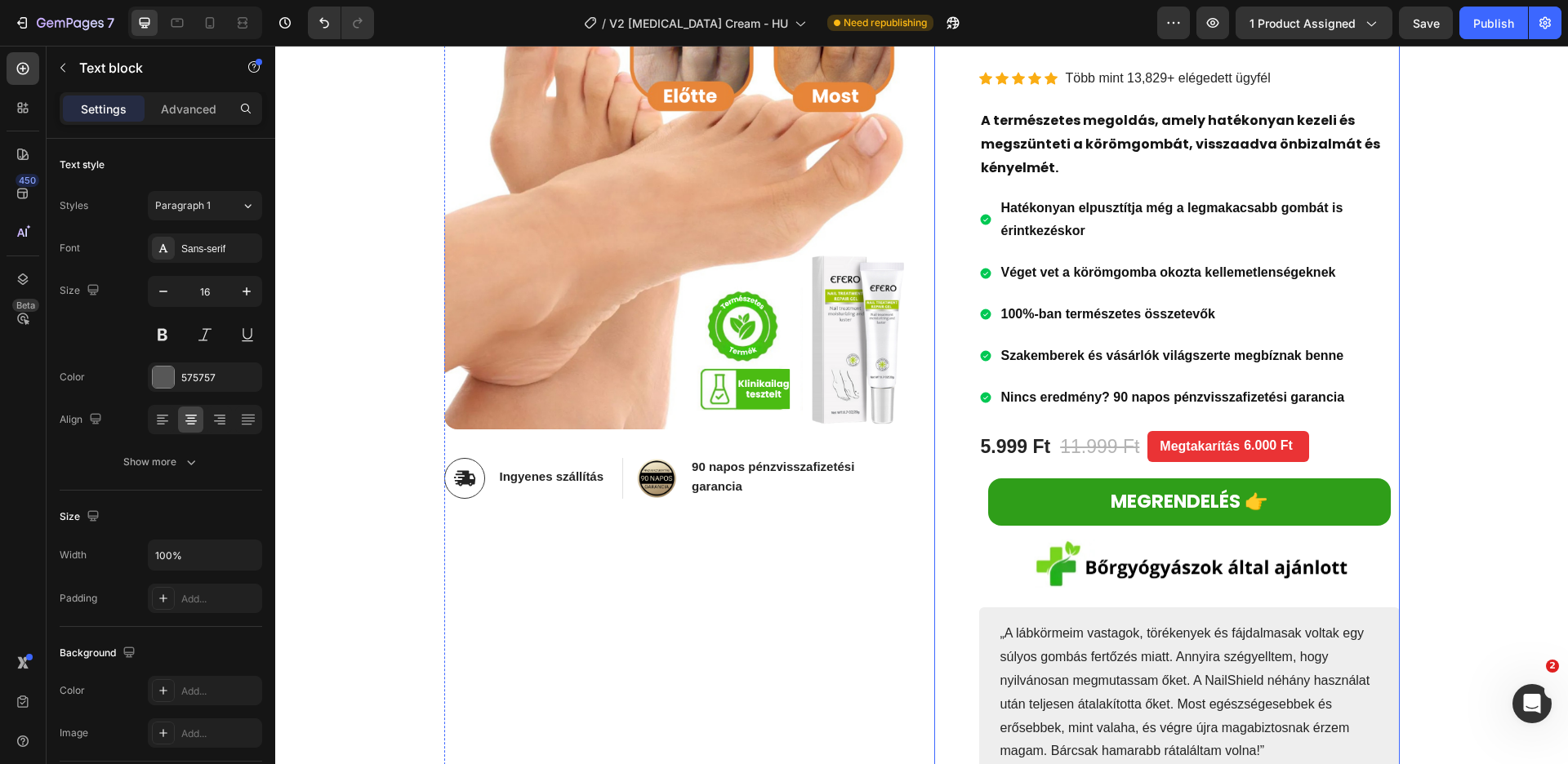
click at [1064, 494] on link "MEGRENDELÉS 👉" at bounding box center [1188, 501] width 402 height 46
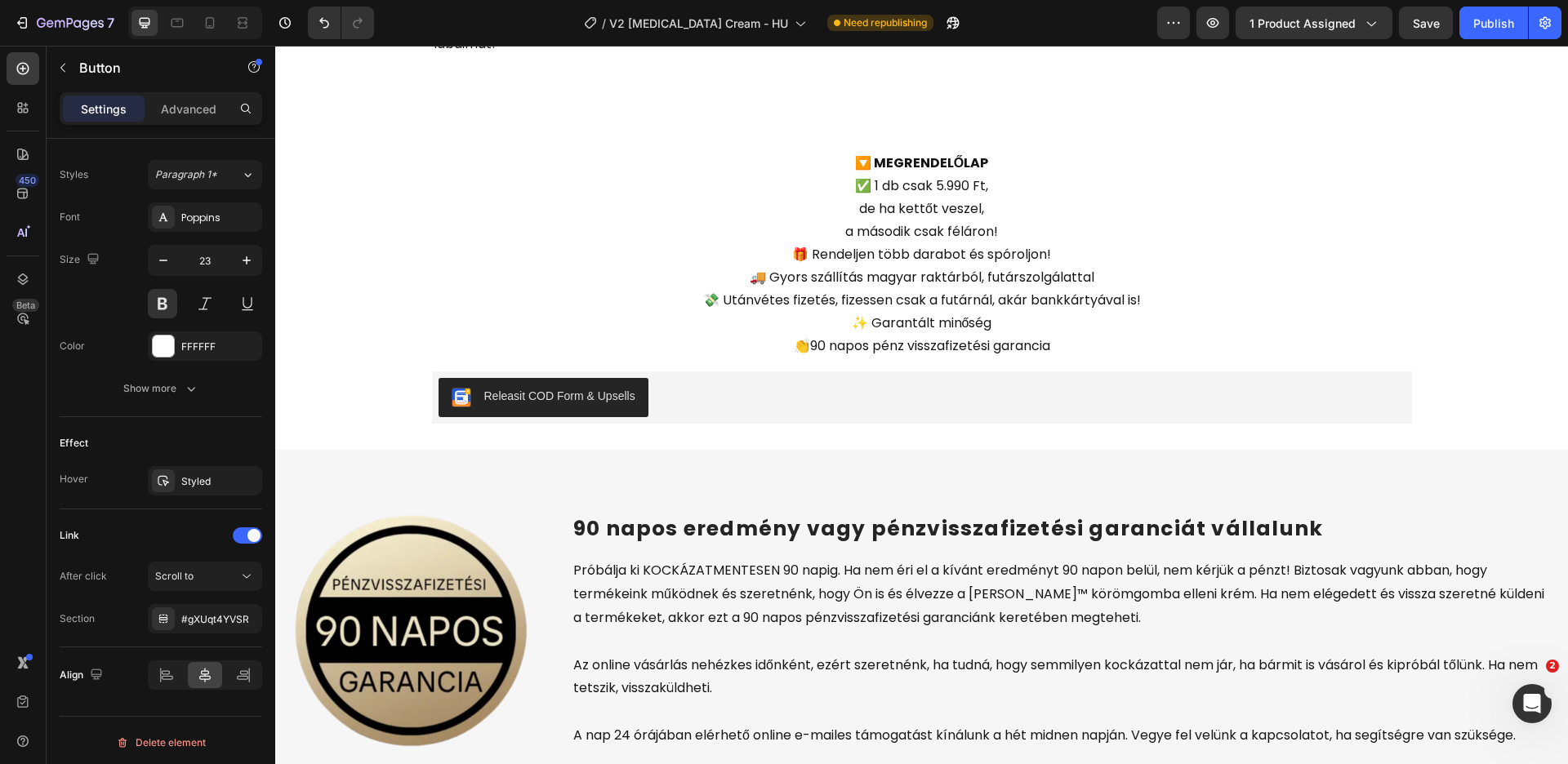
scroll to position [4265, 0]
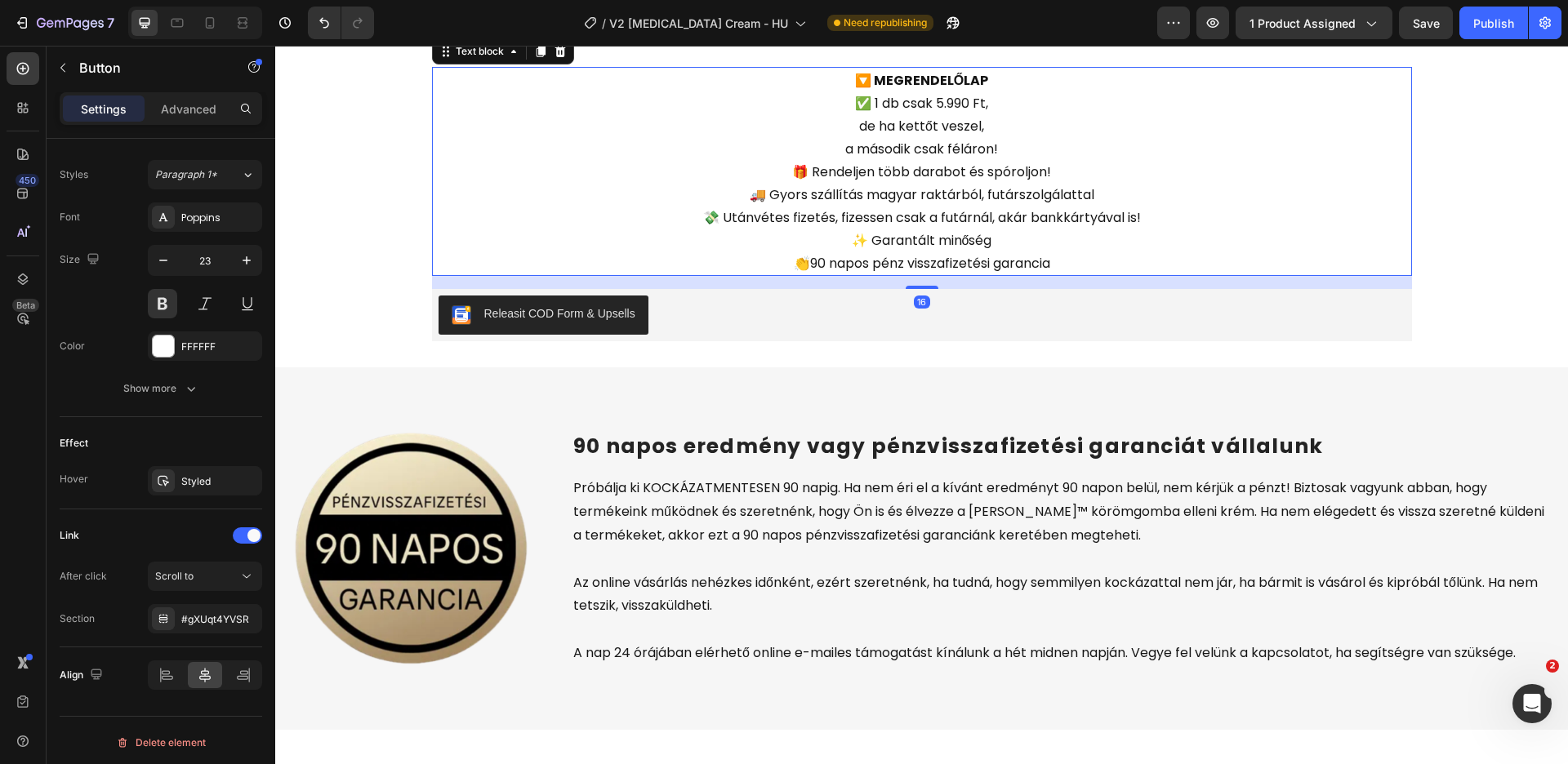
click at [663, 274] on p "🔽 MEGRENDELŐLAP ✅ 1 db csak 5.990 Ft, de ha kettőt veszel, a második csak félár…" at bounding box center [922, 171] width 977 height 206
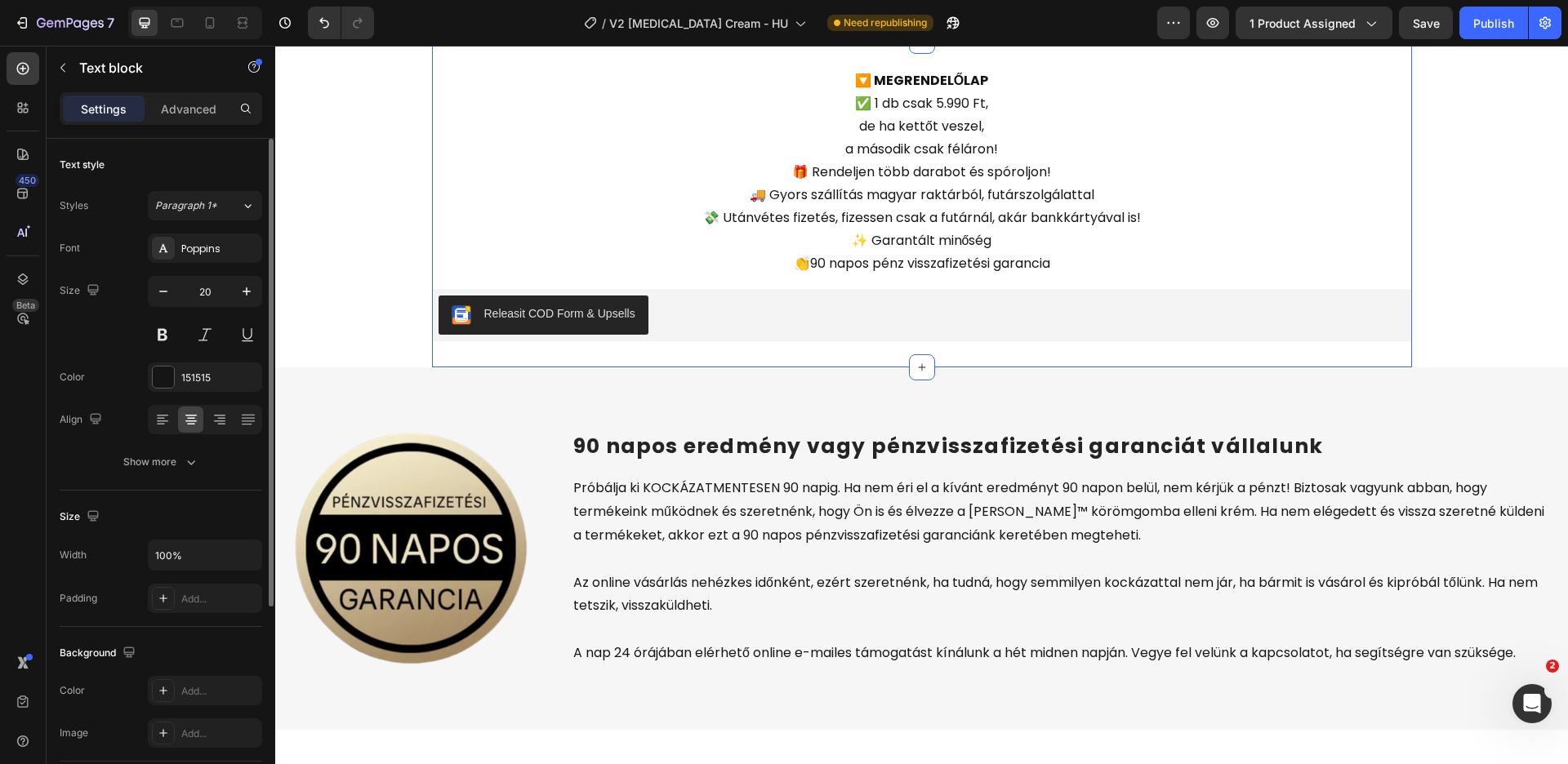
click at [665, 207] on div "🔽 MEGRENDELŐLAP ✅ 1 db csak 5.990 Ft, de ha kettőt veszel, a második csak félár…" at bounding box center [922, 204] width 980 height 327
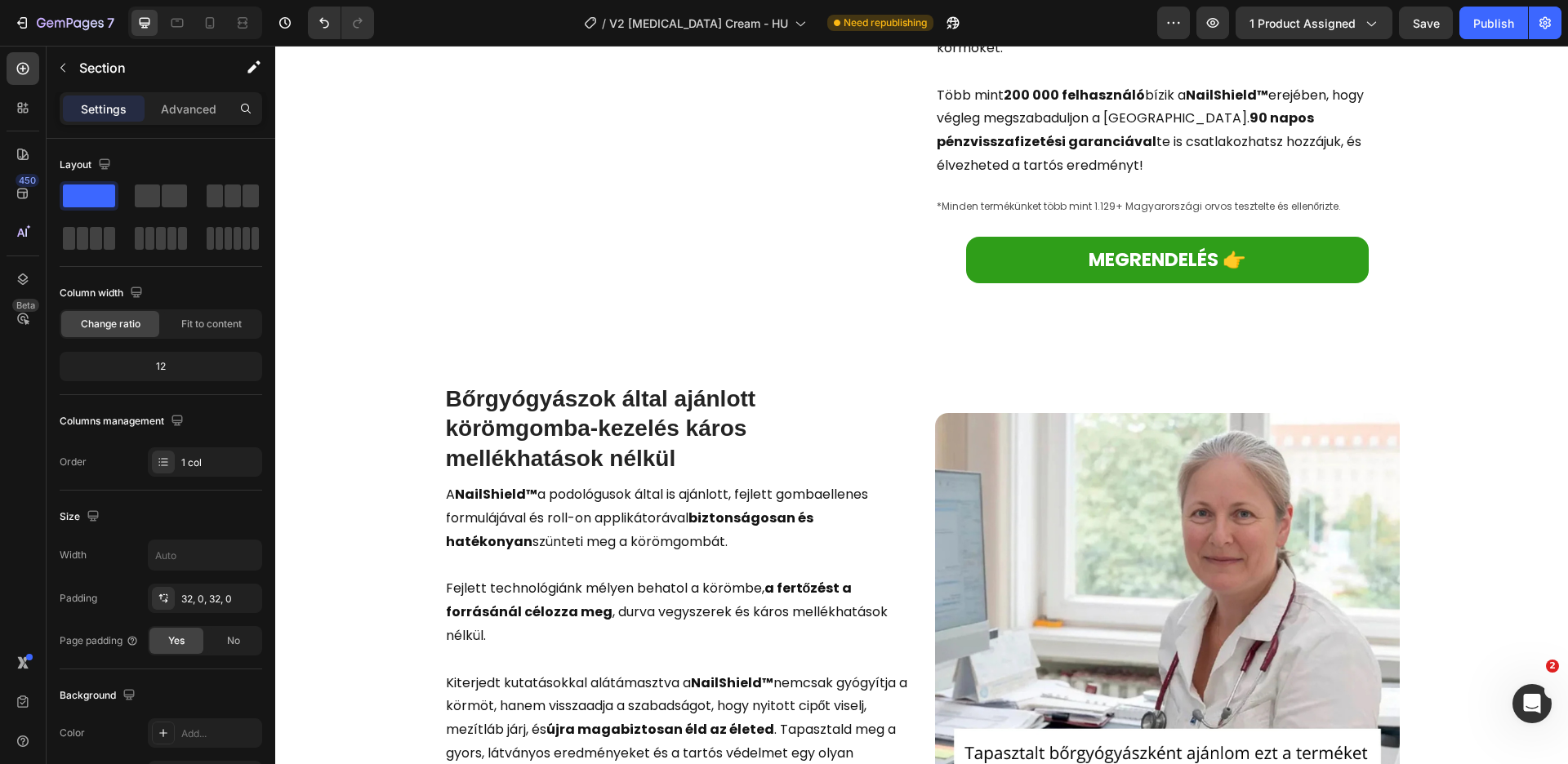
scroll to position [370, 0]
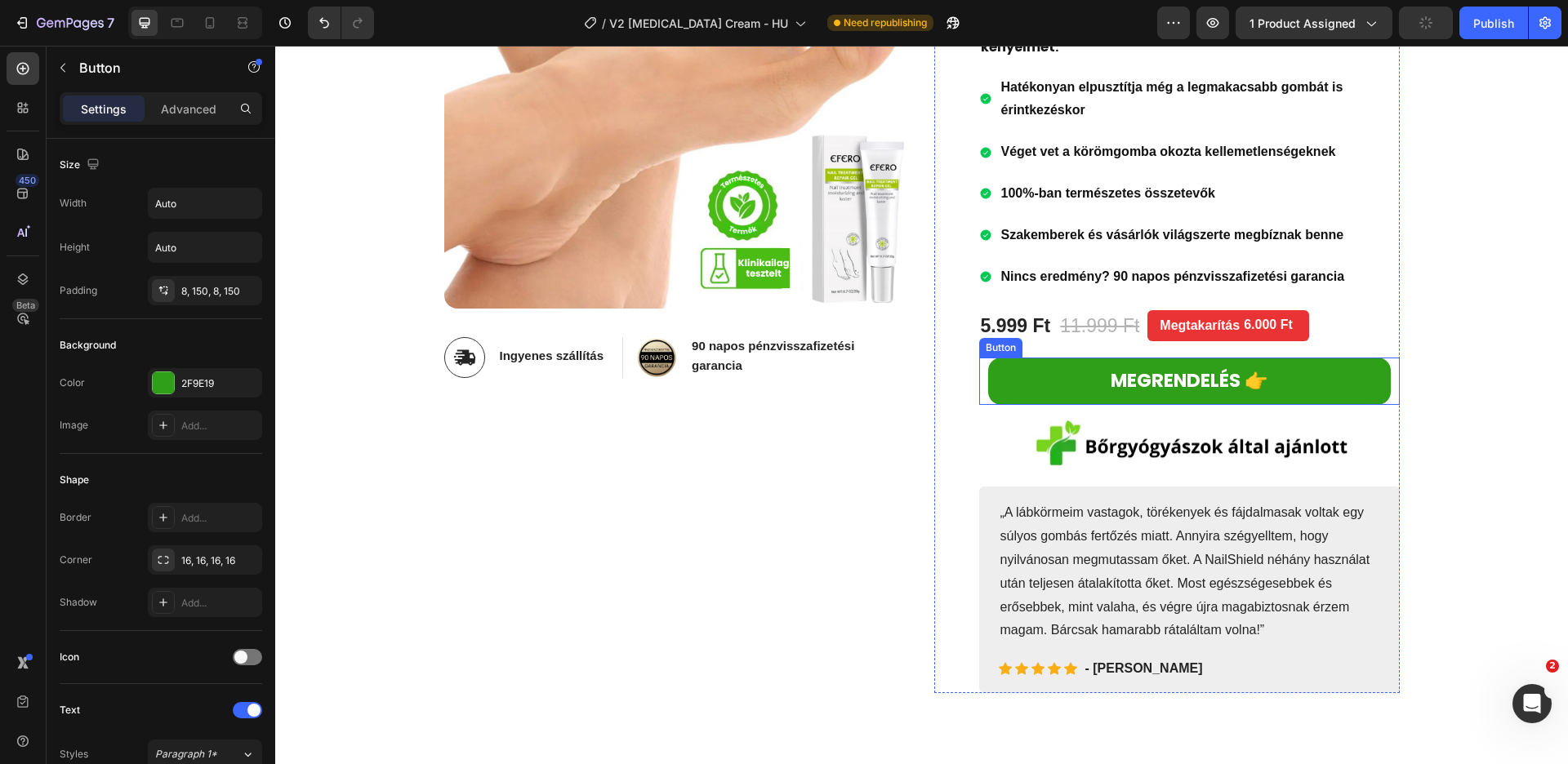
click at [1036, 382] on link "MEGRENDELÉS 👉" at bounding box center [1188, 380] width 402 height 46
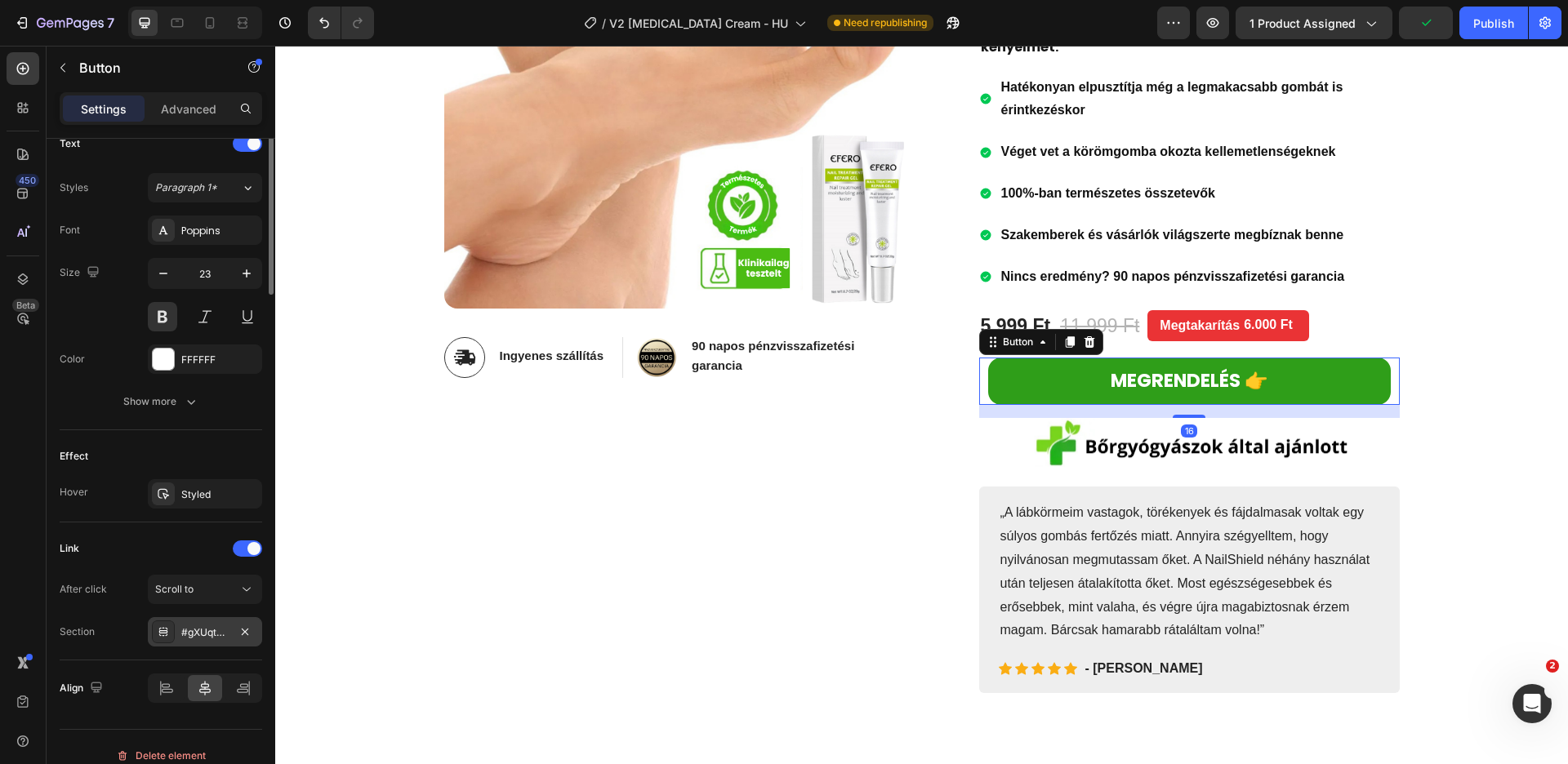
scroll to position [580, 0]
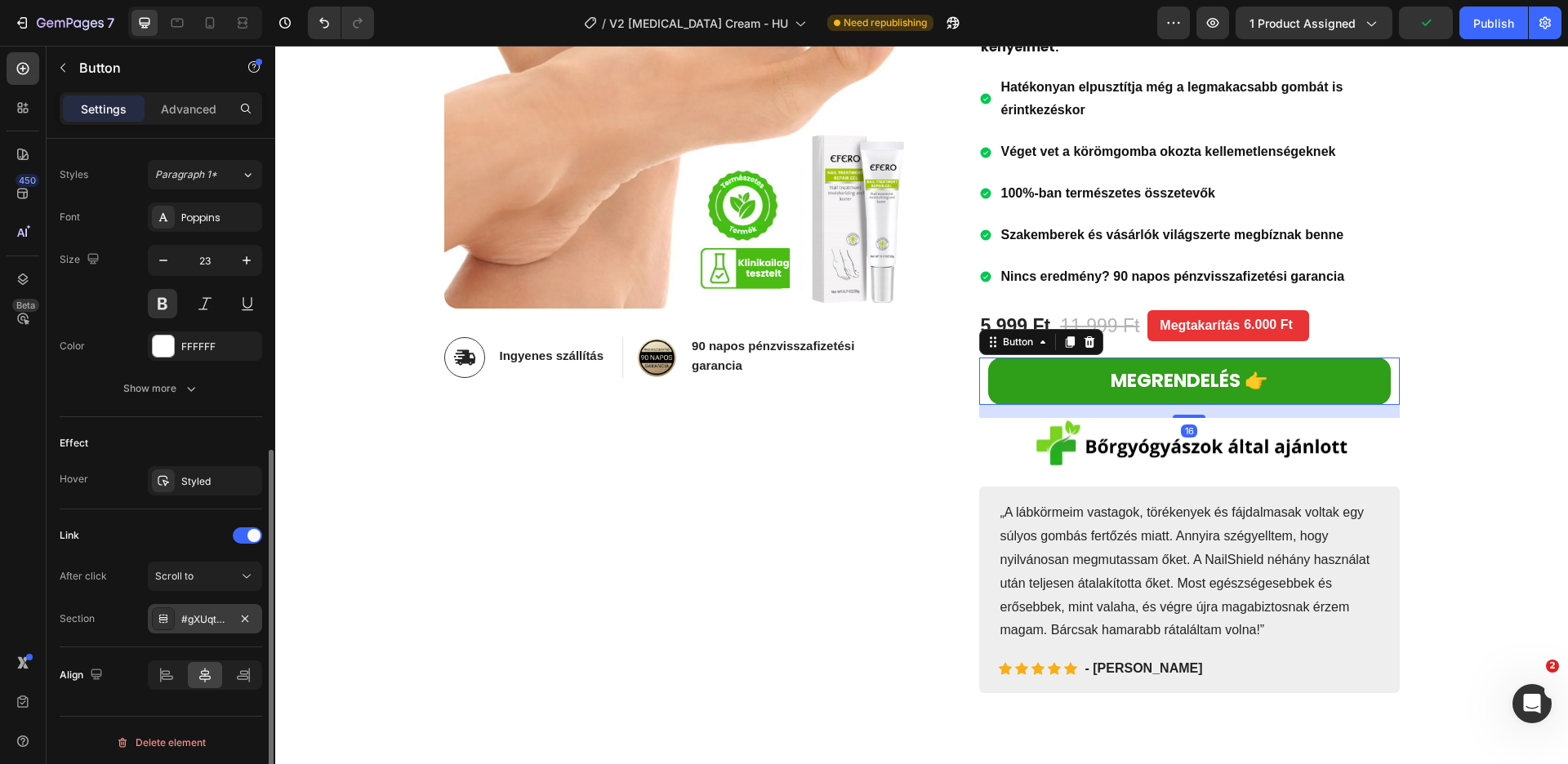
click at [216, 613] on div "#gXUqt4YVSR" at bounding box center [205, 620] width 47 height 15
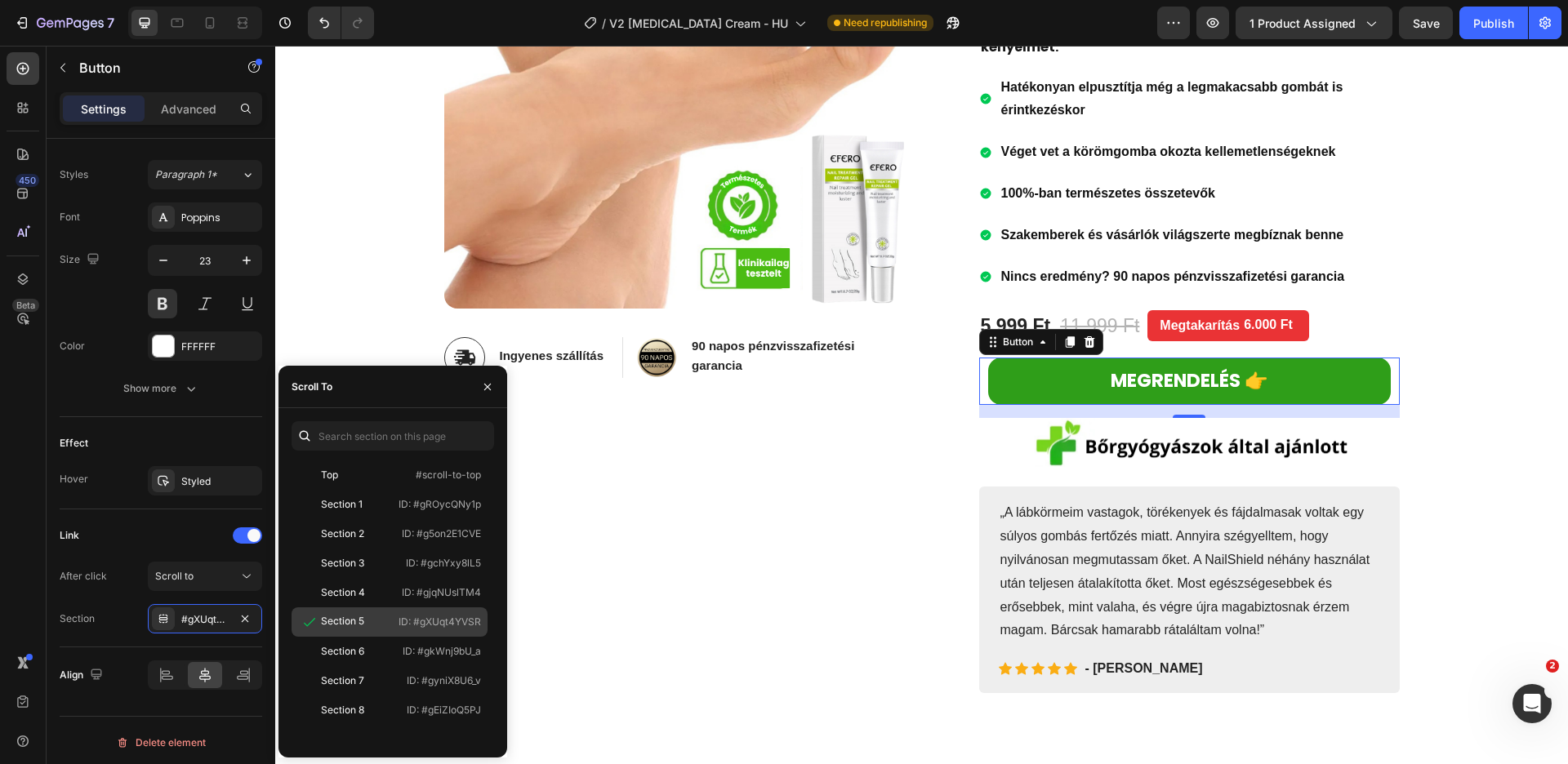
click at [421, 624] on p "ID: #gXUqt4YVSR" at bounding box center [439, 622] width 83 height 15
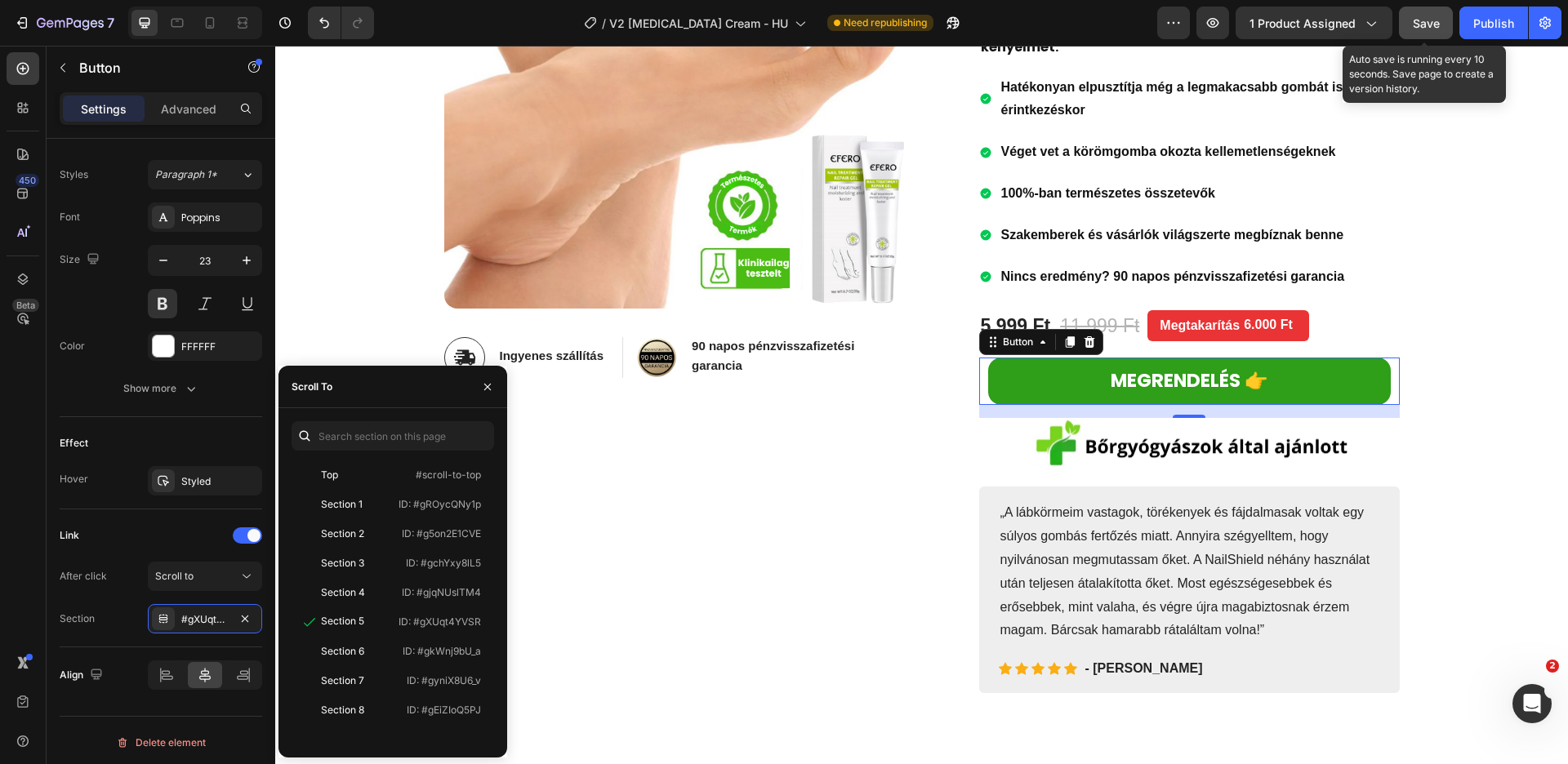
click at [1422, 36] on button "Save" at bounding box center [1425, 23] width 54 height 33
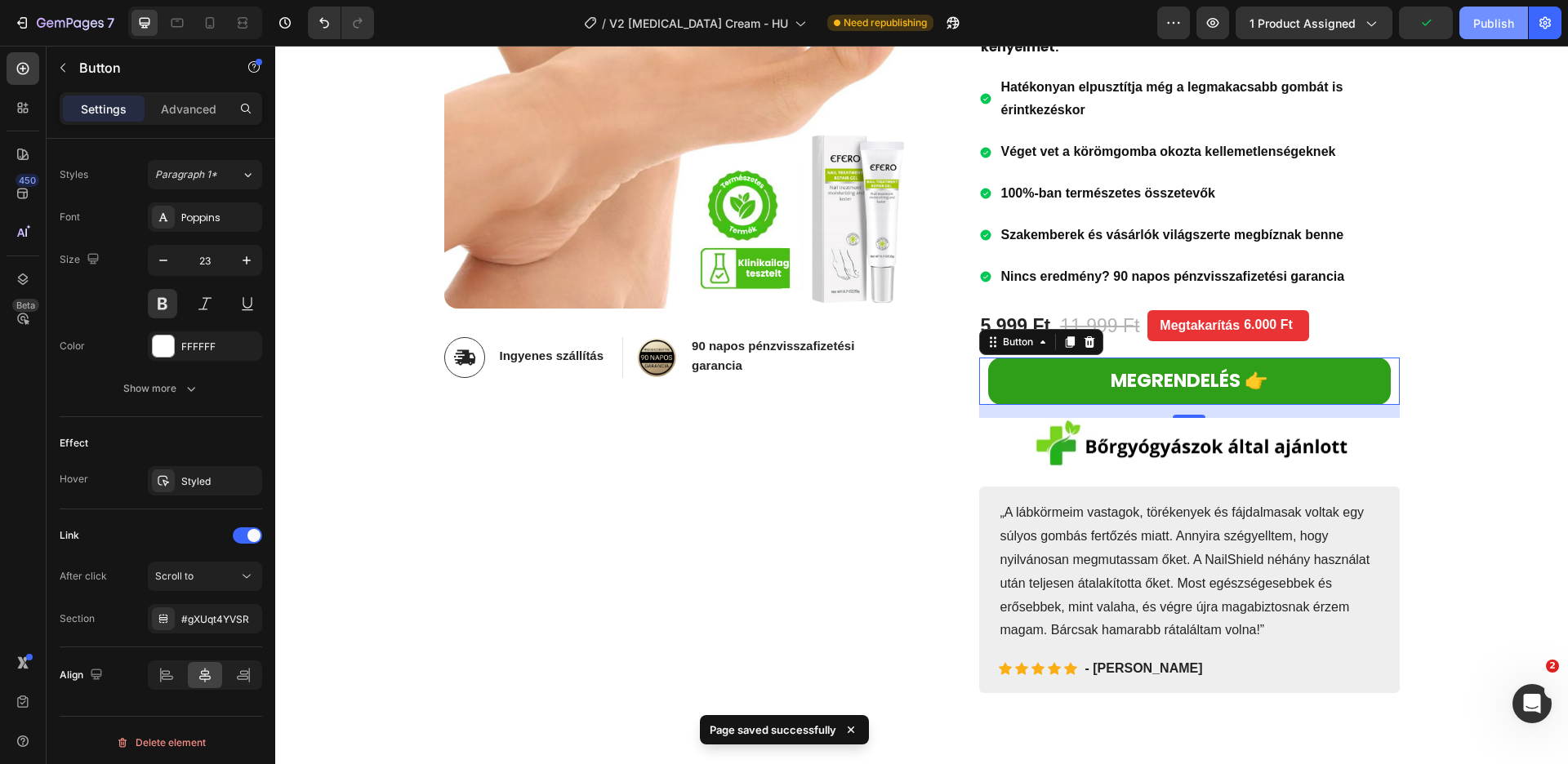
click at [1512, 31] on div "Publish" at bounding box center [1494, 23] width 41 height 17
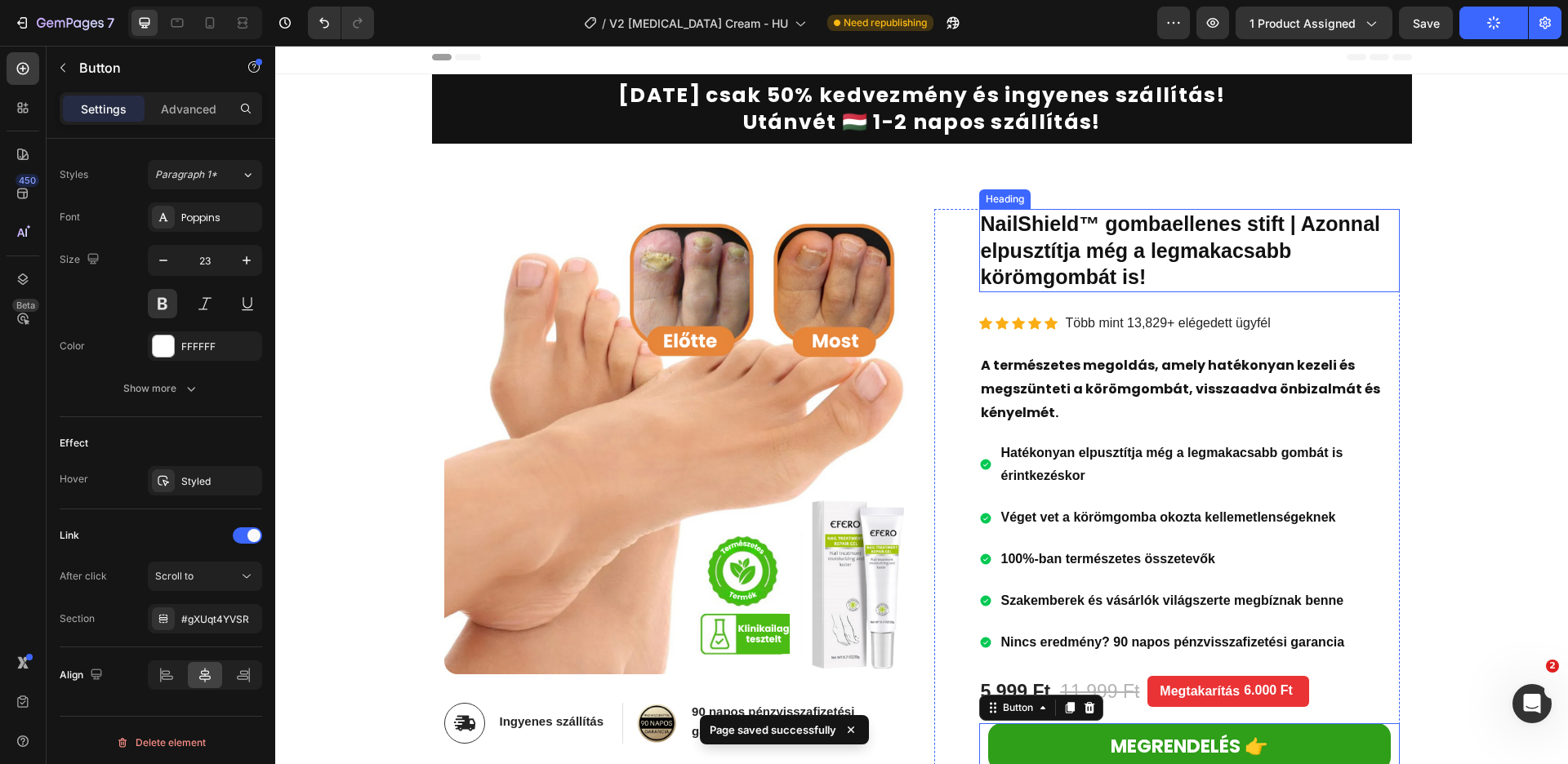
scroll to position [0, 0]
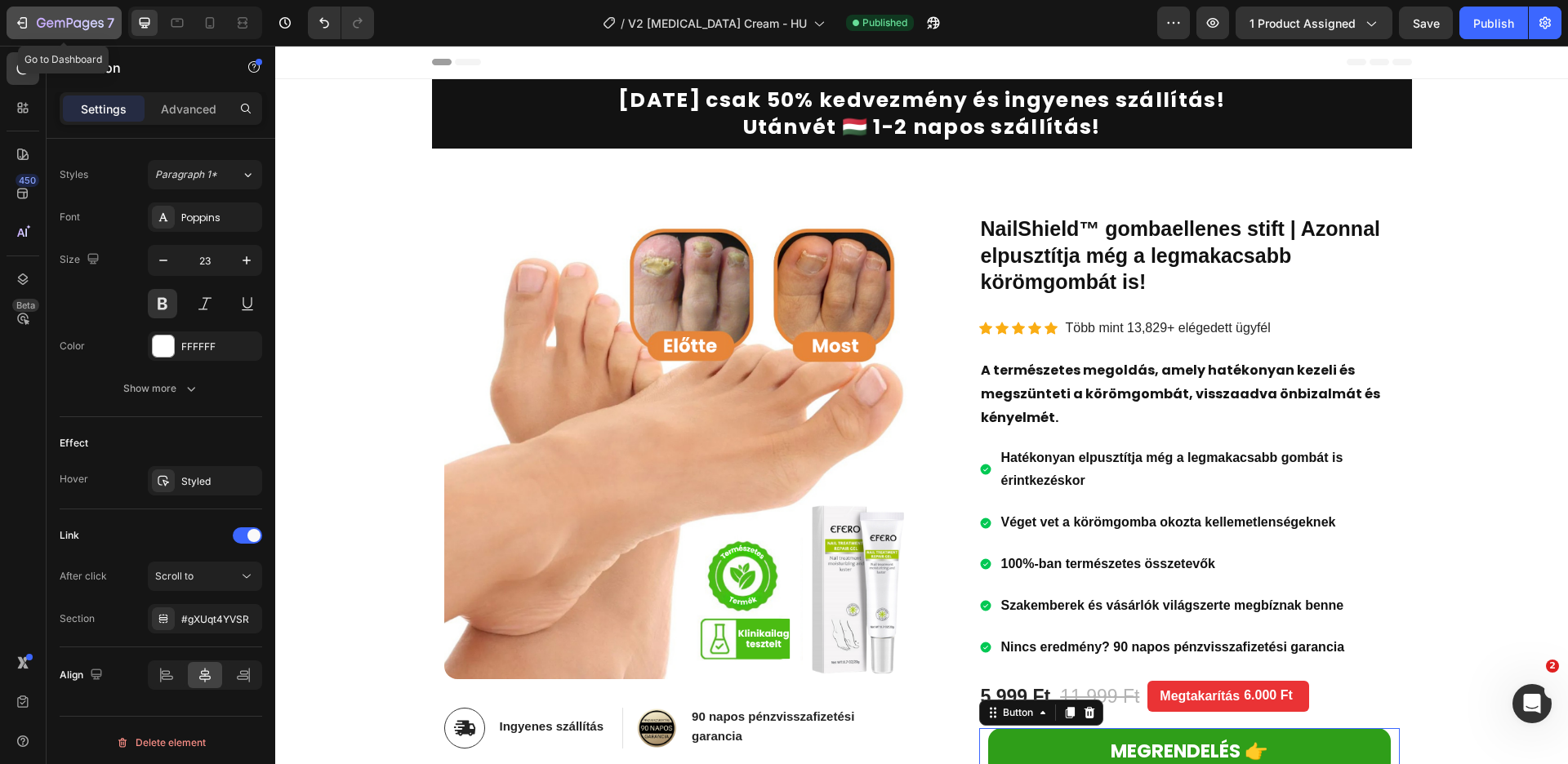
click at [57, 28] on icon "button" at bounding box center [70, 24] width 67 height 14
